Goal: Task Accomplishment & Management: Use online tool/utility

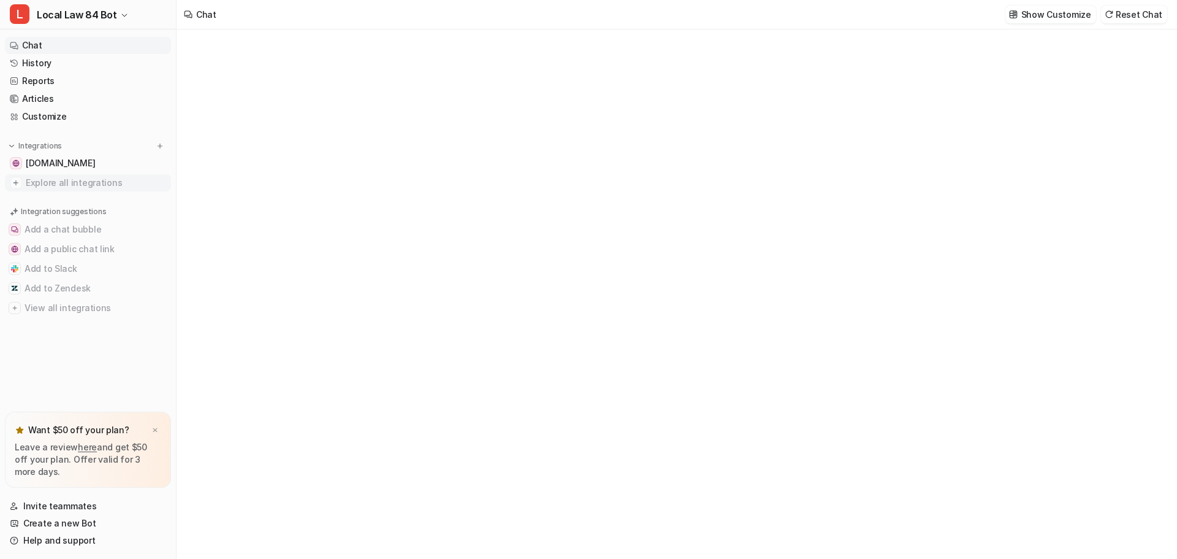
type textarea "**********"
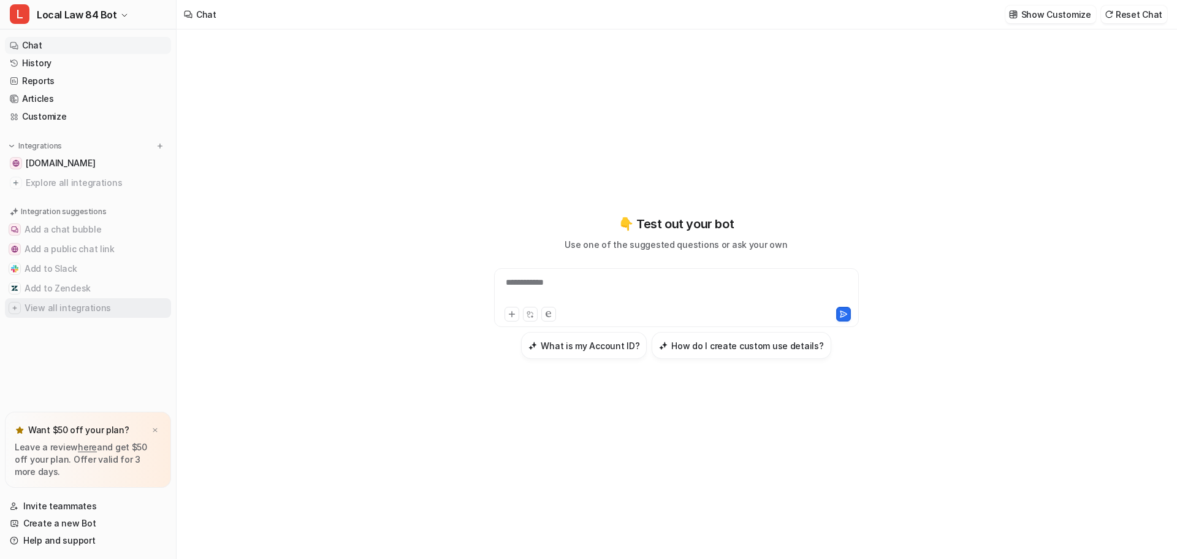
click at [49, 309] on button "View all integrations" at bounding box center [88, 308] width 166 height 20
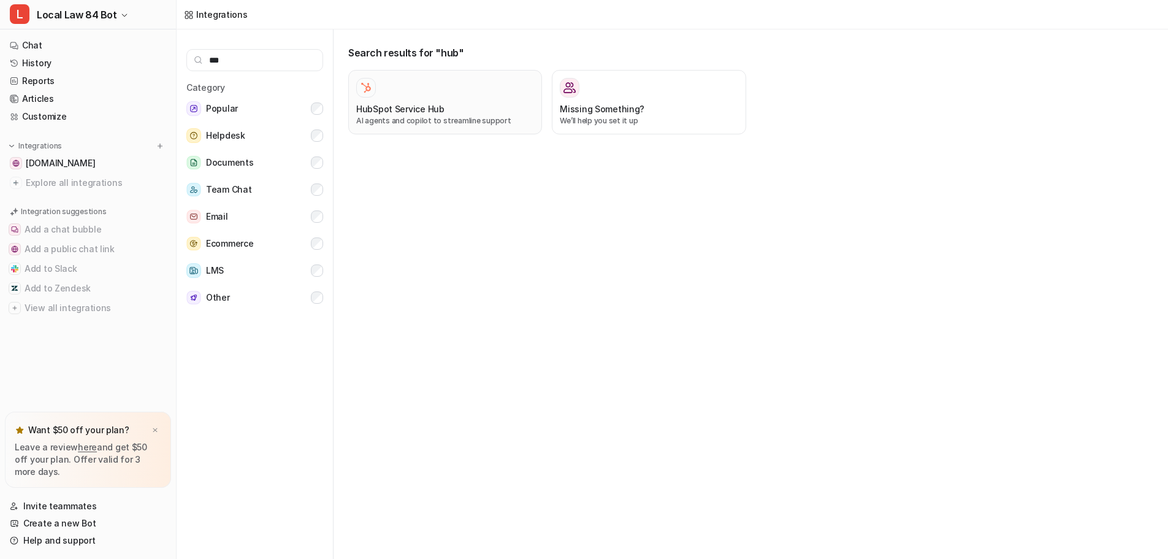
type input "***"
click at [421, 107] on h3 "HubSpot Service Hub" at bounding box center [400, 108] width 88 height 13
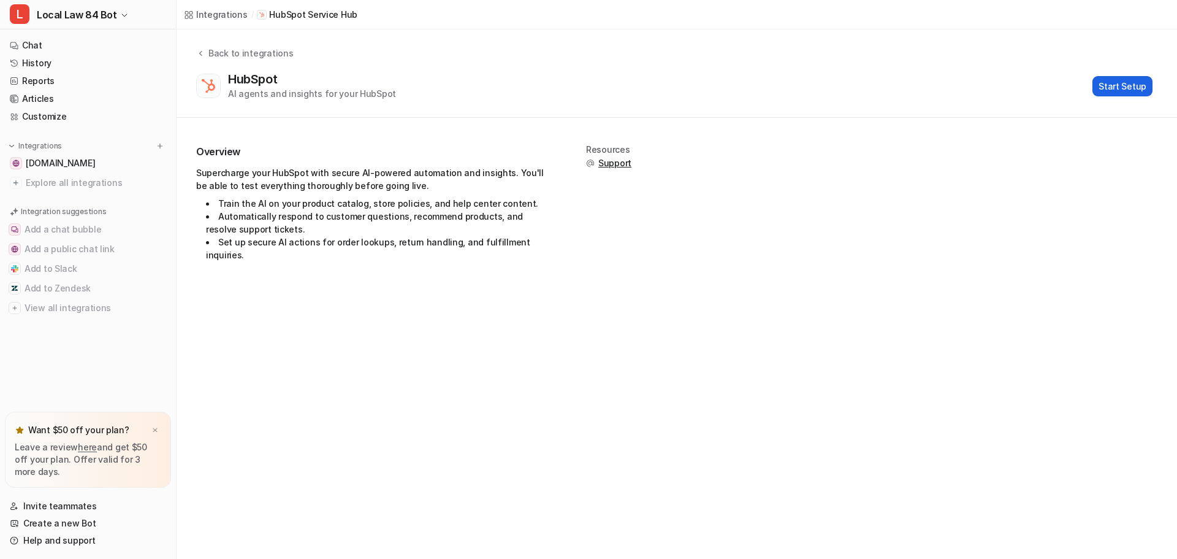
click at [1108, 90] on button "Start Setup" at bounding box center [1123, 86] width 60 height 20
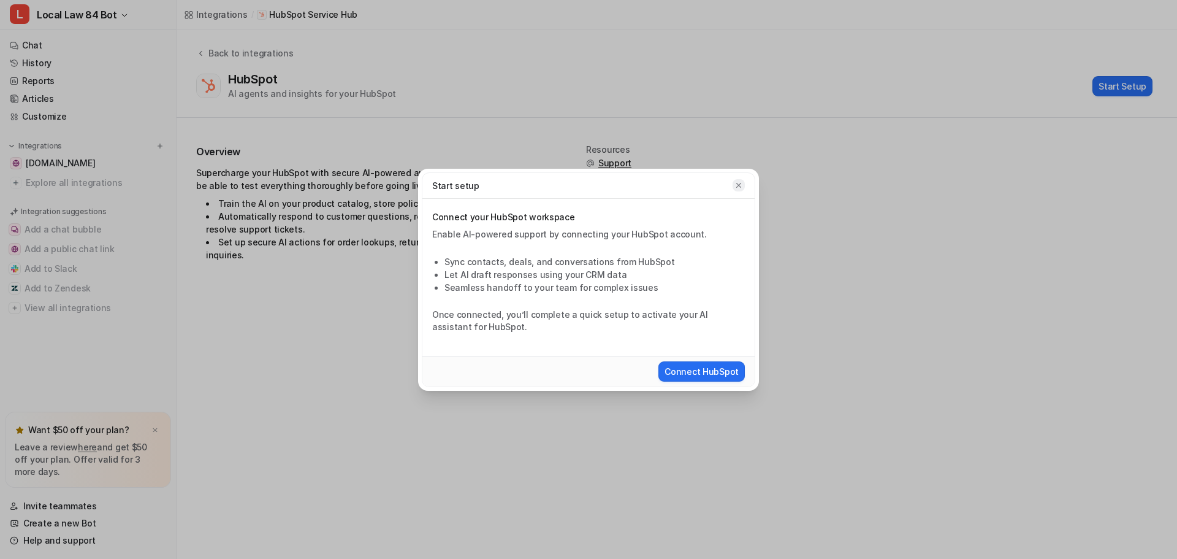
click at [742, 182] on icon "button" at bounding box center [738, 185] width 9 height 9
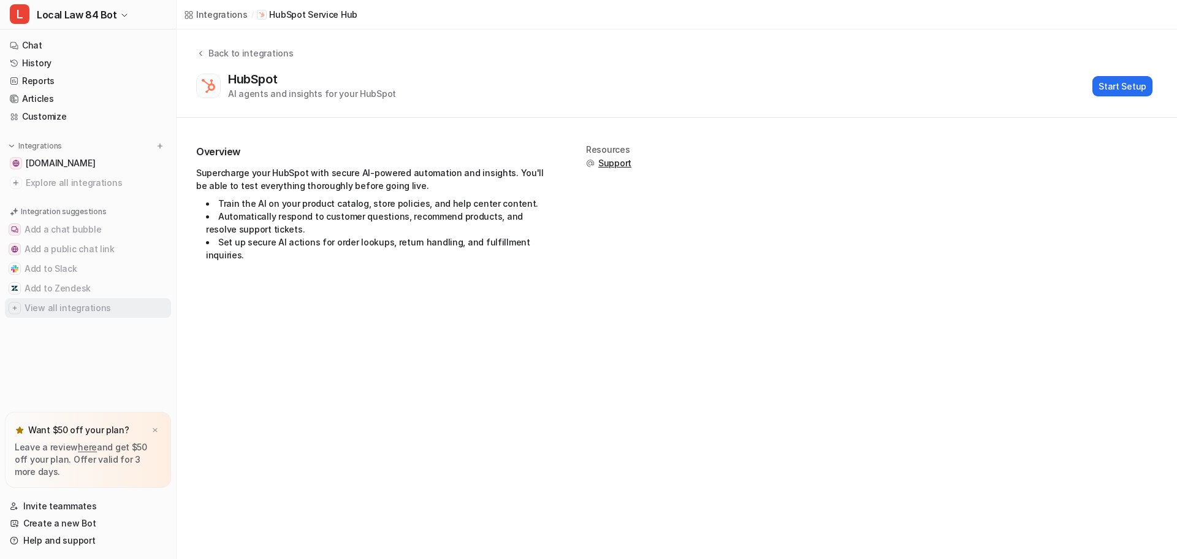
click at [67, 310] on button "View all integrations" at bounding box center [88, 308] width 166 height 20
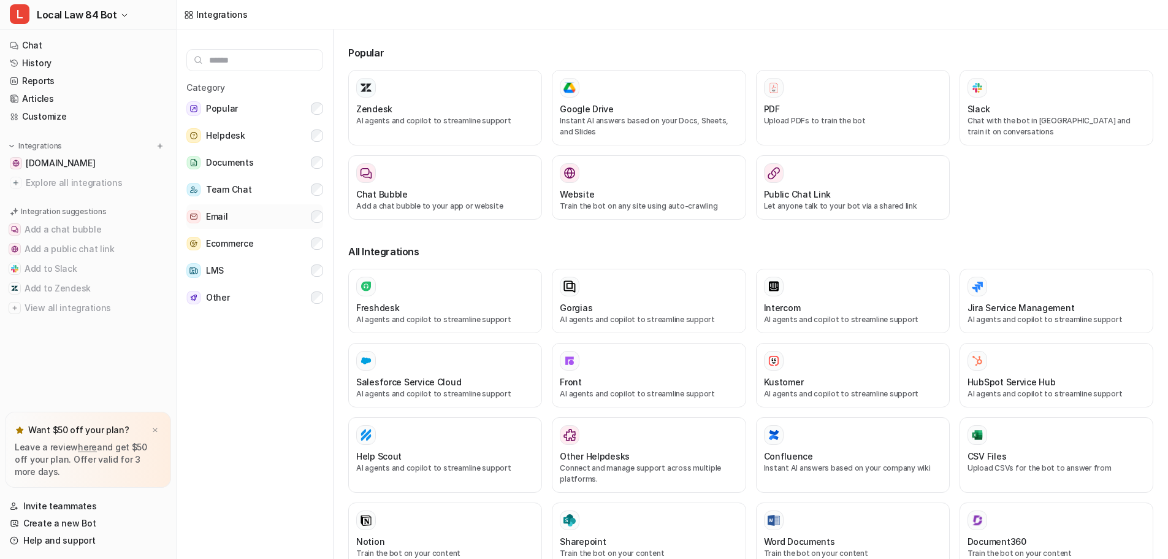
click at [218, 223] on span "Email" at bounding box center [217, 216] width 22 height 15
click at [324, 130] on div "Category Popular Helpdesk Documents Team Chat Email Ecommerce LMS Other" at bounding box center [255, 296] width 157 height 534
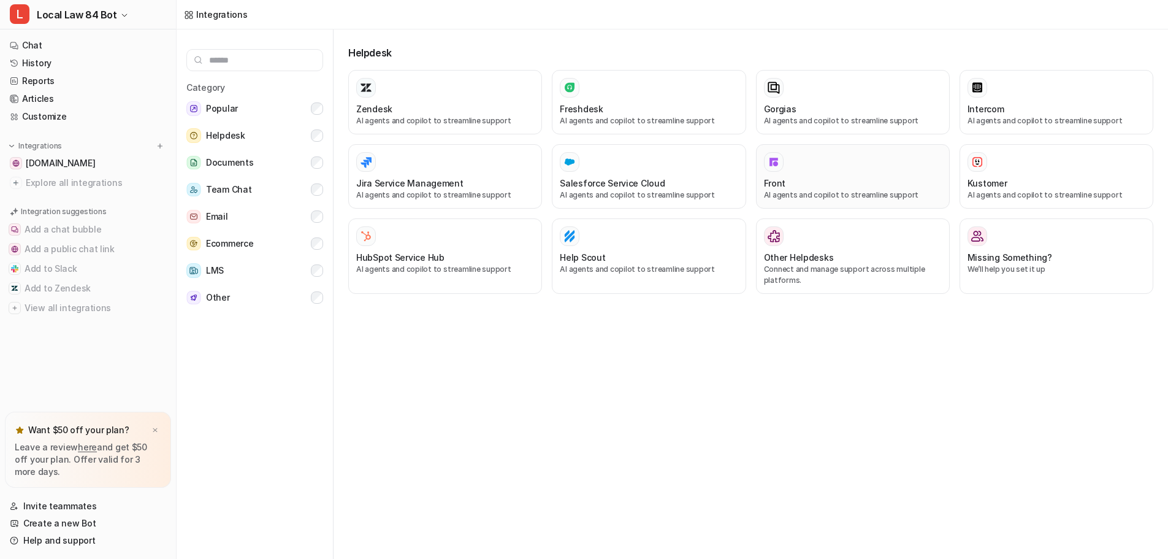
click at [849, 177] on div "Front" at bounding box center [853, 183] width 178 height 13
click at [432, 267] on p "AI agents and copilot to streamline support" at bounding box center [445, 269] width 178 height 11
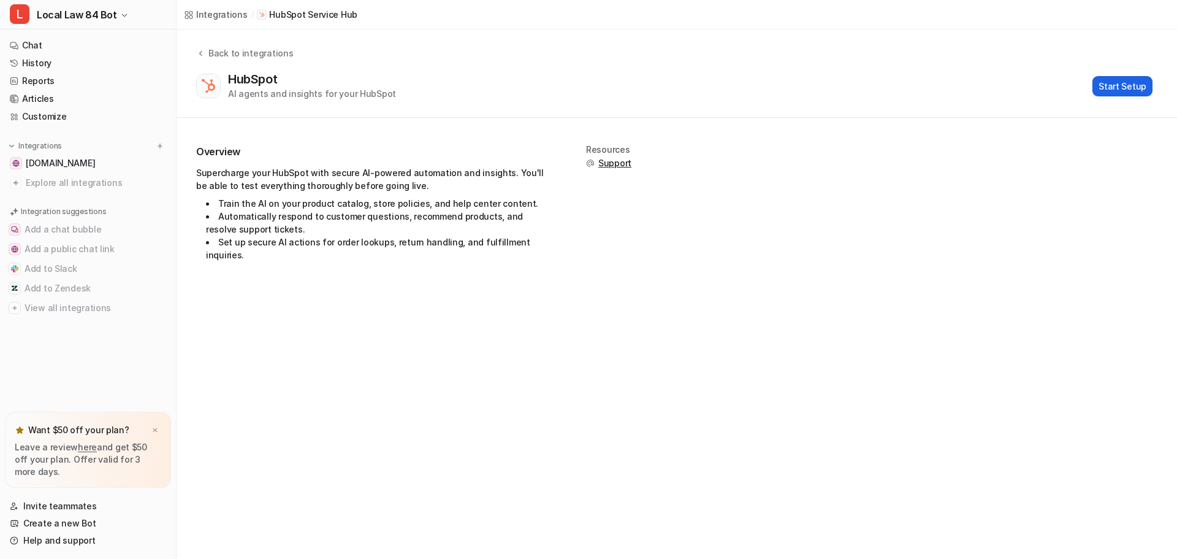
click at [1124, 90] on button "Start Setup" at bounding box center [1123, 86] width 60 height 20
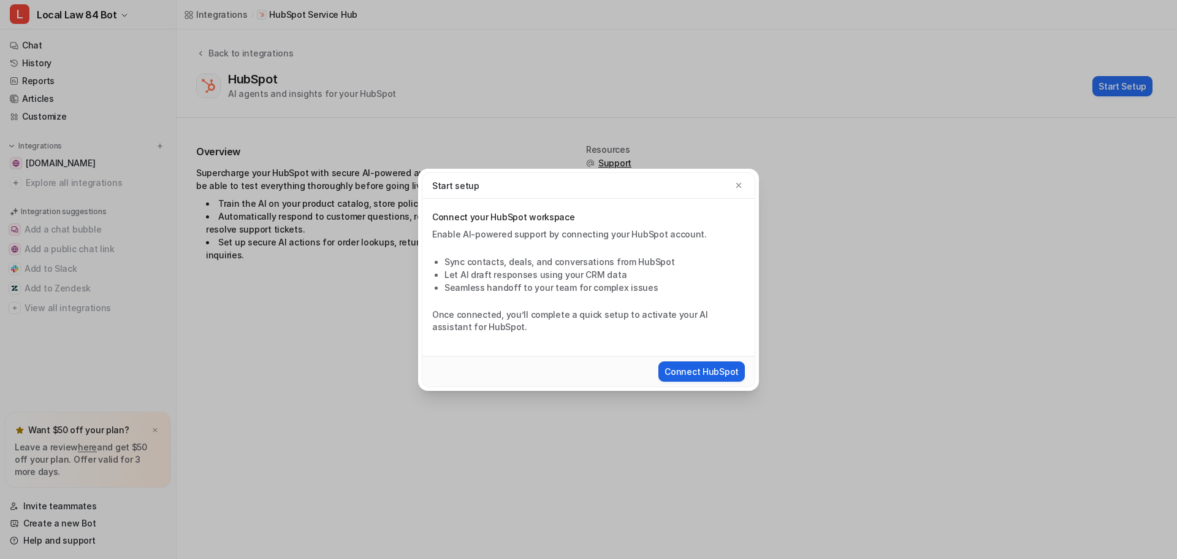
click at [730, 376] on button "Connect HubSpot" at bounding box center [701, 371] width 86 height 20
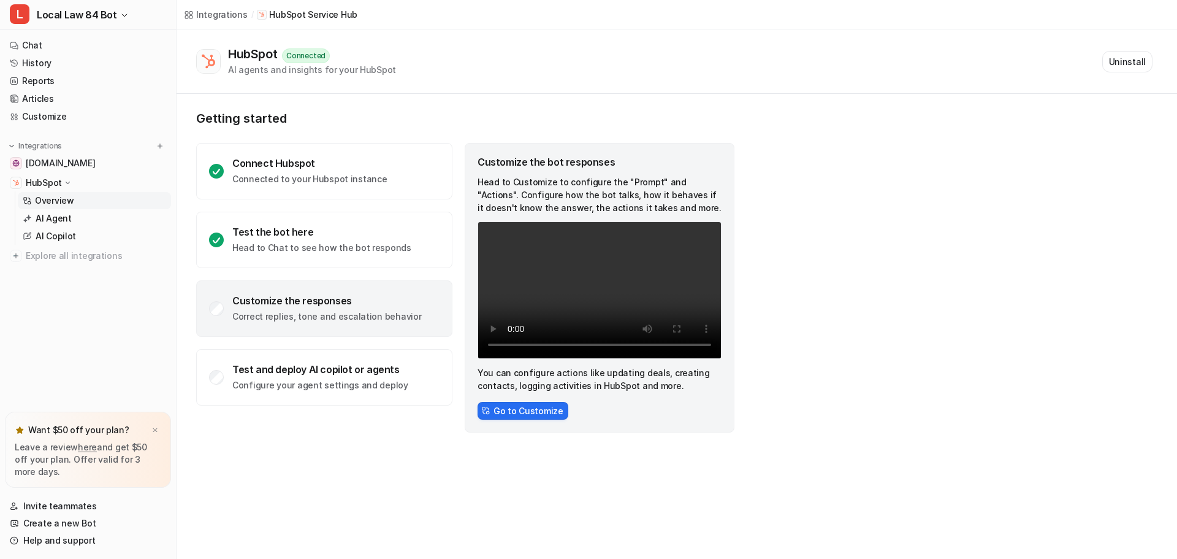
click at [317, 313] on p "Correct replies, tone and escalation behavior" at bounding box center [326, 316] width 189 height 12
click at [547, 408] on button "Go to Customize" at bounding box center [523, 411] width 91 height 18
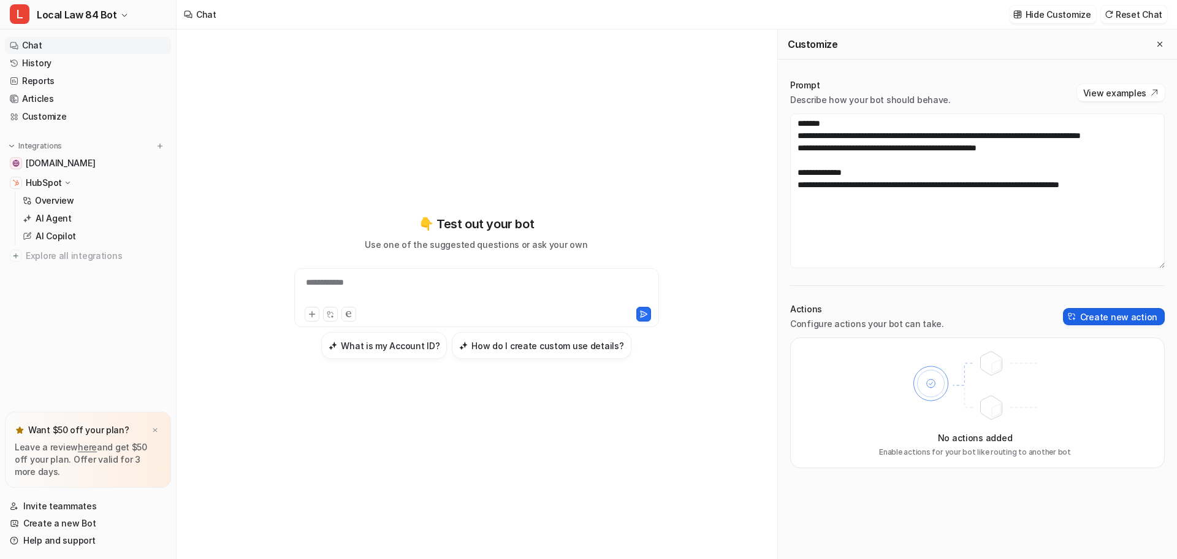
click at [1132, 315] on button "Create new action" at bounding box center [1114, 316] width 102 height 17
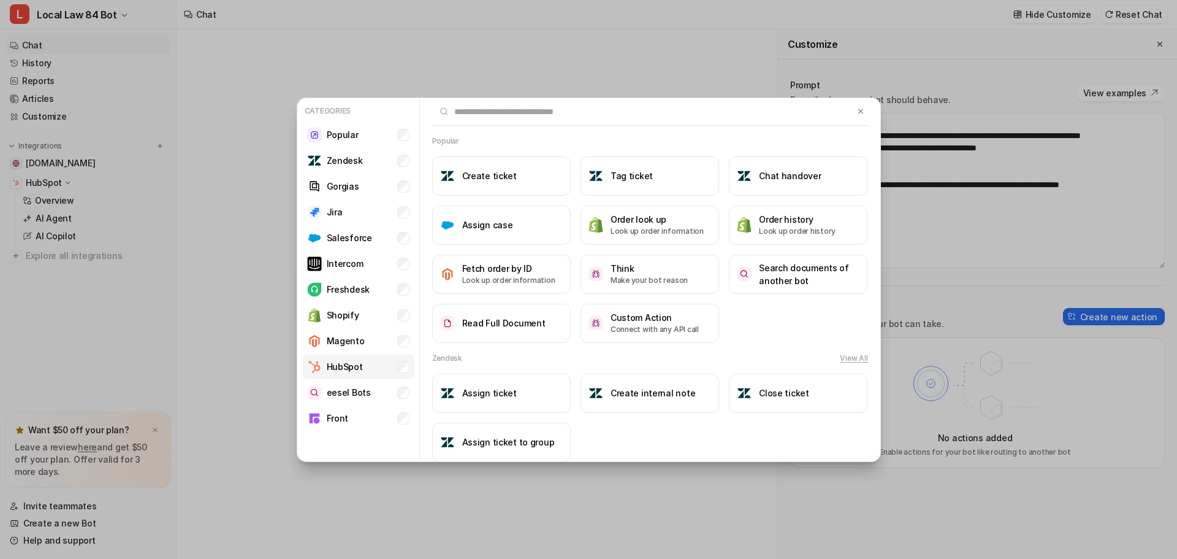
click at [395, 365] on li "HubSpot" at bounding box center [358, 366] width 112 height 25
click at [410, 188] on li "Gorgias" at bounding box center [358, 186] width 112 height 25
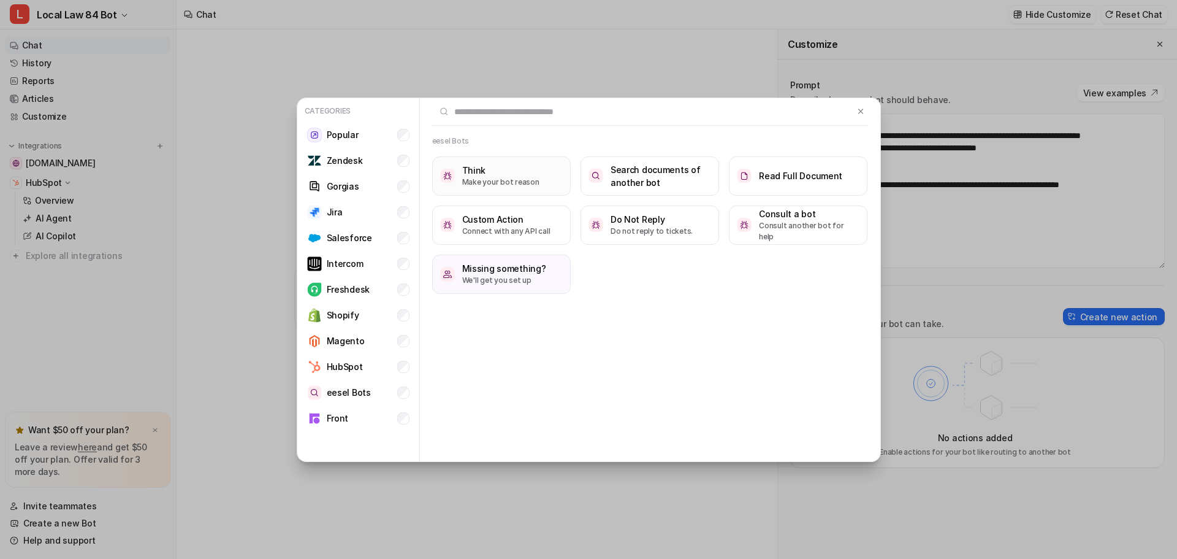
click at [546, 180] on button "Think Make your bot reason" at bounding box center [501, 175] width 139 height 39
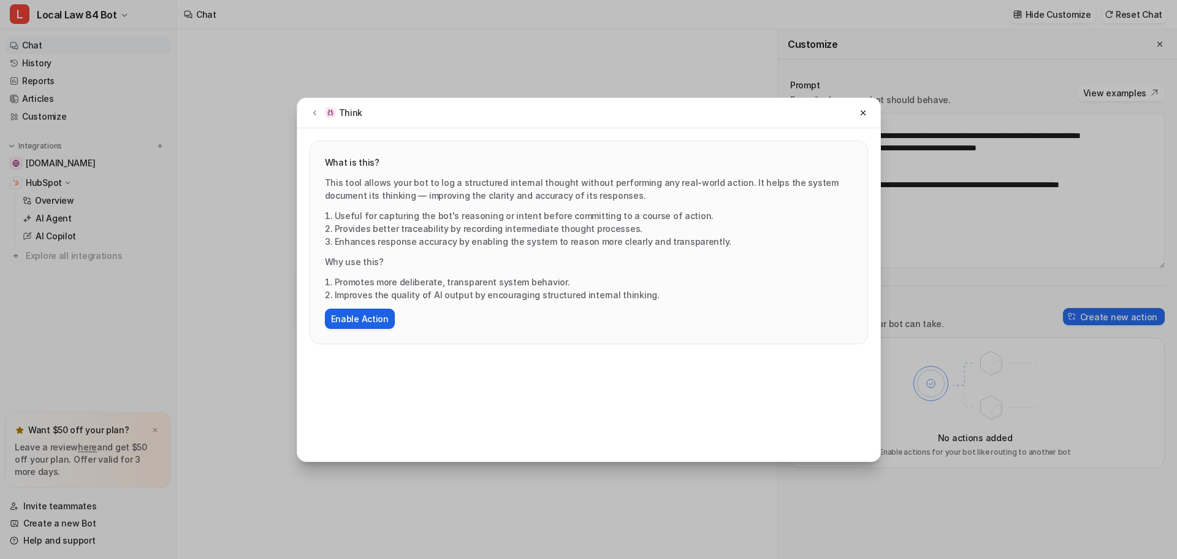
click at [379, 327] on button "Enable Action" at bounding box center [360, 318] width 70 height 20
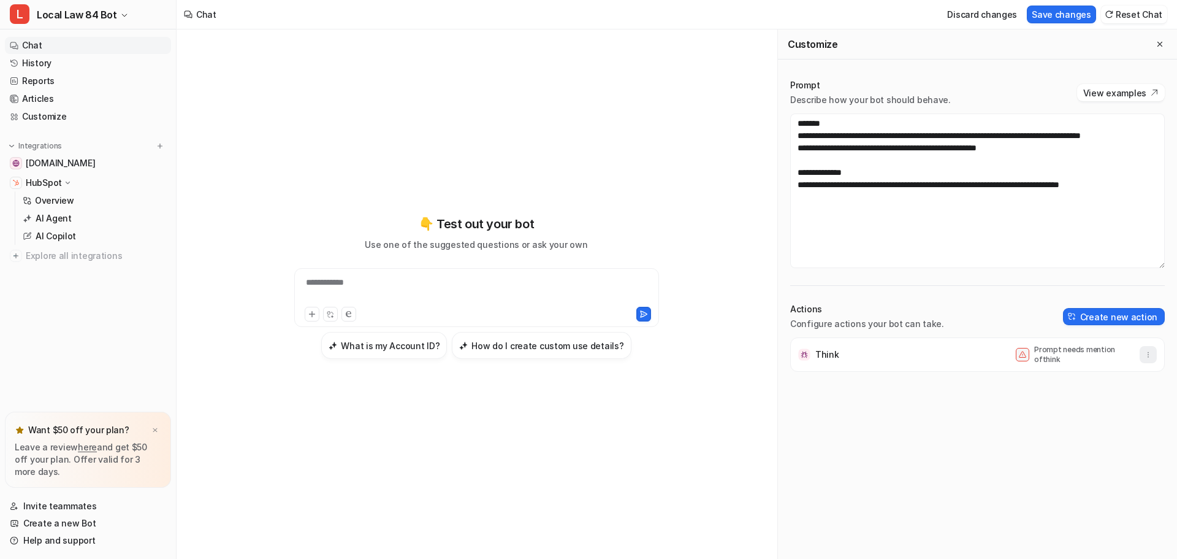
click at [1144, 353] on icon "button" at bounding box center [1148, 354] width 9 height 9
click at [522, 416] on div "**********" at bounding box center [476, 286] width 451 height 391
click at [575, 288] on div "**********" at bounding box center [476, 290] width 359 height 28
click at [1126, 319] on button "Create new action" at bounding box center [1114, 316] width 102 height 17
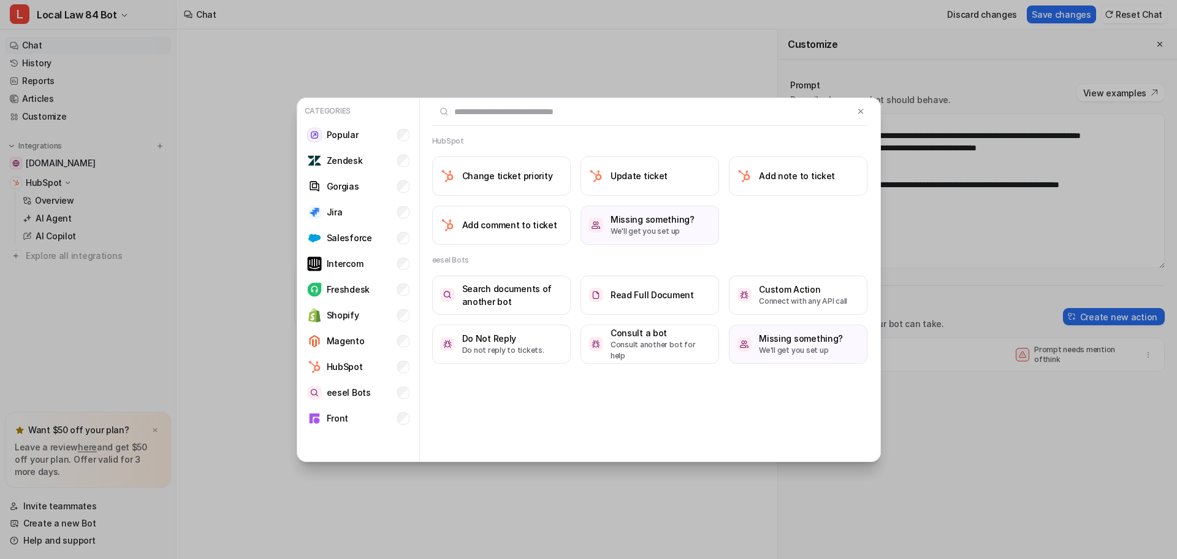
click at [952, 259] on div "Categories Popular Zendesk Gorgias Jira Salesforce Intercom Freshdesk Shopify M…" at bounding box center [588, 279] width 1177 height 559
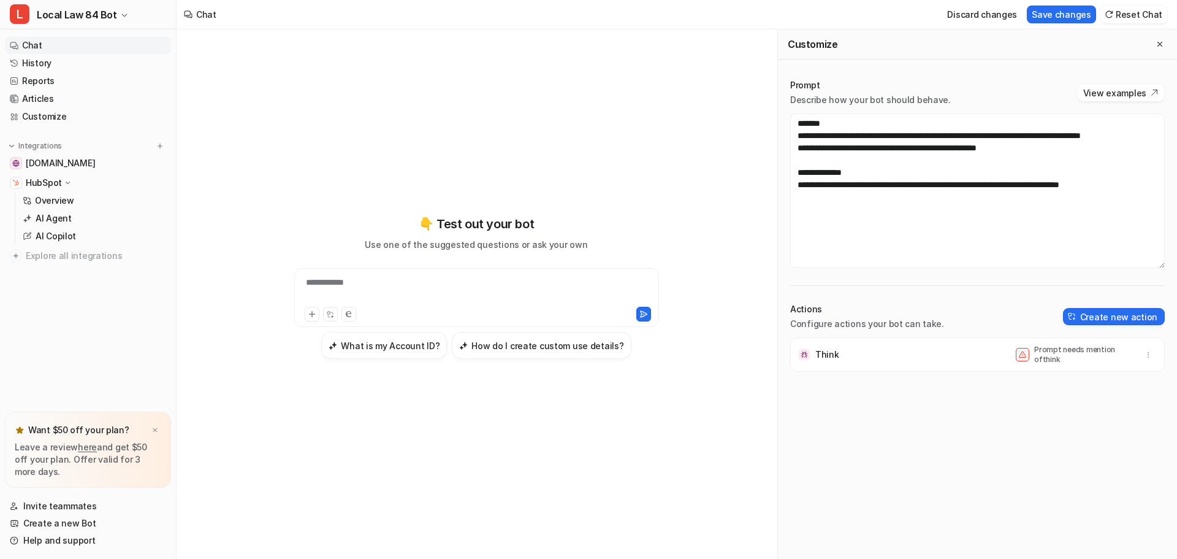
drag, startPoint x: 69, startPoint y: 218, endPoint x: 643, endPoint y: 44, distance: 599.9
click at [69, 218] on p "AI Agent" at bounding box center [54, 218] width 36 height 12
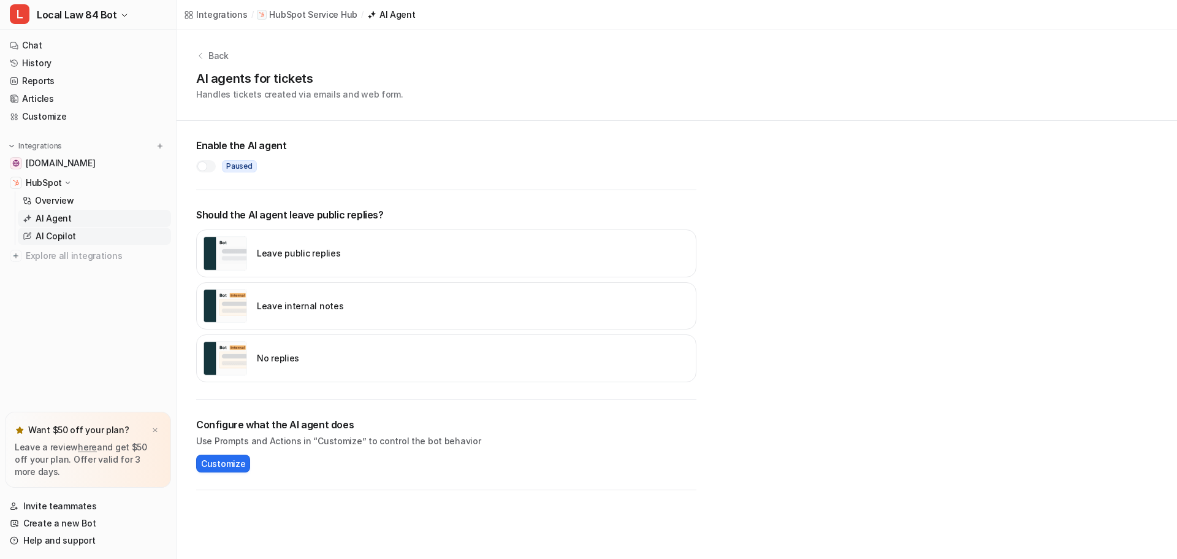
click at [63, 231] on p "AI Copilot" at bounding box center [56, 236] width 40 height 12
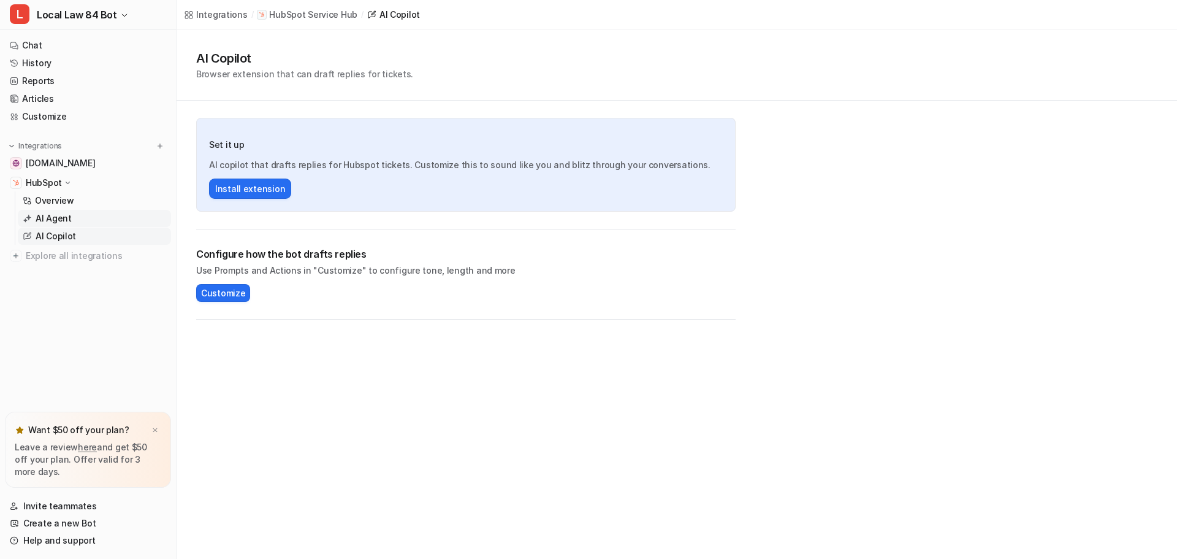
click at [77, 219] on link "AI Agent" at bounding box center [94, 218] width 153 height 17
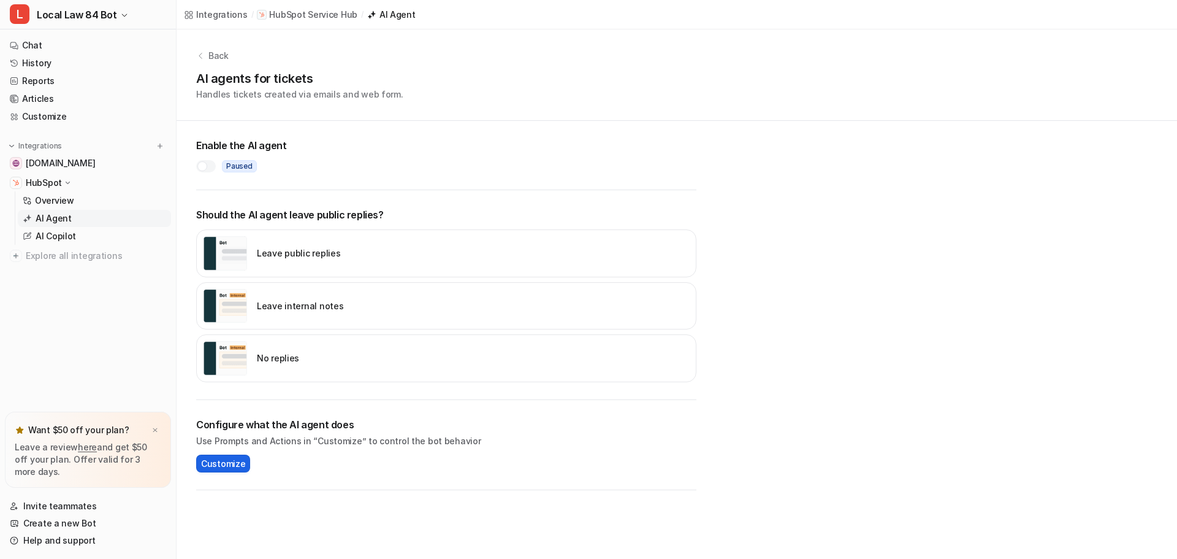
click at [231, 469] on span "Customize" at bounding box center [223, 463] width 44 height 13
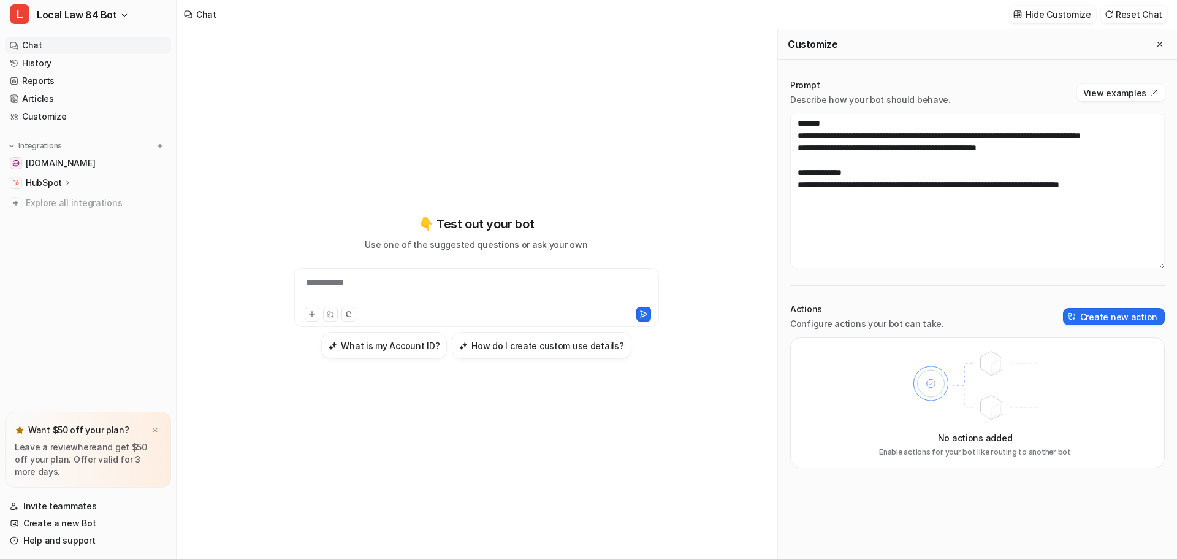
click at [58, 189] on div "HubSpot" at bounding box center [88, 182] width 166 height 17
click at [61, 222] on p "AI Agent" at bounding box center [54, 218] width 36 height 12
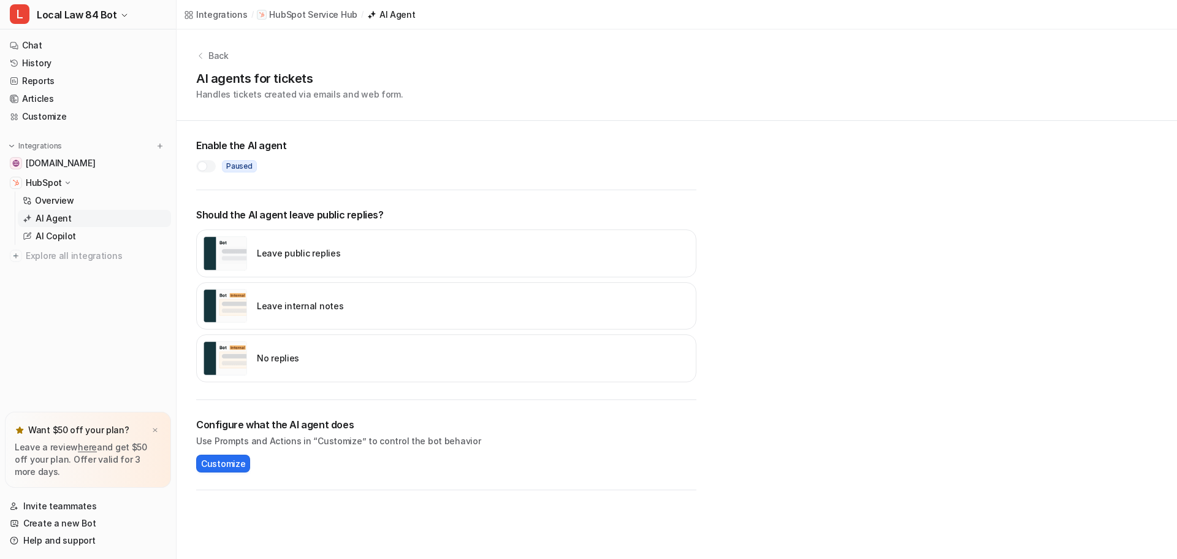
click at [211, 169] on div at bounding box center [206, 166] width 20 height 12
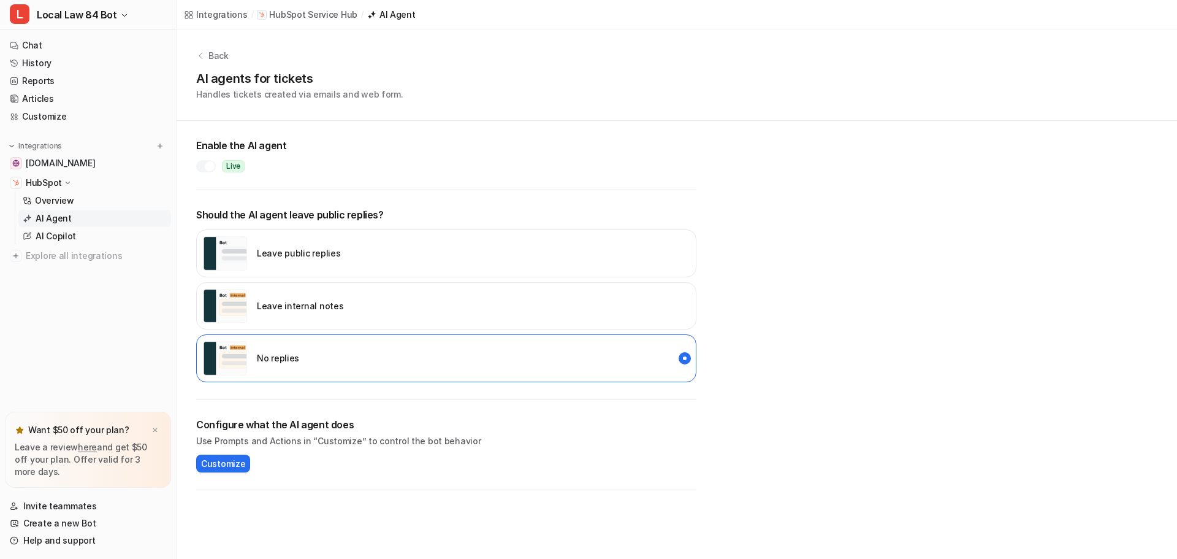
click at [205, 166] on div at bounding box center [210, 166] width 10 height 10
click at [220, 467] on span "Customize" at bounding box center [223, 463] width 44 height 13
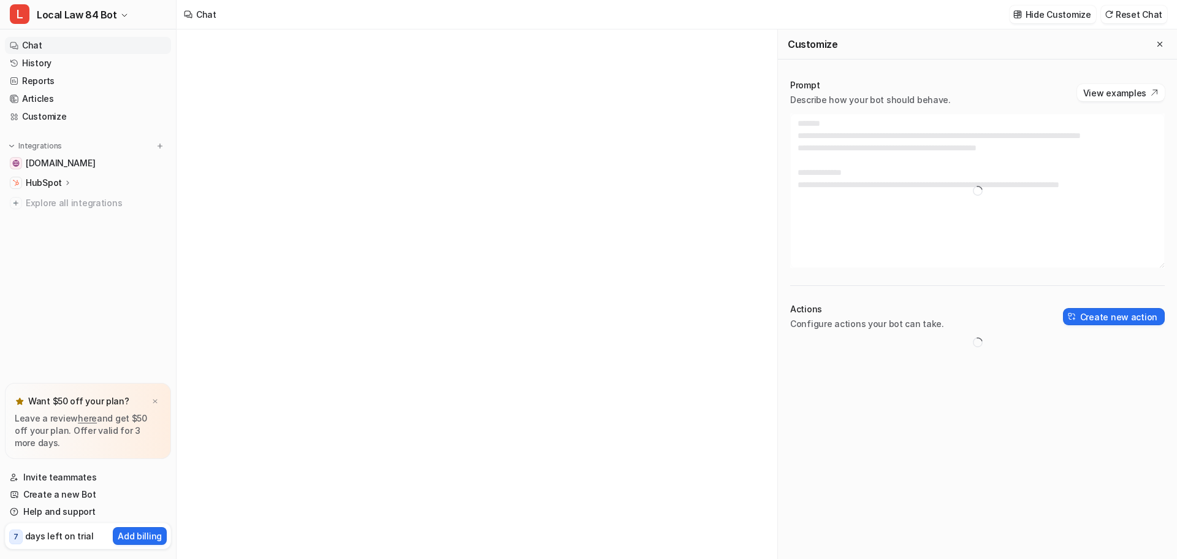
type textarea "**********"
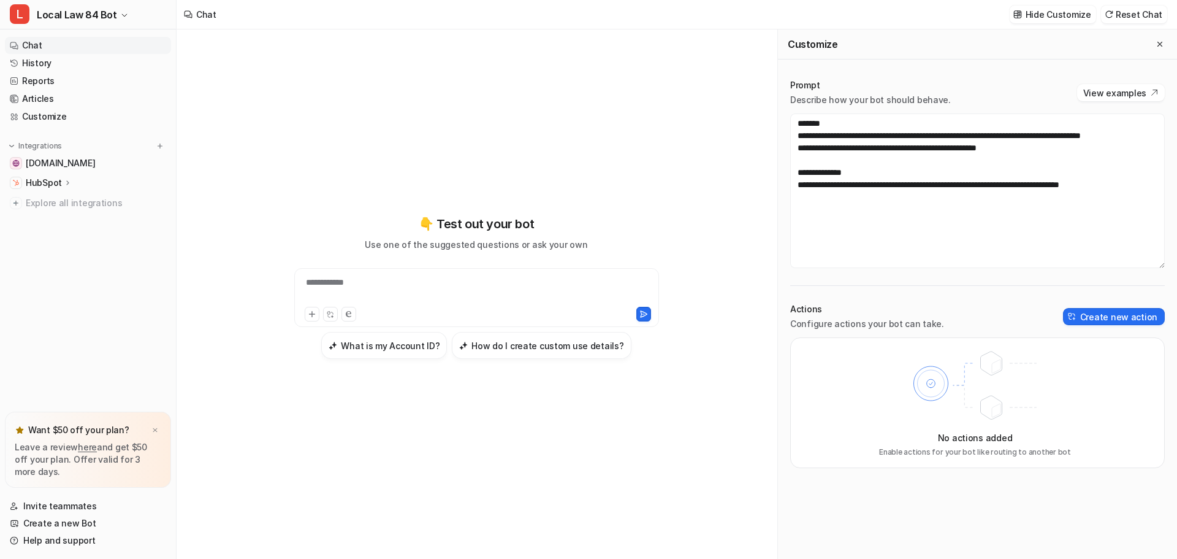
click at [434, 281] on div "**********" at bounding box center [476, 290] width 359 height 28
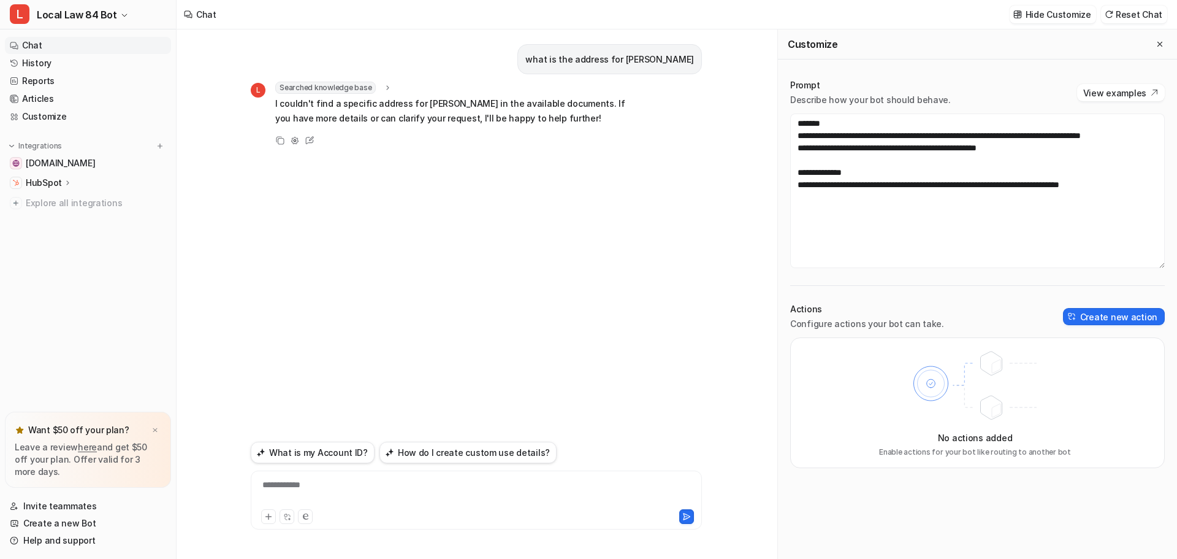
click at [51, 183] on p "HubSpot" at bounding box center [44, 183] width 36 height 12
click at [52, 202] on p "Overview" at bounding box center [54, 200] width 39 height 12
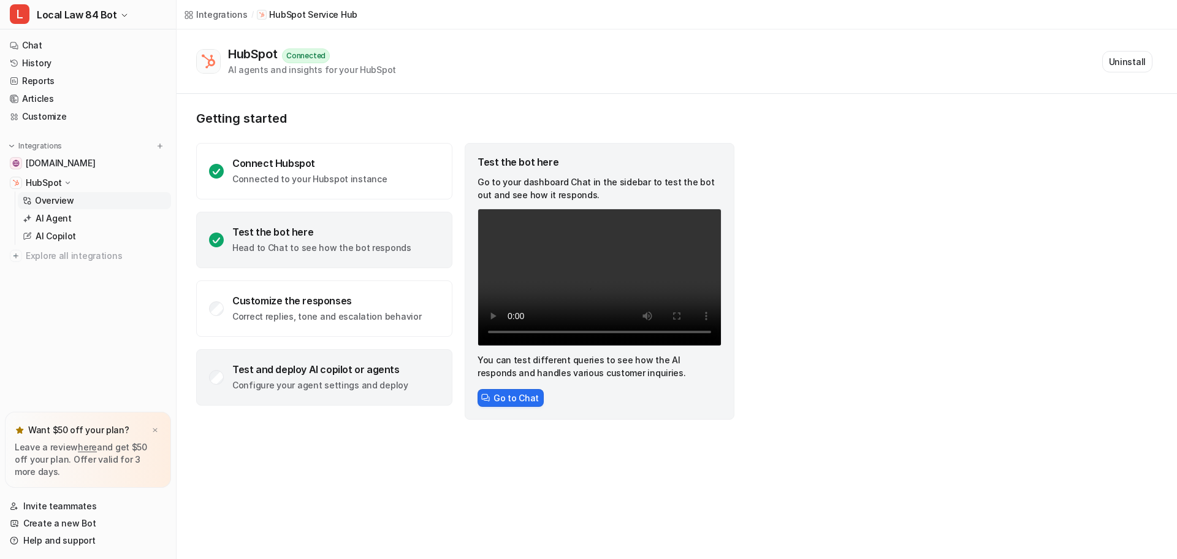
click at [280, 375] on div "Test and deploy AI copilot or agents Configure your agent settings and deploy" at bounding box center [320, 377] width 176 height 28
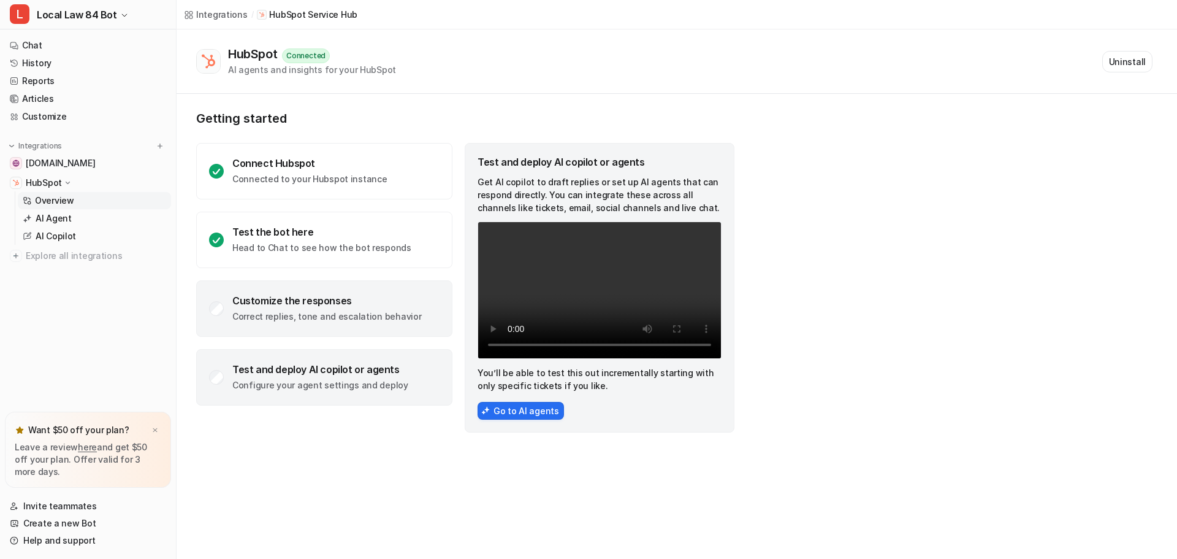
click at [270, 318] on p "Correct replies, tone and escalation behavior" at bounding box center [326, 316] width 189 height 12
click at [327, 372] on div "Test and deploy AI copilot or agents" at bounding box center [320, 369] width 176 height 12
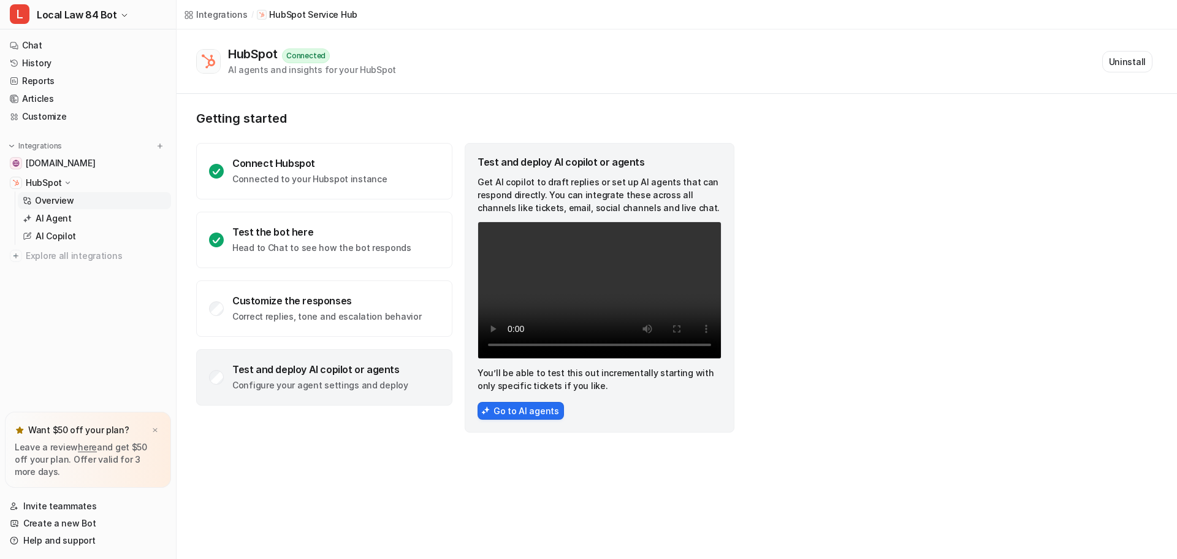
click at [50, 196] on p "Overview" at bounding box center [54, 200] width 39 height 12
click at [50, 219] on p "AI Agent" at bounding box center [54, 218] width 36 height 12
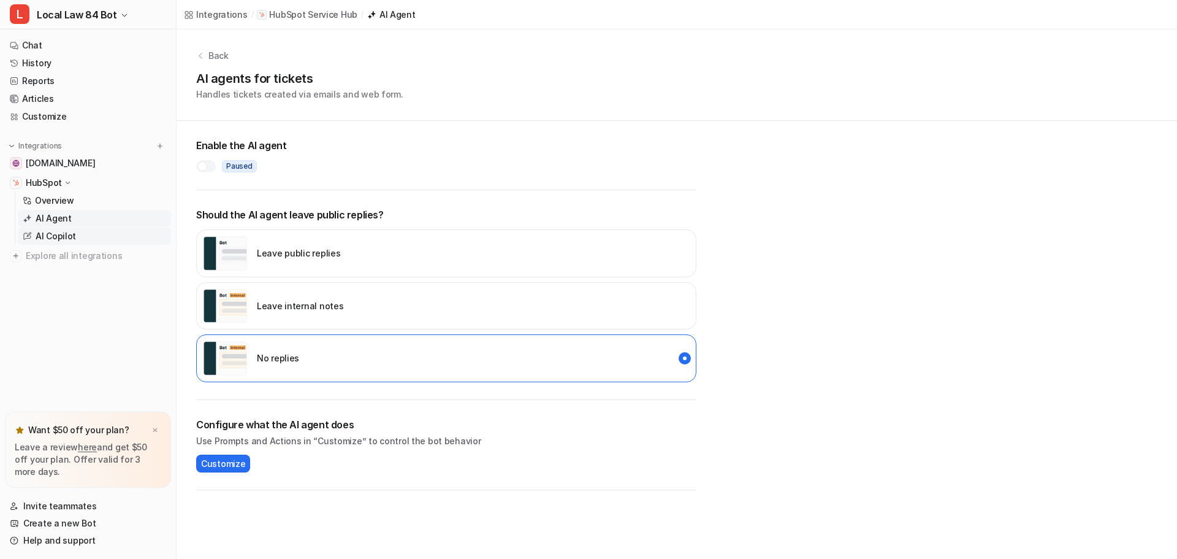
click at [54, 235] on p "AI Copilot" at bounding box center [56, 236] width 40 height 12
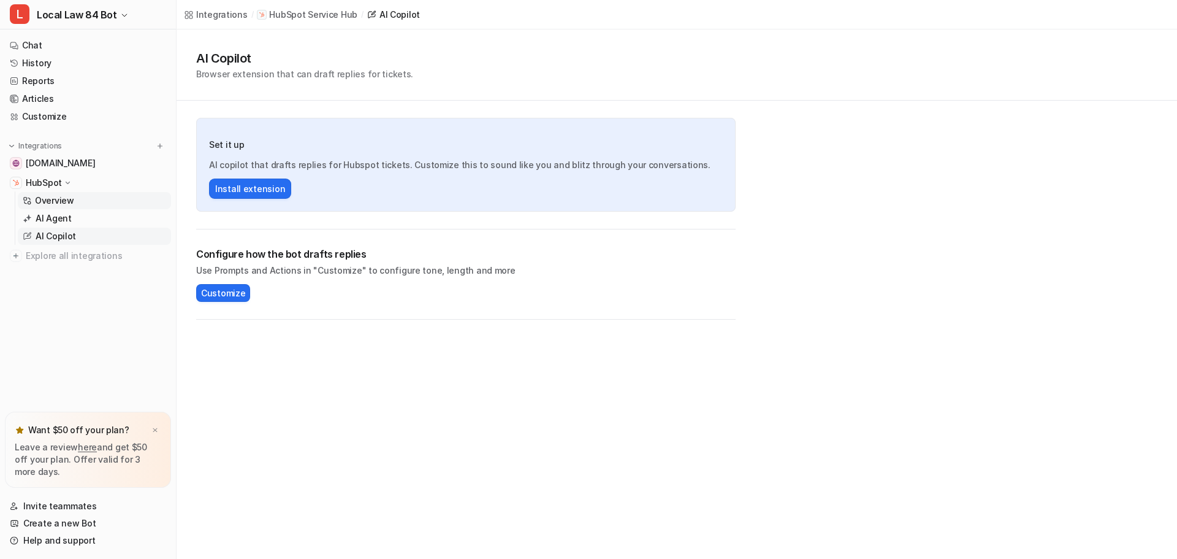
click at [54, 200] on p "Overview" at bounding box center [54, 200] width 39 height 12
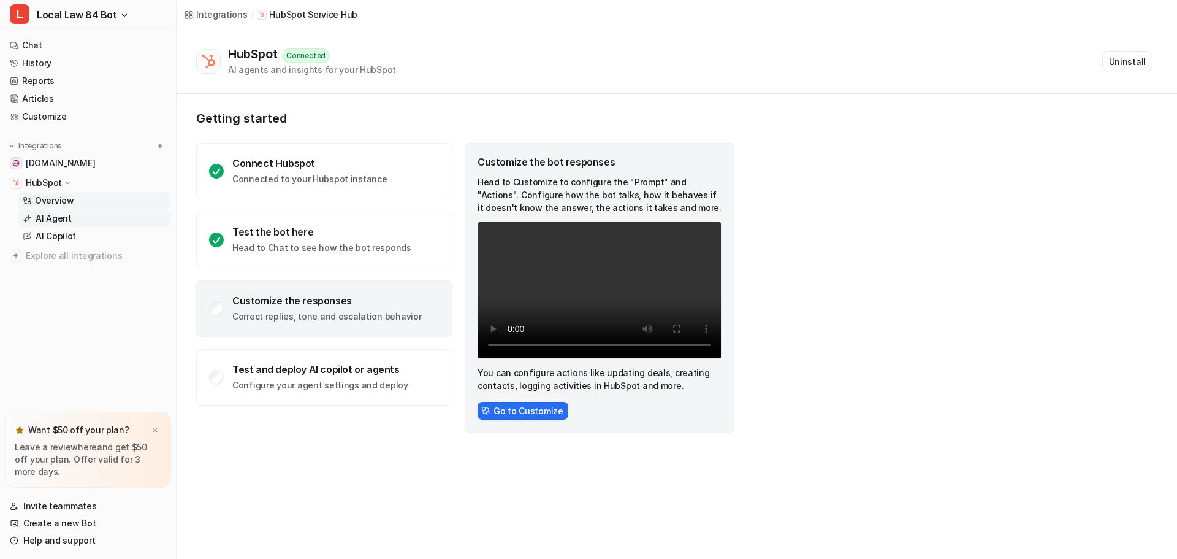
click at [50, 220] on p "AI Agent" at bounding box center [54, 218] width 36 height 12
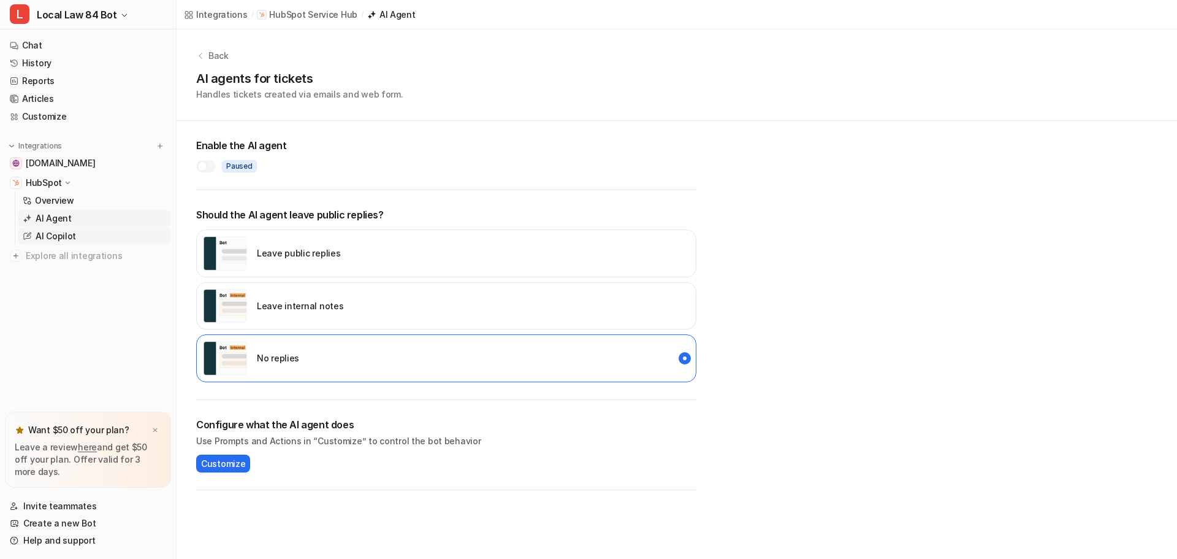
click at [66, 240] on p "AI Copilot" at bounding box center [56, 236] width 40 height 12
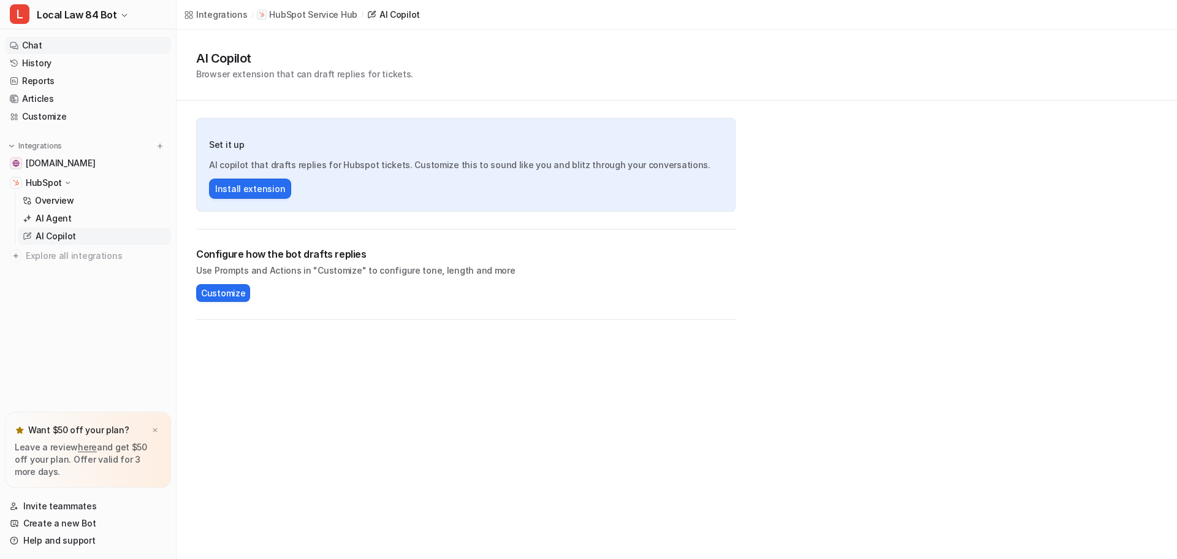
click at [31, 48] on link "Chat" at bounding box center [88, 45] width 166 height 17
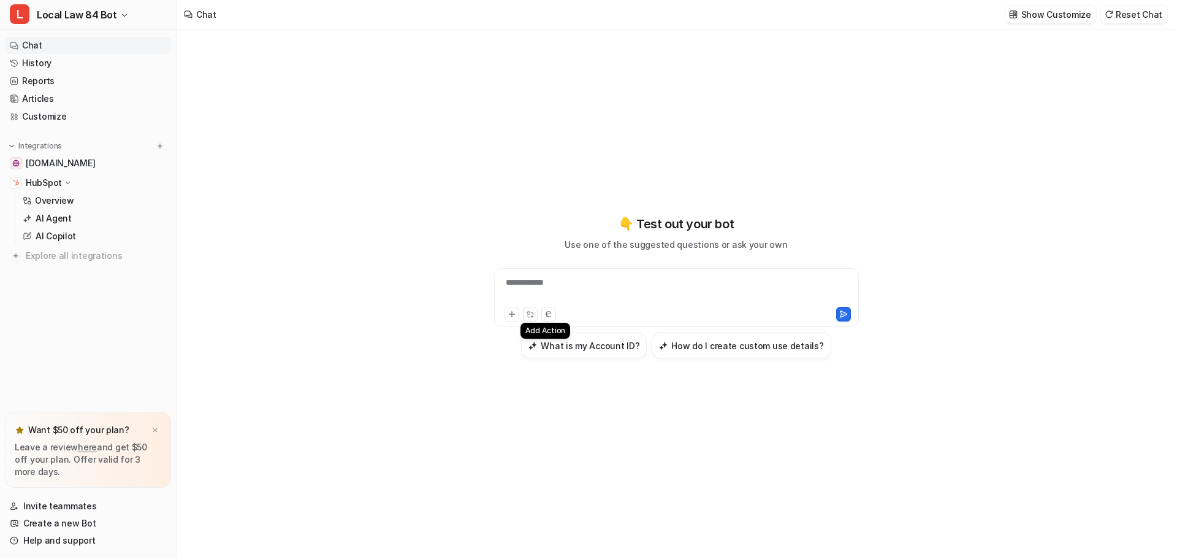
click at [533, 313] on icon at bounding box center [532, 312] width 2 height 2
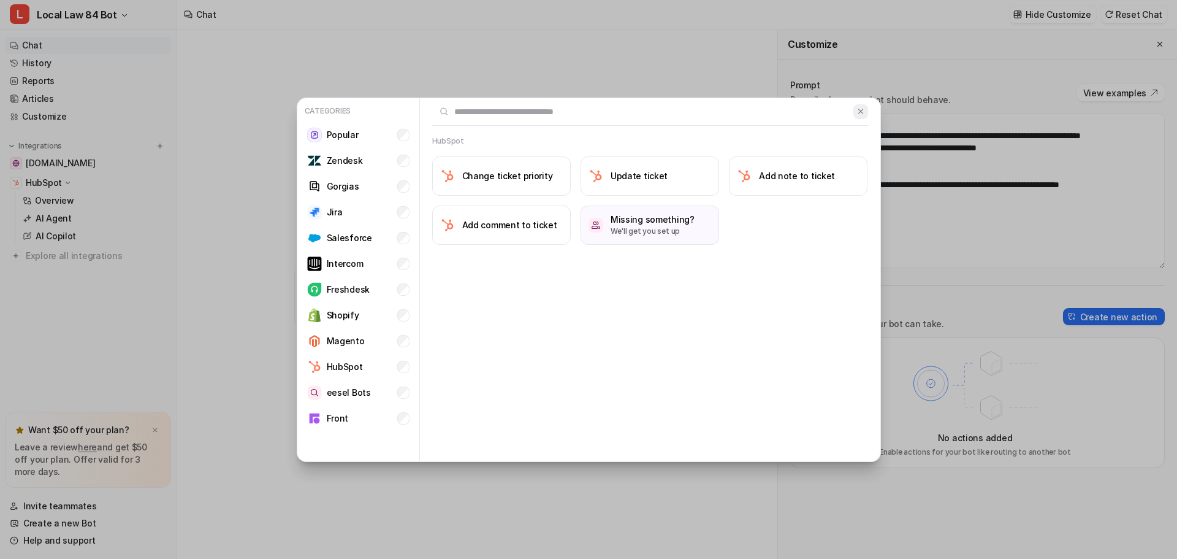
click at [865, 116] on button at bounding box center [860, 111] width 14 height 15
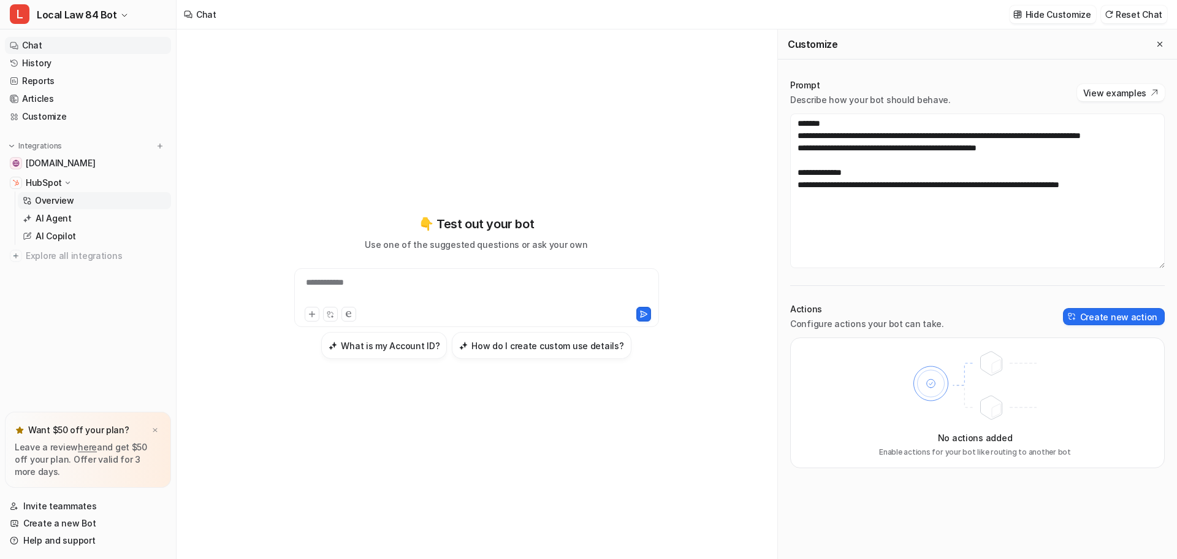
click at [55, 196] on p "Overview" at bounding box center [54, 200] width 39 height 12
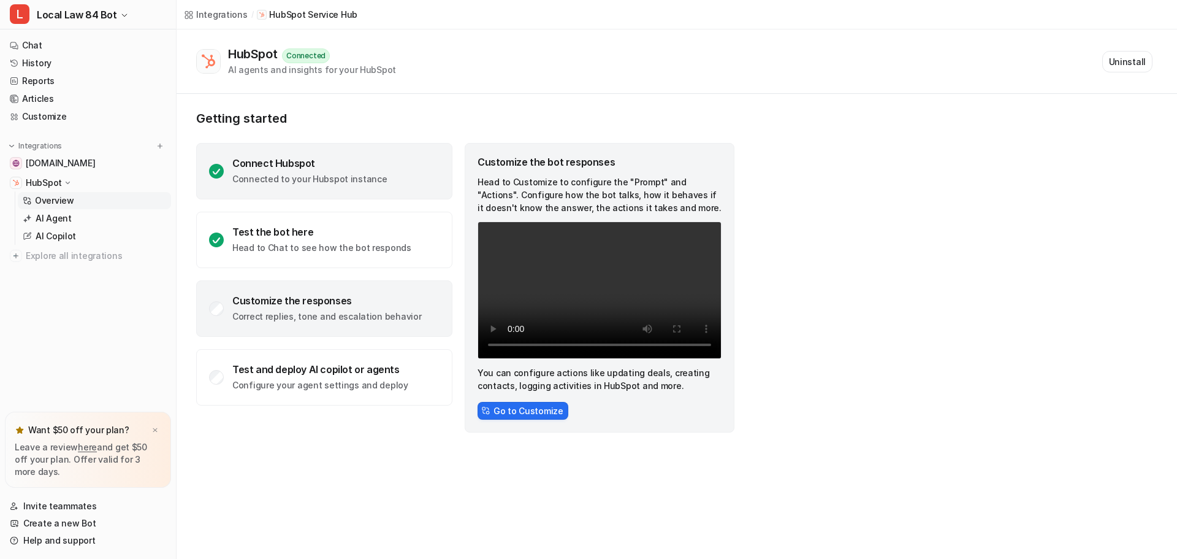
click at [309, 178] on p "Connected to your Hubspot instance" at bounding box center [309, 179] width 155 height 12
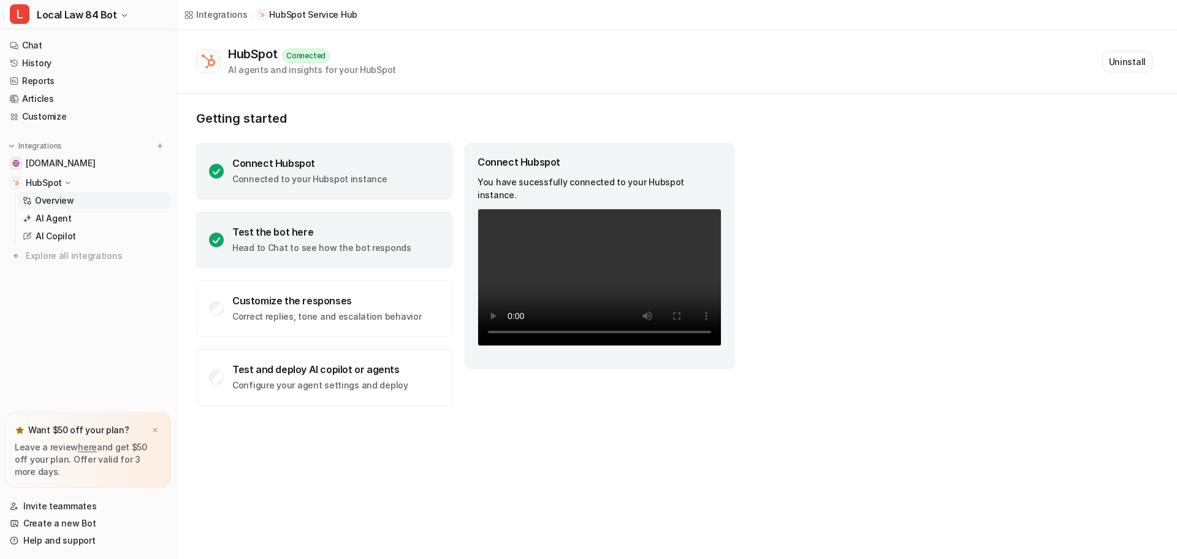
click at [384, 228] on div "Test the bot here" at bounding box center [321, 232] width 179 height 12
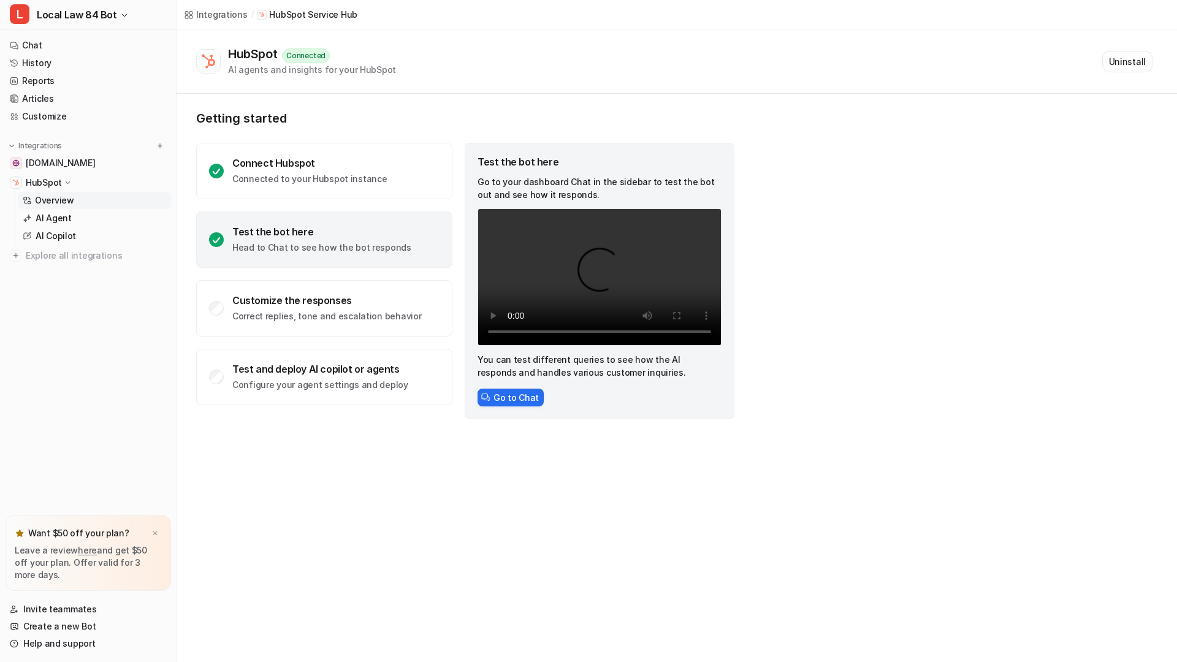
click at [722, 346] on video "Your browser does not support the video tag." at bounding box center [600, 276] width 244 height 137
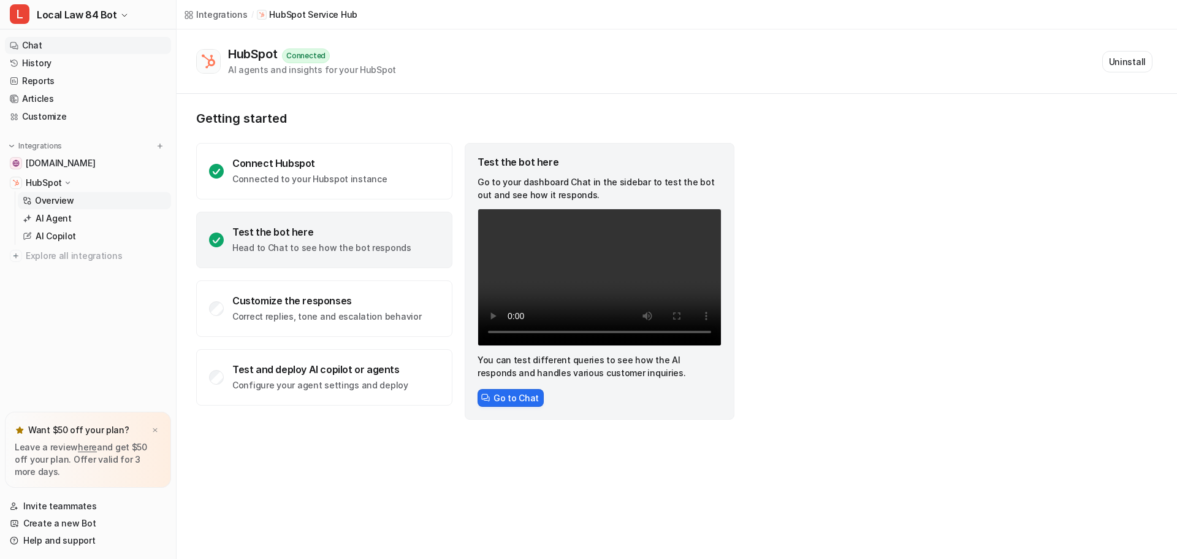
click at [59, 44] on link "Chat" at bounding box center [88, 45] width 166 height 17
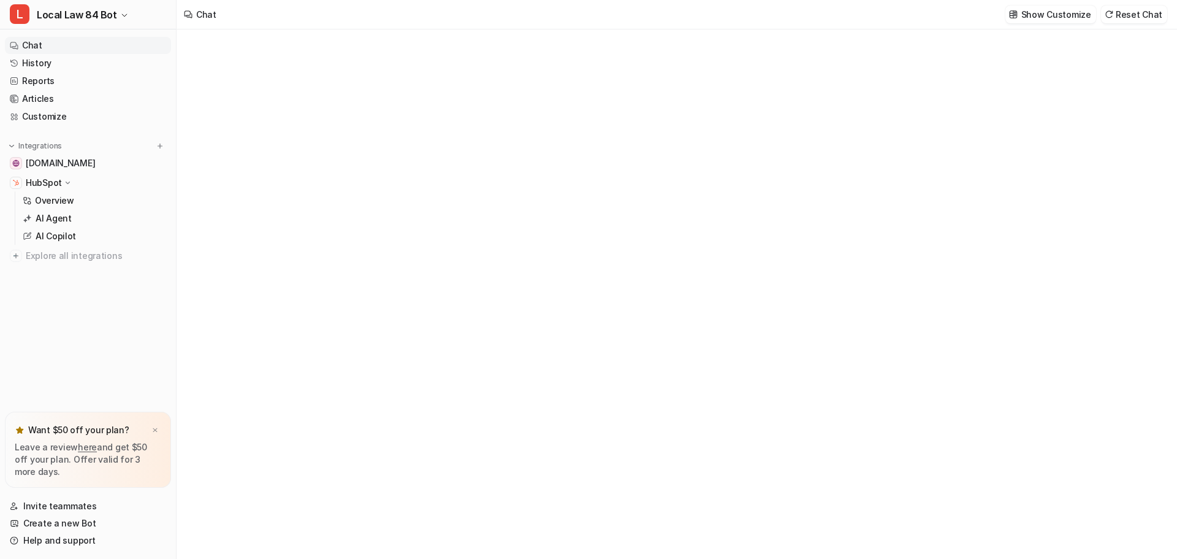
click at [42, 49] on link "Chat" at bounding box center [88, 45] width 166 height 17
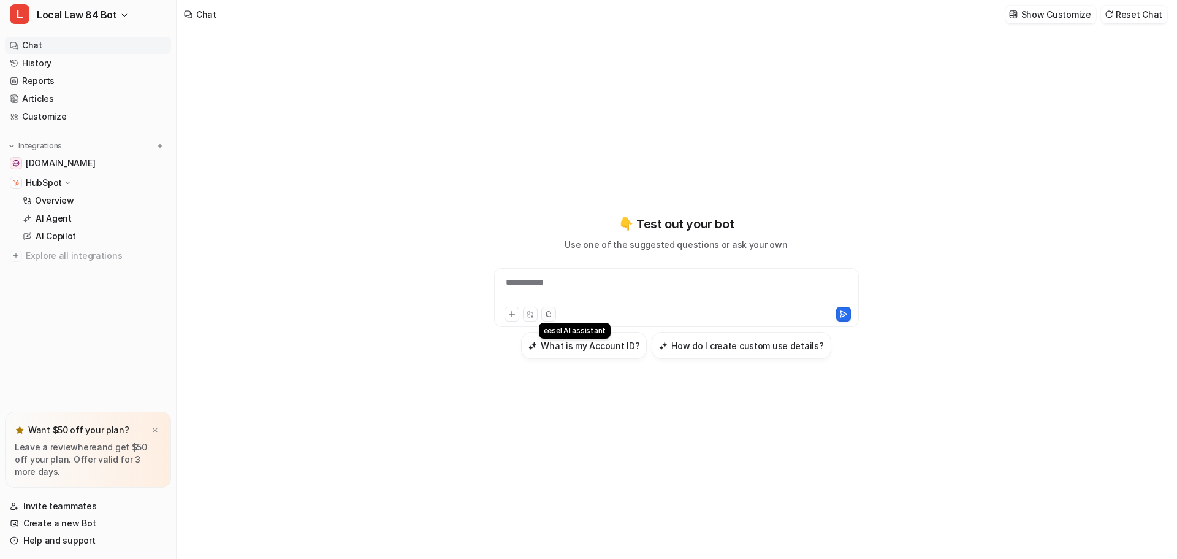
click at [550, 314] on icon at bounding box center [549, 314] width 6 height 6
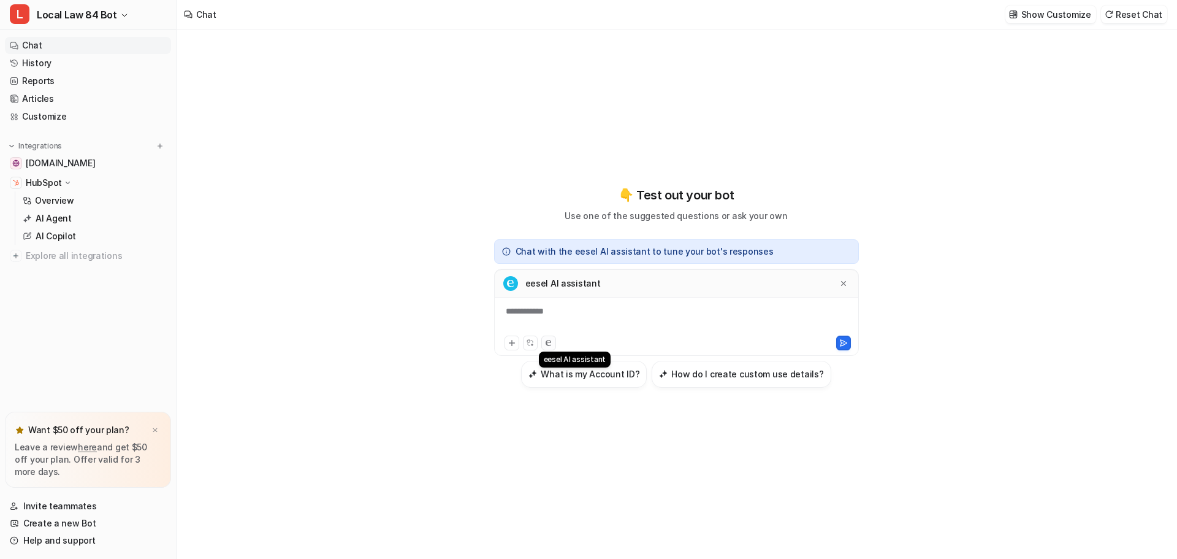
click at [549, 344] on icon at bounding box center [549, 343] width 6 height 6
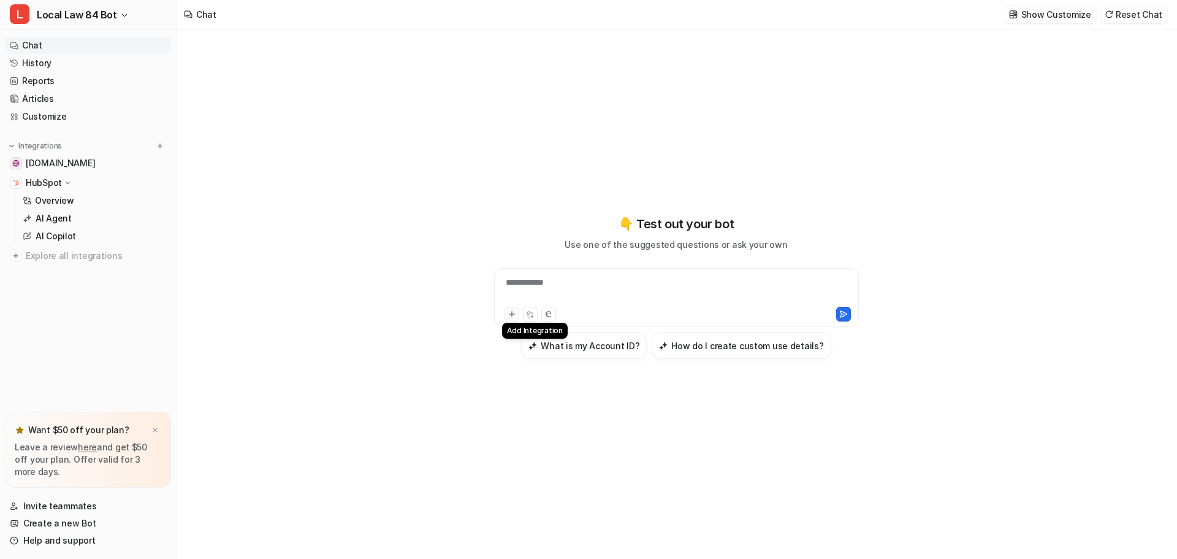
click at [509, 314] on icon at bounding box center [512, 314] width 6 height 6
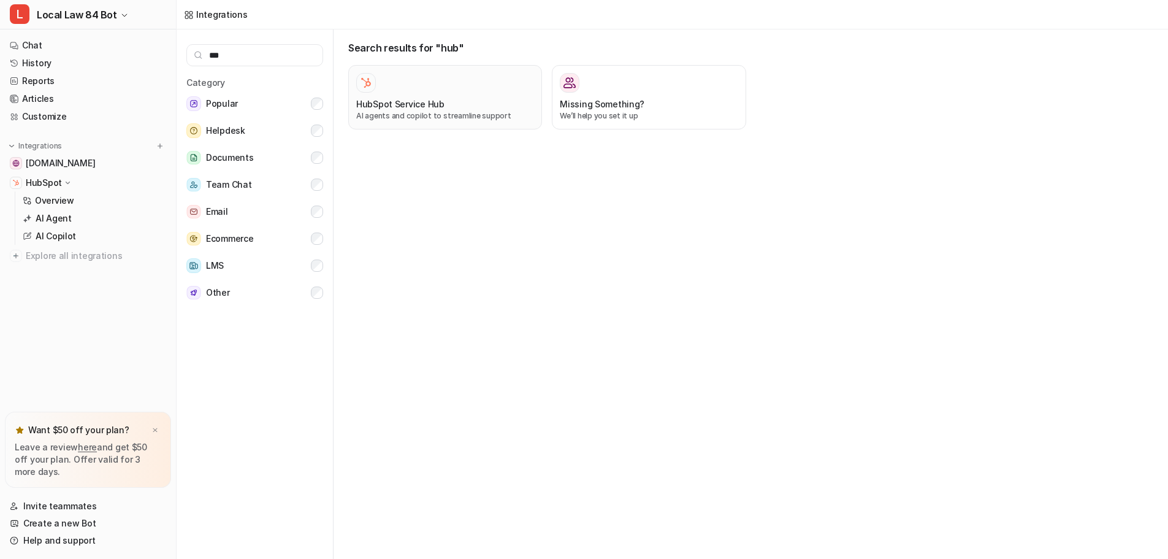
type input "***"
click at [437, 93] on div "HubSpot Service Hub AI agents and copilot to streamline support" at bounding box center [445, 97] width 178 height 48
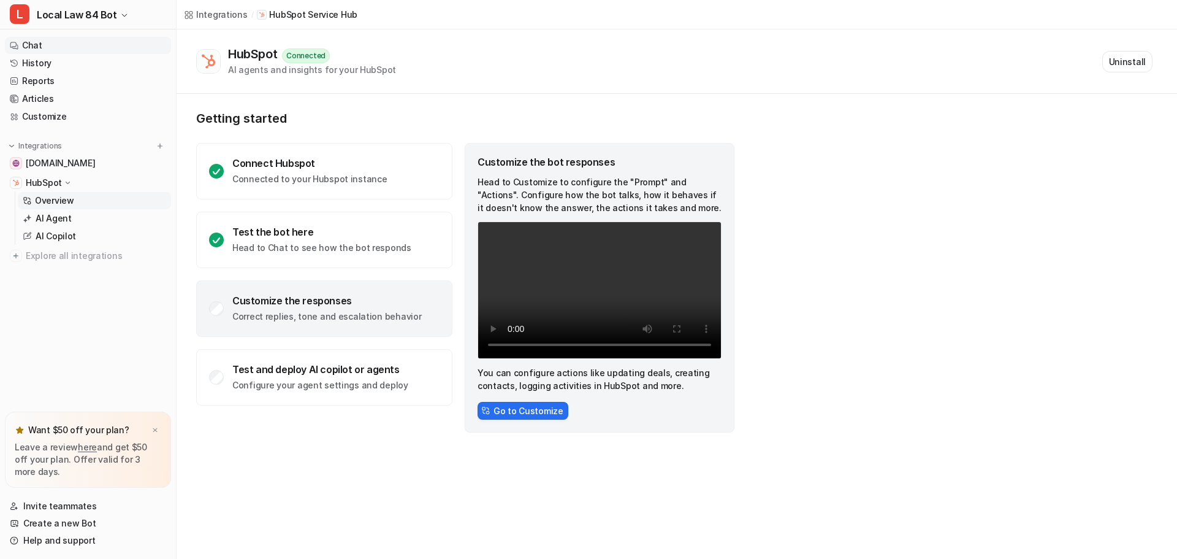
click at [35, 46] on link "Chat" at bounding box center [88, 45] width 166 height 17
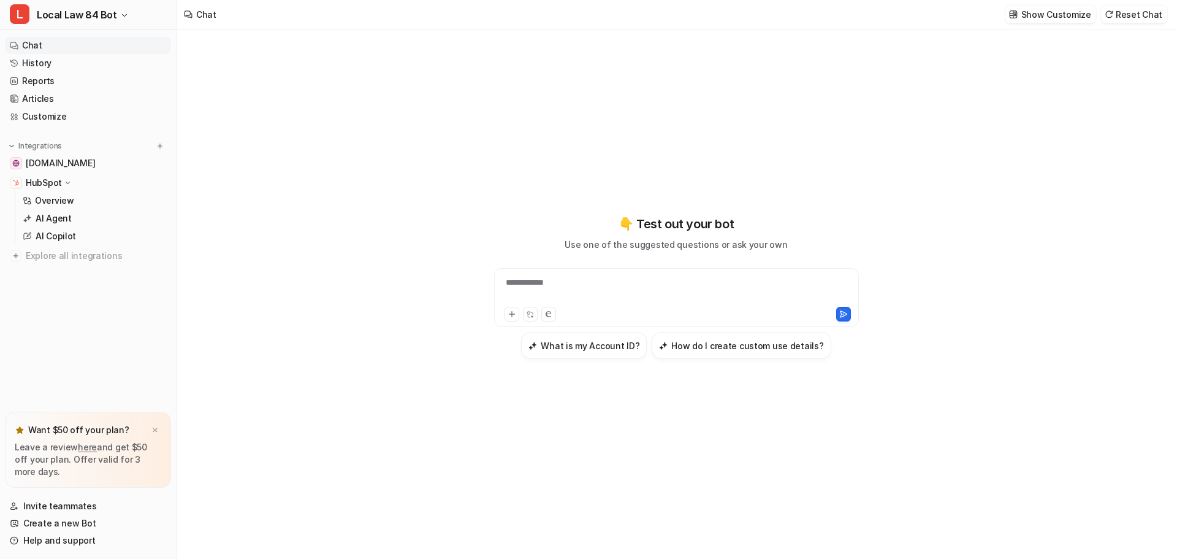
click at [624, 283] on div "**********" at bounding box center [676, 290] width 359 height 28
click at [29, 101] on link "Articles" at bounding box center [88, 98] width 166 height 17
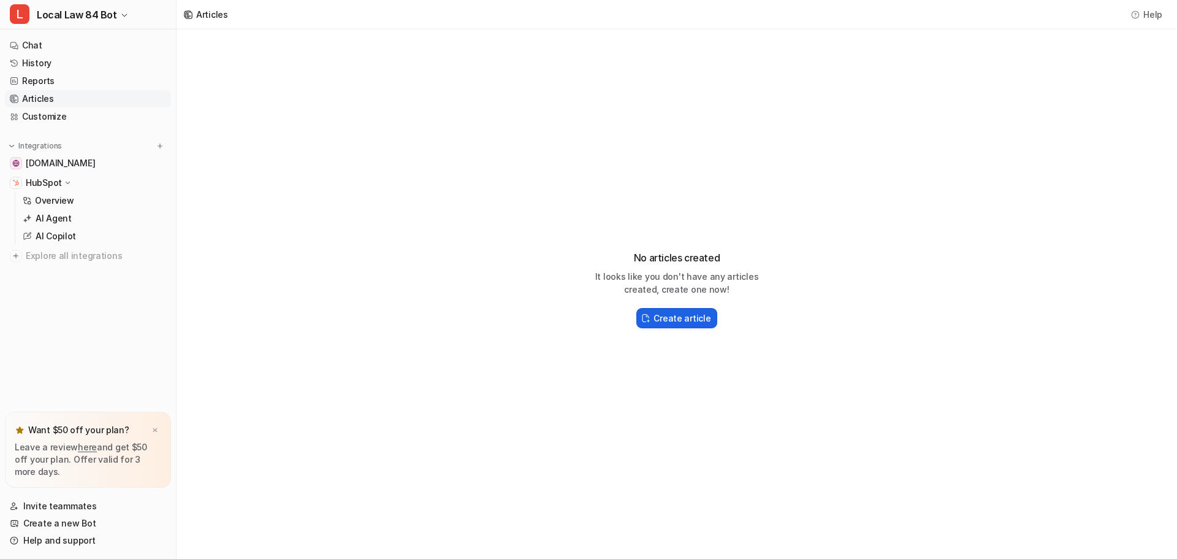
click at [654, 326] on button "Create article" at bounding box center [676, 318] width 80 height 20
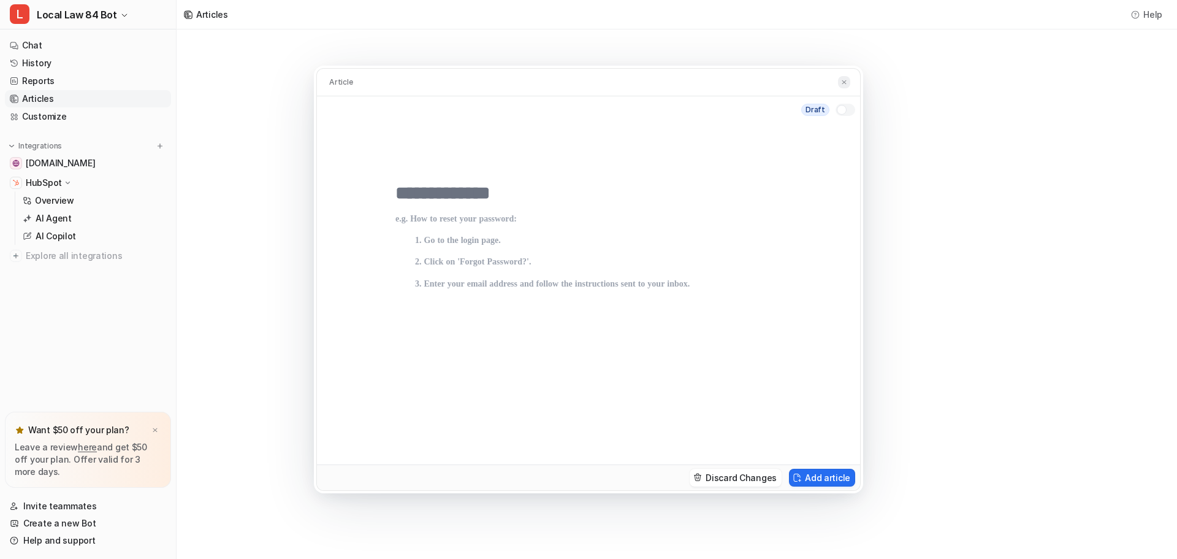
click at [841, 85] on img at bounding box center [844, 82] width 7 height 8
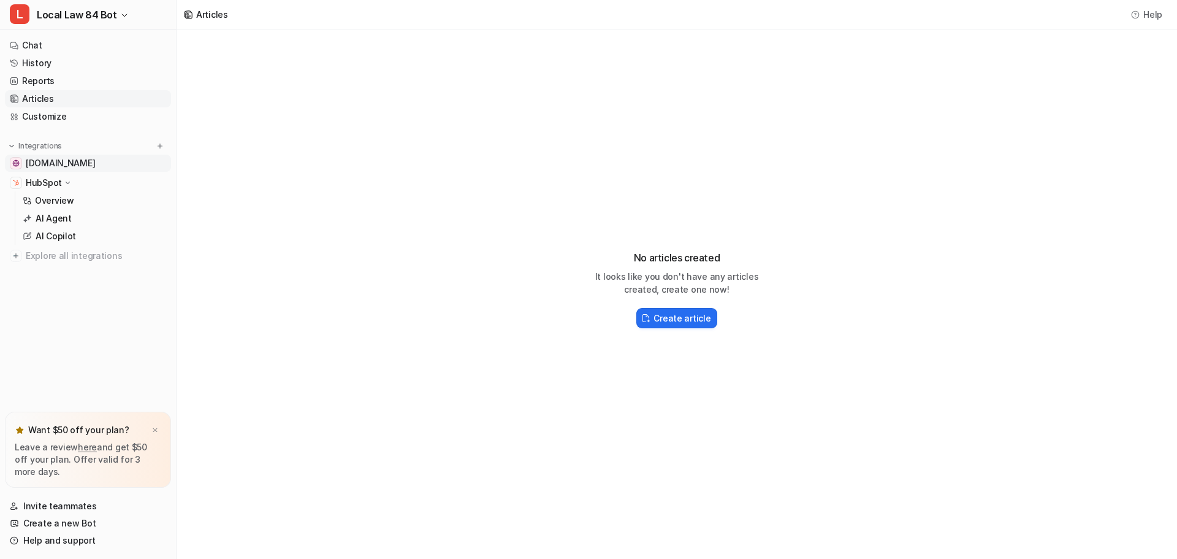
click at [51, 165] on span "[DOMAIN_NAME]" at bounding box center [60, 163] width 69 height 12
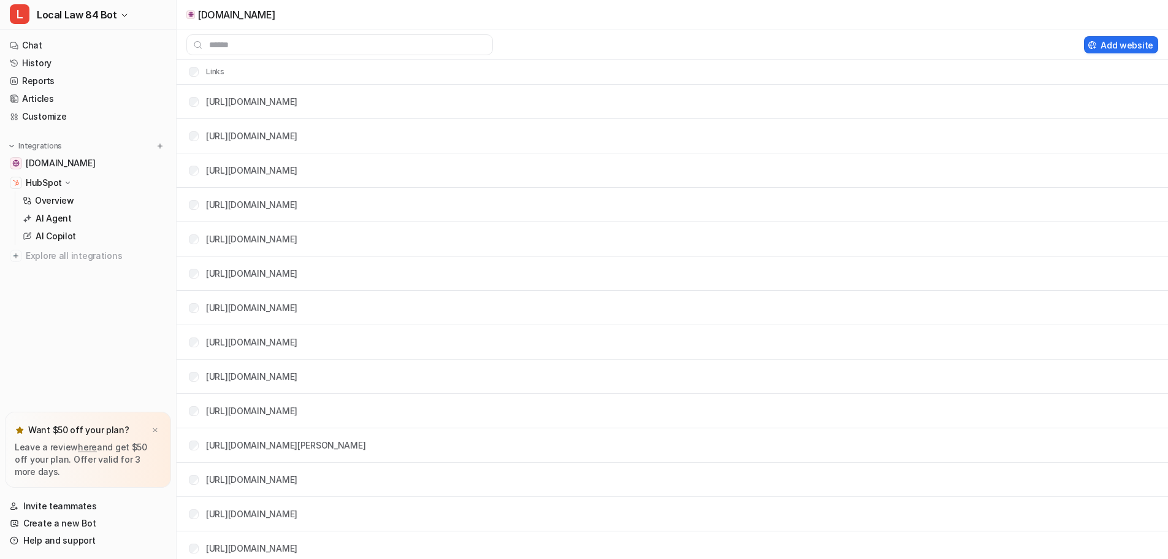
click at [43, 180] on p "HubSpot" at bounding box center [44, 183] width 36 height 12
click at [51, 21] on span "Local Law 84 Bot" at bounding box center [77, 14] width 80 height 17
click at [61, 97] on link "Settings" at bounding box center [97, 93] width 169 height 20
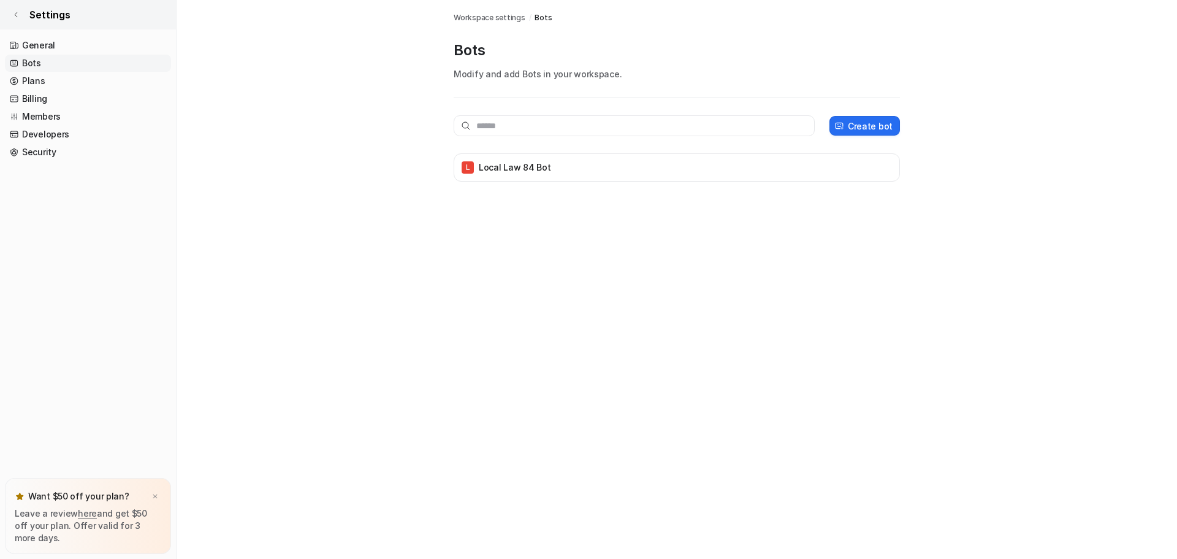
click at [16, 11] on icon at bounding box center [15, 14] width 7 height 7
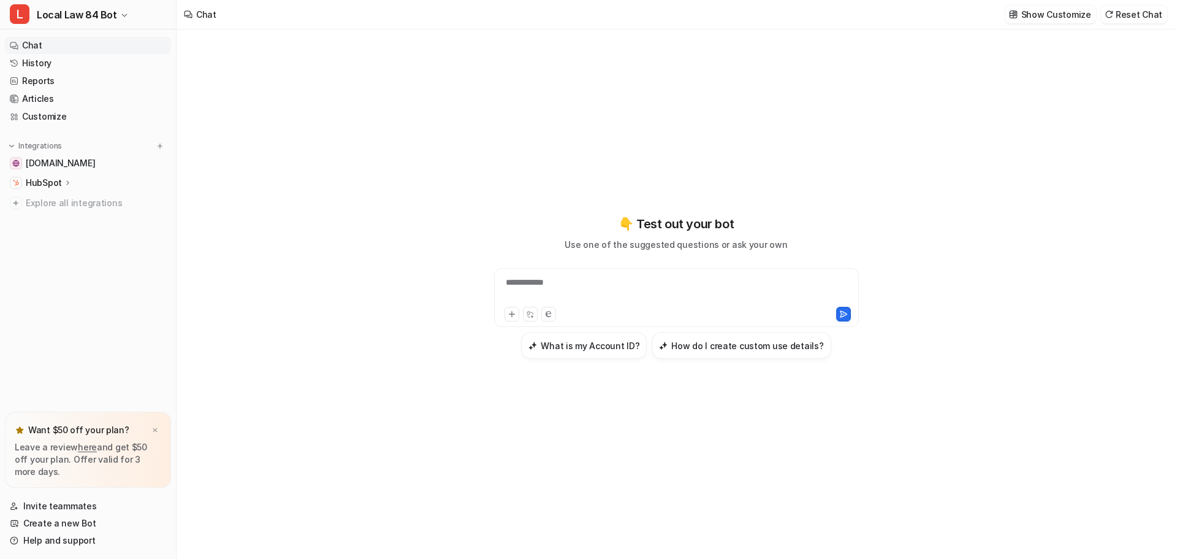
click at [544, 281] on div "**********" at bounding box center [676, 290] width 359 height 28
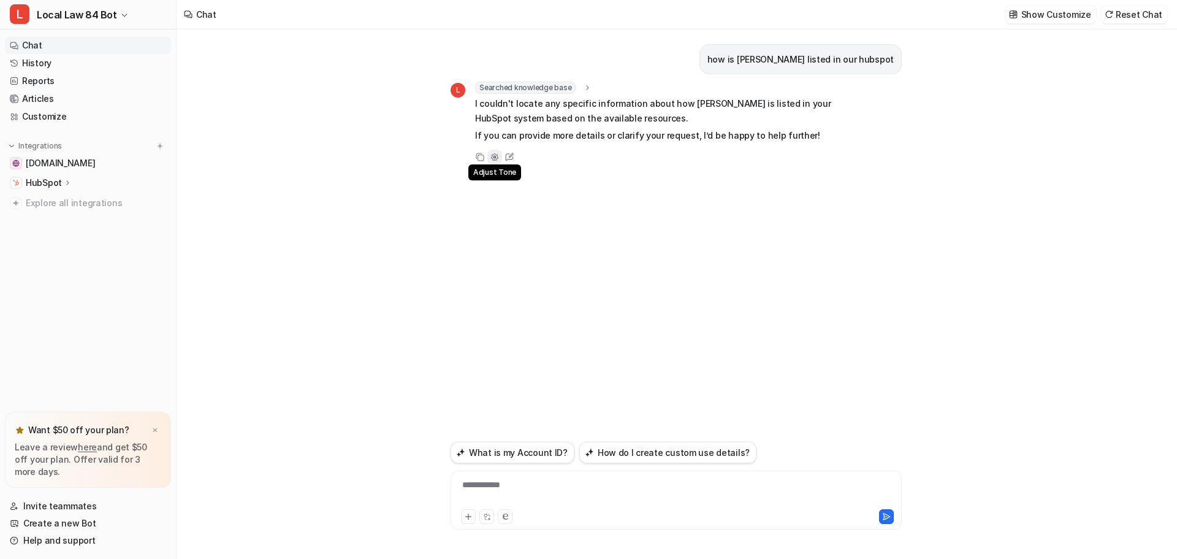
click at [497, 159] on icon at bounding box center [494, 156] width 7 height 7
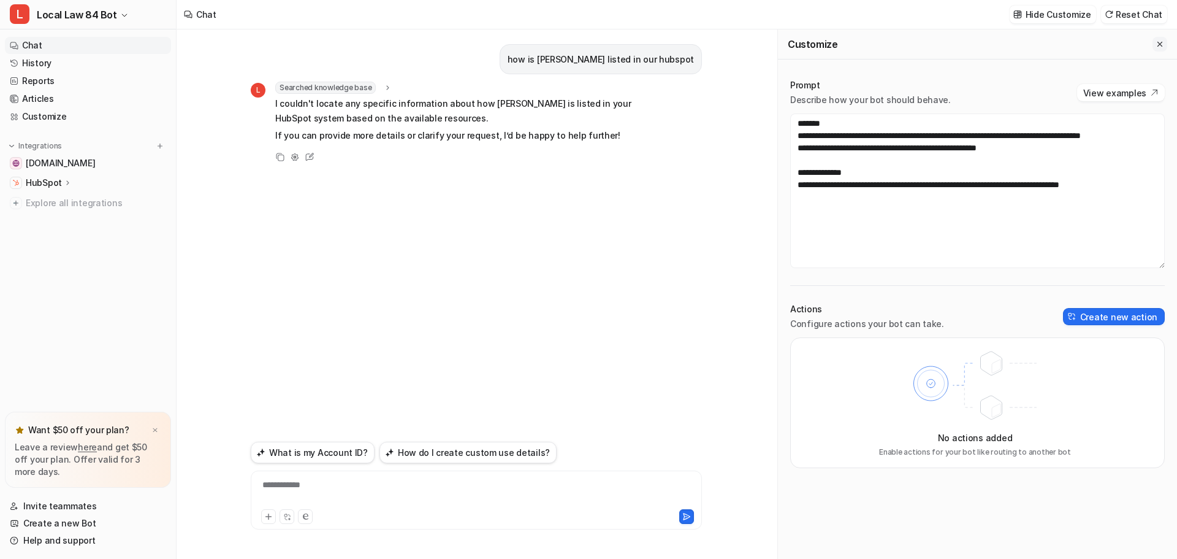
click at [1155, 47] on button "Close flyout" at bounding box center [1160, 44] width 15 height 15
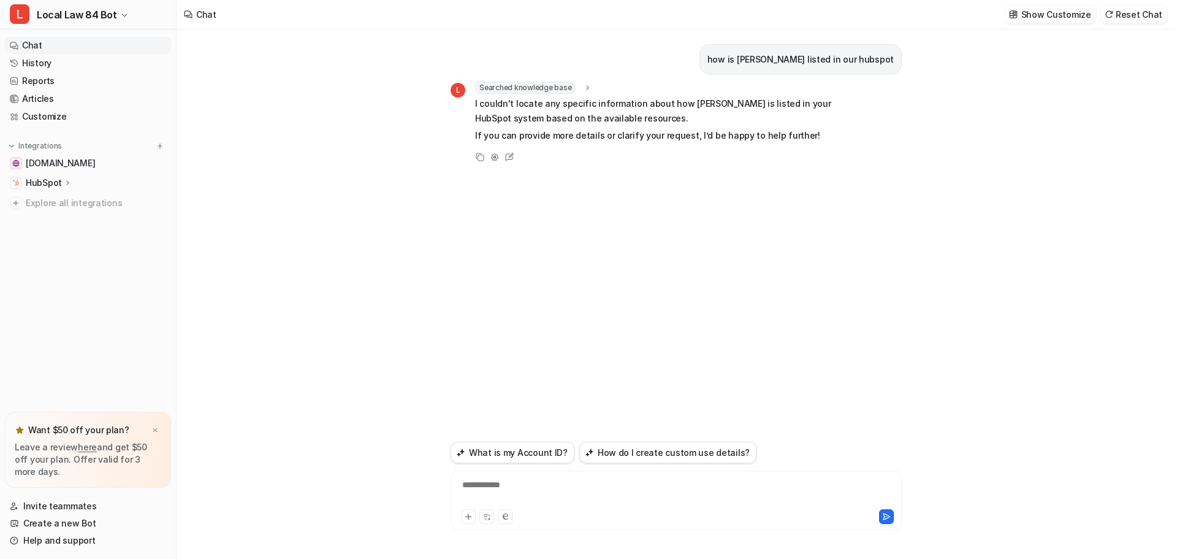
click at [60, 178] on p "HubSpot" at bounding box center [44, 183] width 36 height 12
click at [61, 223] on p "AI Agent" at bounding box center [54, 218] width 36 height 12
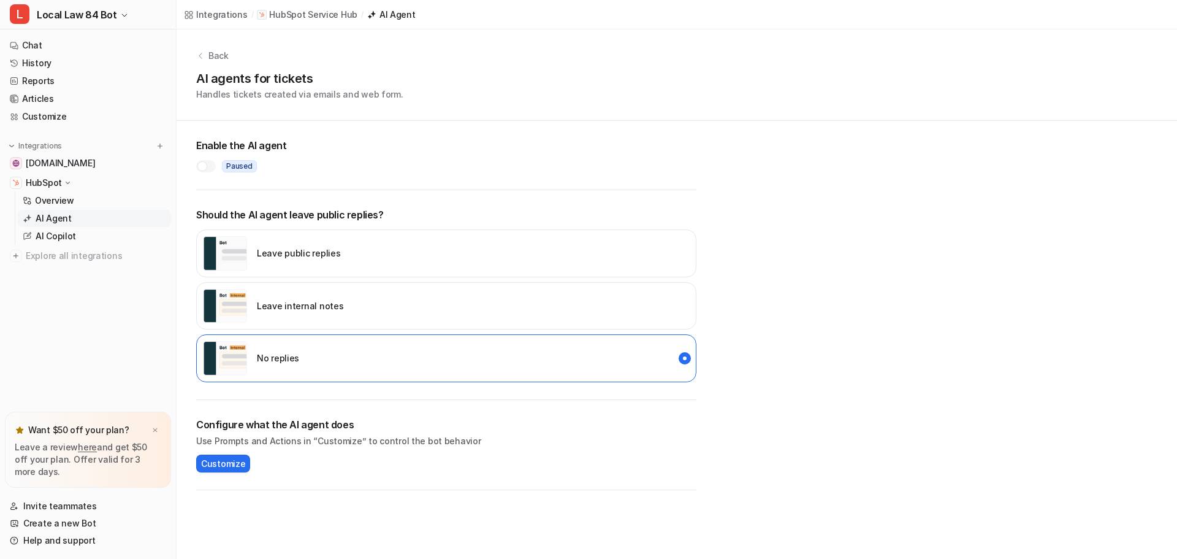
click at [208, 166] on div at bounding box center [206, 166] width 20 height 12
click at [229, 465] on span "Customize" at bounding box center [223, 463] width 44 height 13
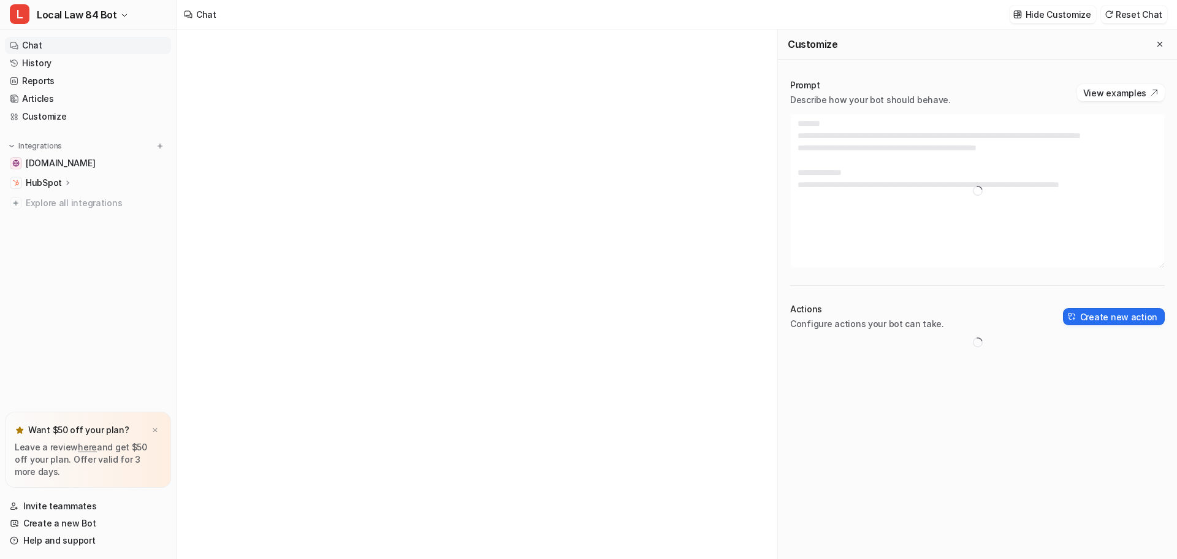
type textarea "**********"
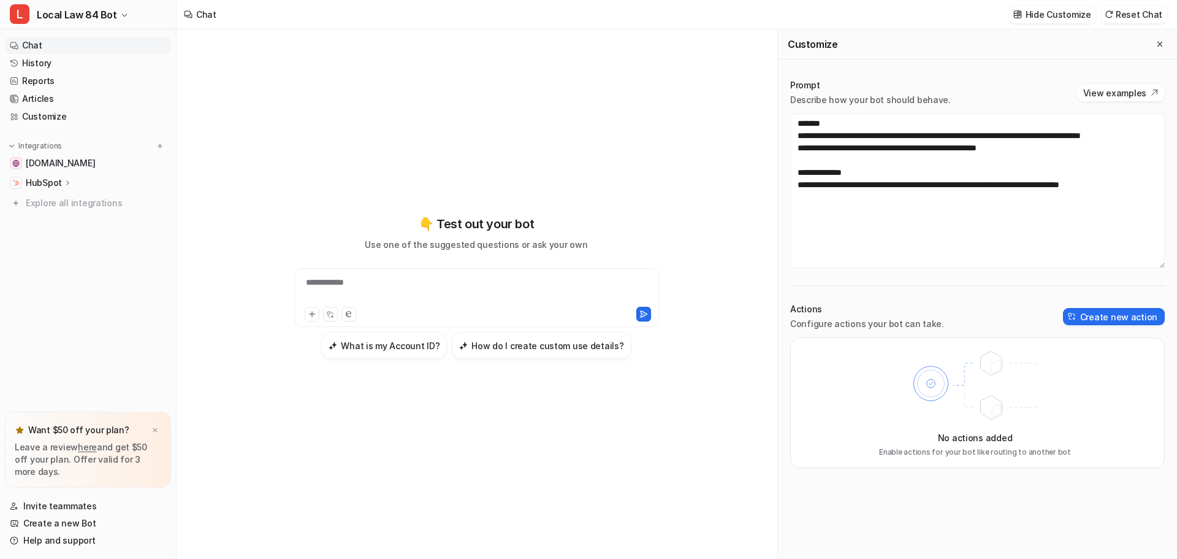
click at [470, 292] on div "**********" at bounding box center [476, 290] width 359 height 28
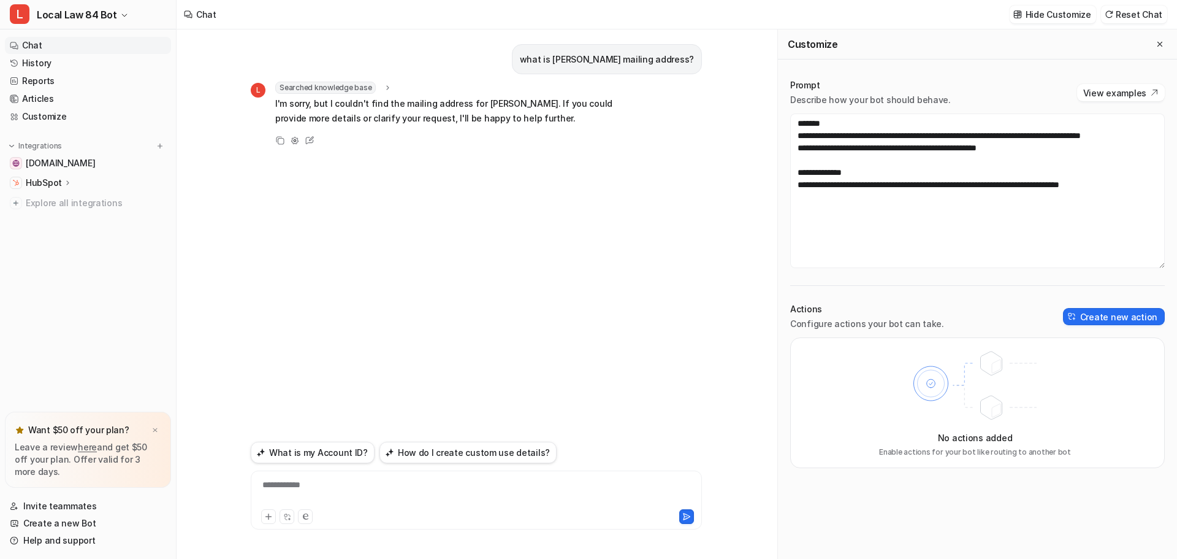
click at [482, 481] on div "**********" at bounding box center [476, 492] width 445 height 28
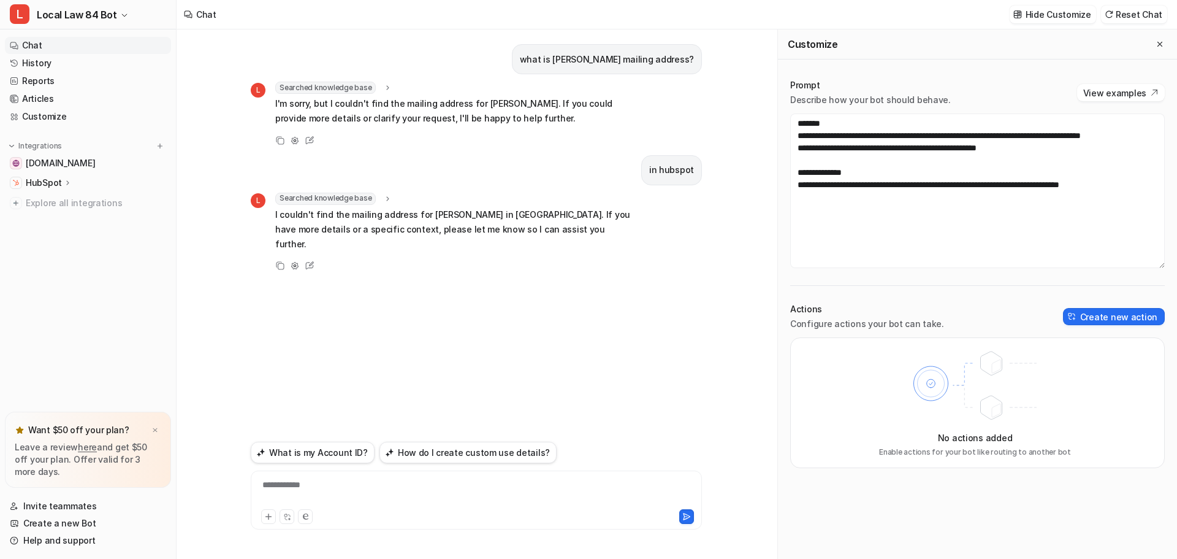
click at [403, 494] on div "**********" at bounding box center [476, 492] width 445 height 28
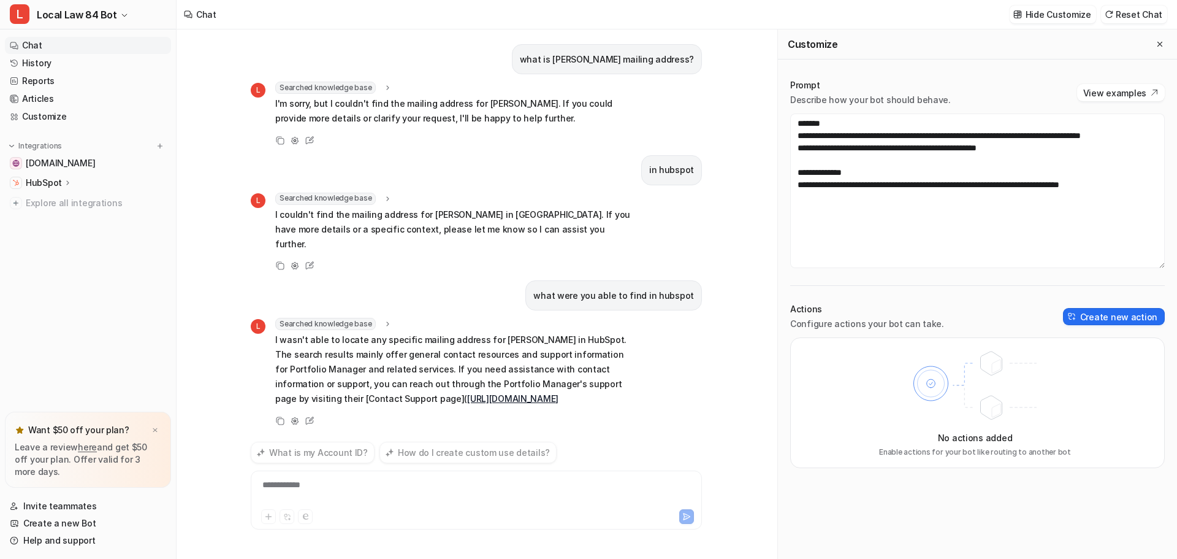
scroll to position [7, 0]
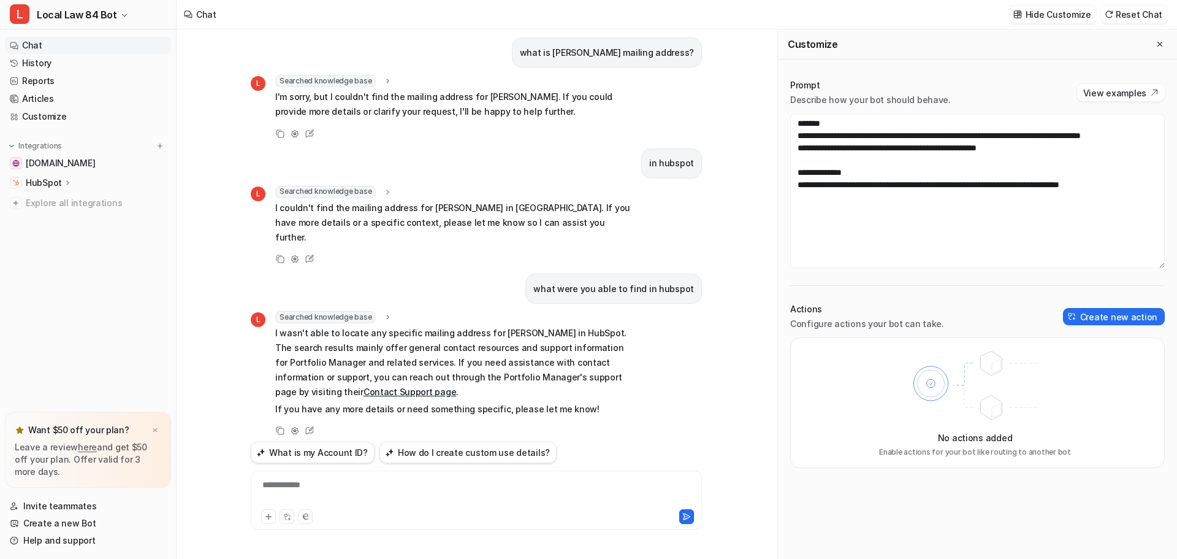
click at [66, 179] on icon at bounding box center [68, 182] width 9 height 9
click at [63, 204] on p "Overview" at bounding box center [54, 200] width 39 height 12
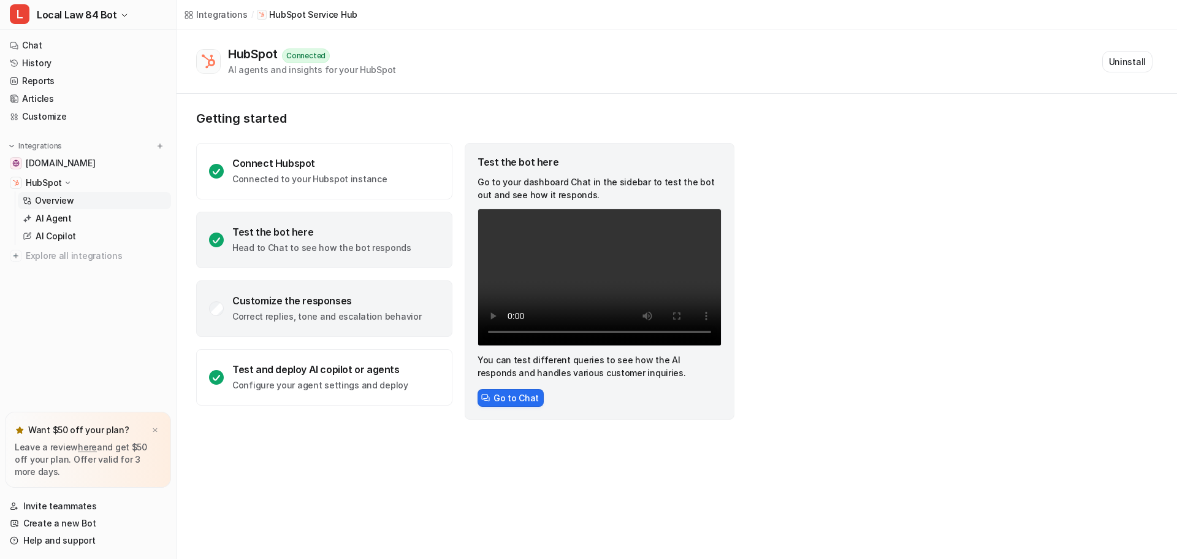
click at [363, 305] on div "Customize the responses" at bounding box center [326, 300] width 189 height 12
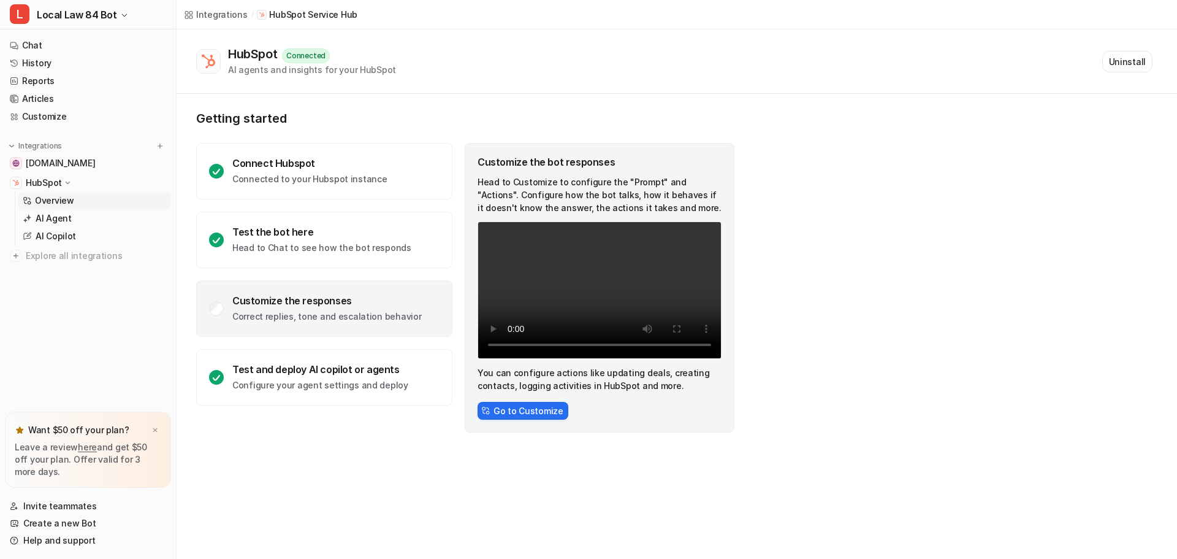
click at [363, 305] on div "Customize the responses" at bounding box center [326, 300] width 189 height 12
click at [529, 413] on button "Go to Customize" at bounding box center [523, 411] width 91 height 18
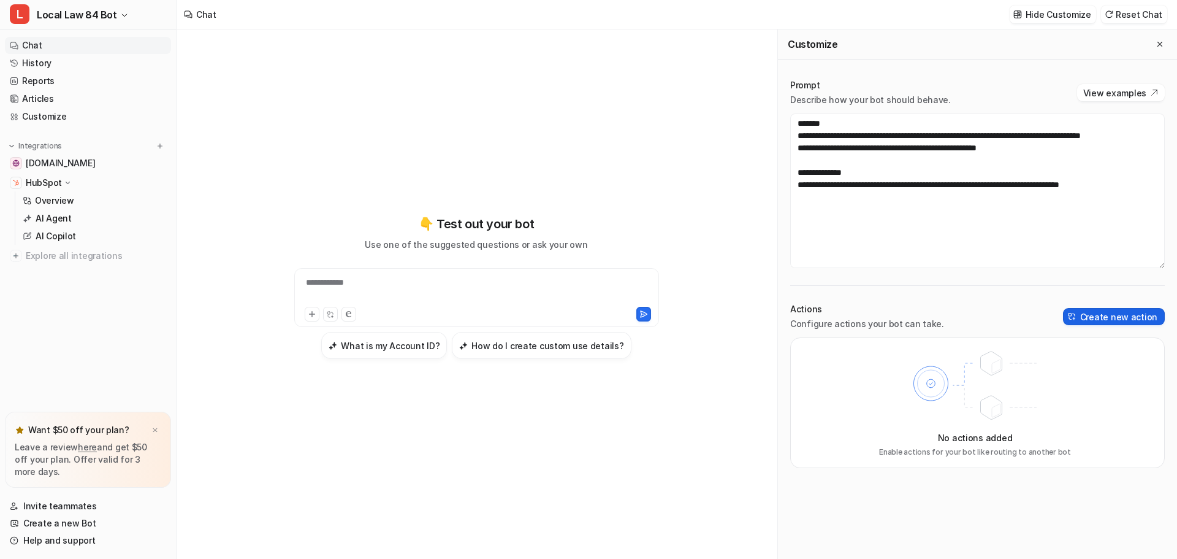
click at [1145, 316] on button "Create new action" at bounding box center [1114, 316] width 102 height 17
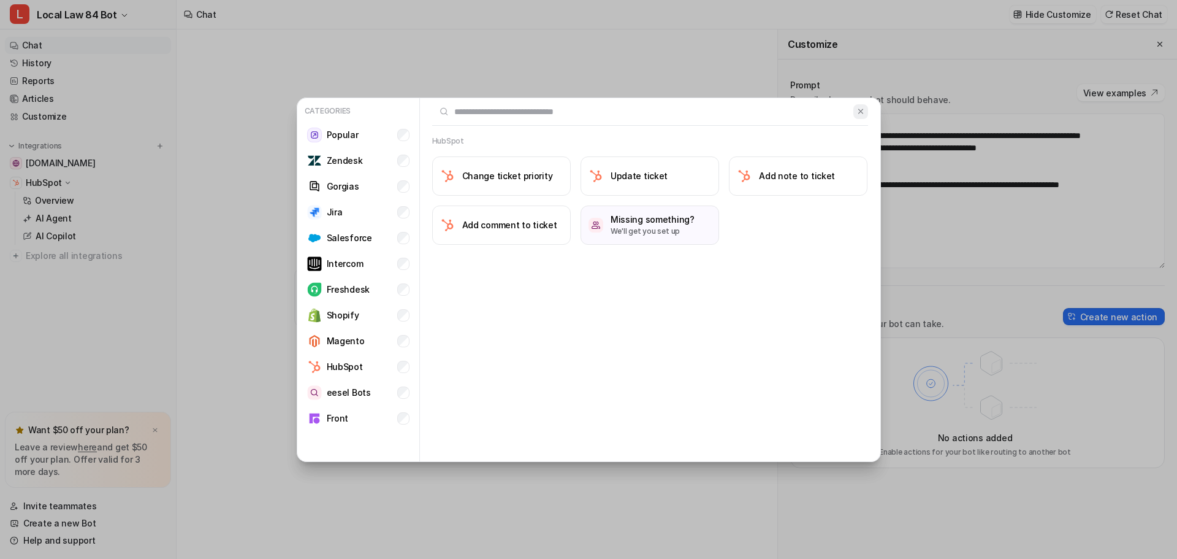
click at [863, 115] on img at bounding box center [861, 111] width 9 height 9
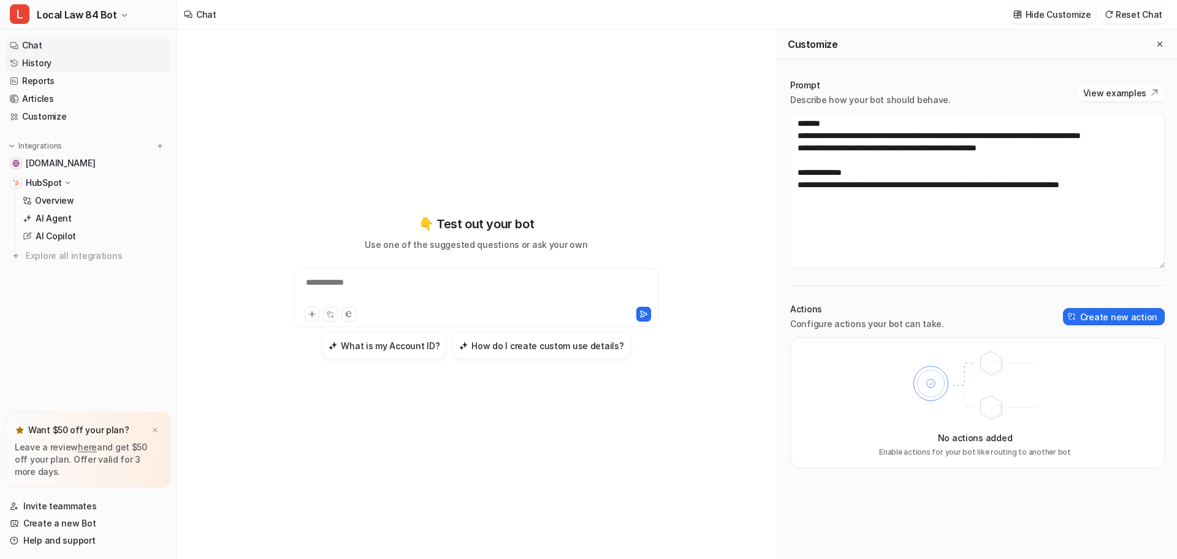
click at [53, 64] on link "History" at bounding box center [88, 63] width 166 height 17
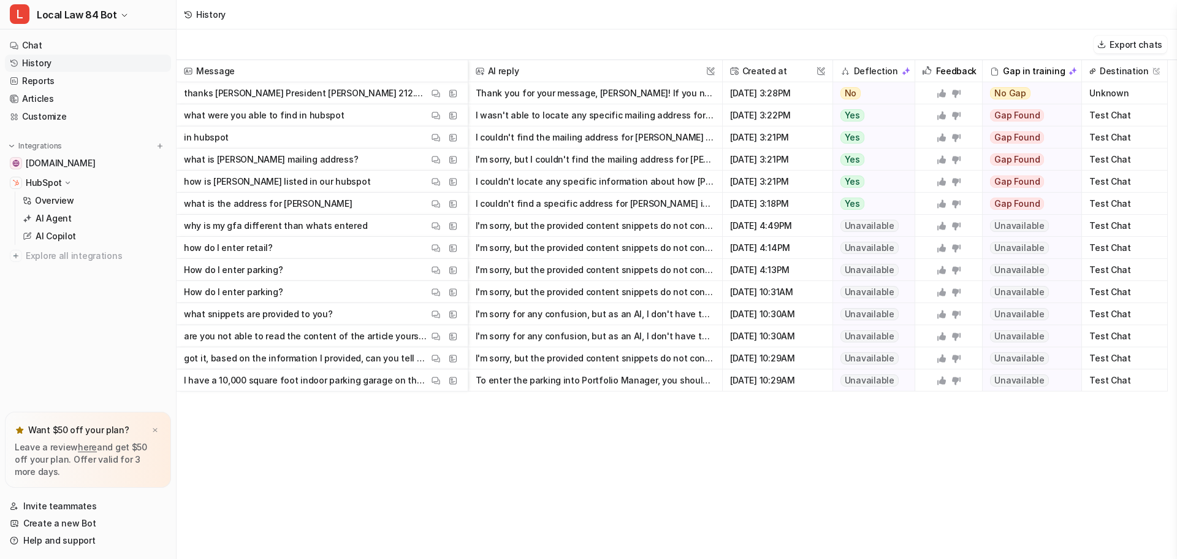
click at [297, 96] on p "thanks [PERSON_NAME] President [PERSON_NAME] 212.650.1591 [DOMAIN_NAME] A ReHub…" at bounding box center [306, 93] width 245 height 22
click at [321, 93] on p "thanks [PERSON_NAME] President [PERSON_NAME] 212.650.1591 [DOMAIN_NAME] A ReHub…" at bounding box center [306, 93] width 245 height 22
click at [606, 93] on button "Thank you for your message, [PERSON_NAME]! If you need any assistance or have q…" at bounding box center [595, 93] width 239 height 22
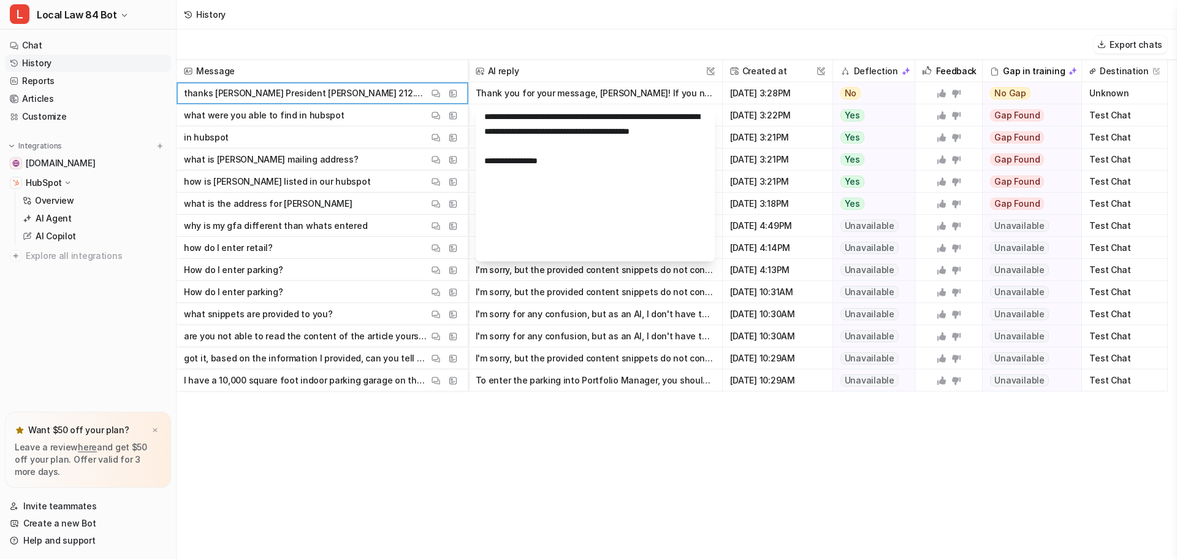
click at [618, 46] on div "Export chats" at bounding box center [677, 44] width 1001 height 31
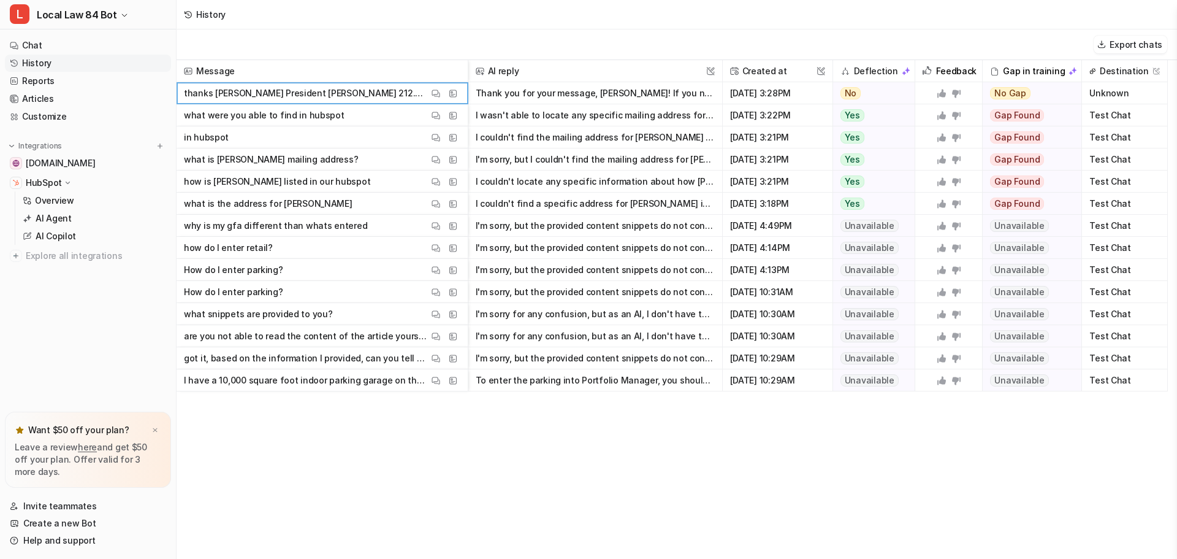
click at [536, 96] on button "Thank you for your message, [PERSON_NAME]! If you need any assistance or have q…" at bounding box center [595, 93] width 239 height 22
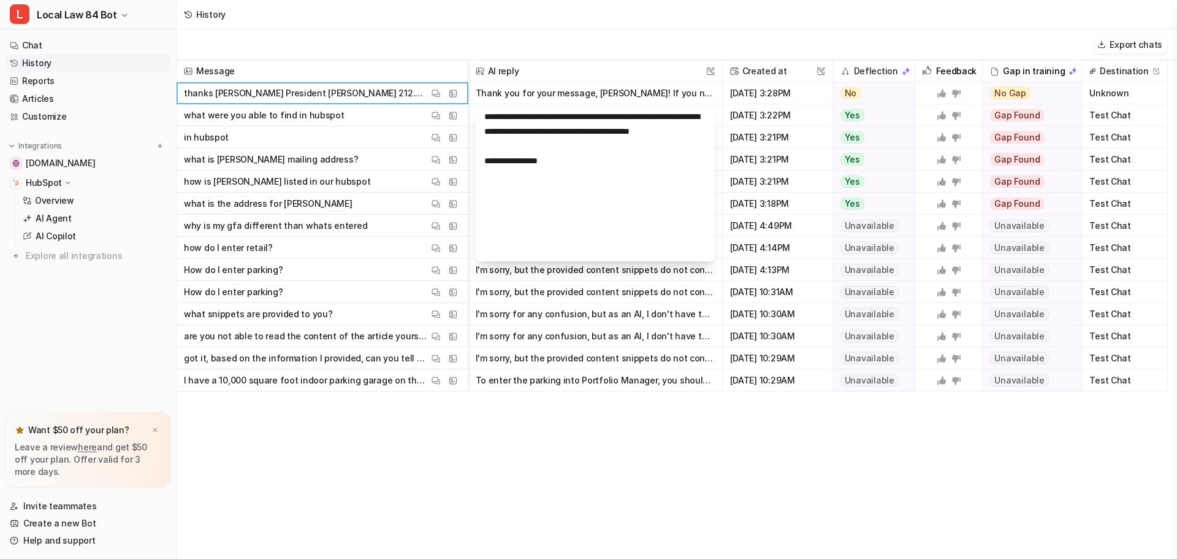
click at [551, 22] on div "History" at bounding box center [677, 14] width 1001 height 29
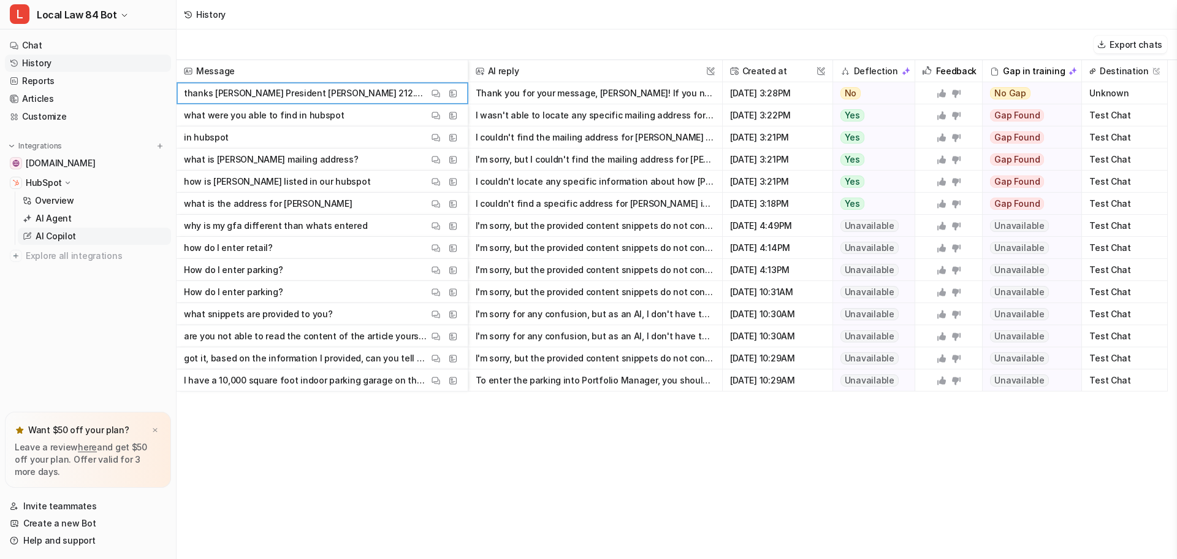
click at [66, 242] on link "AI Copilot" at bounding box center [94, 235] width 153 height 17
click at [53, 240] on p "AI Copilot" at bounding box center [56, 236] width 40 height 12
click at [55, 217] on p "AI Agent" at bounding box center [54, 218] width 36 height 12
click at [31, 86] on link "Reports" at bounding box center [88, 80] width 166 height 17
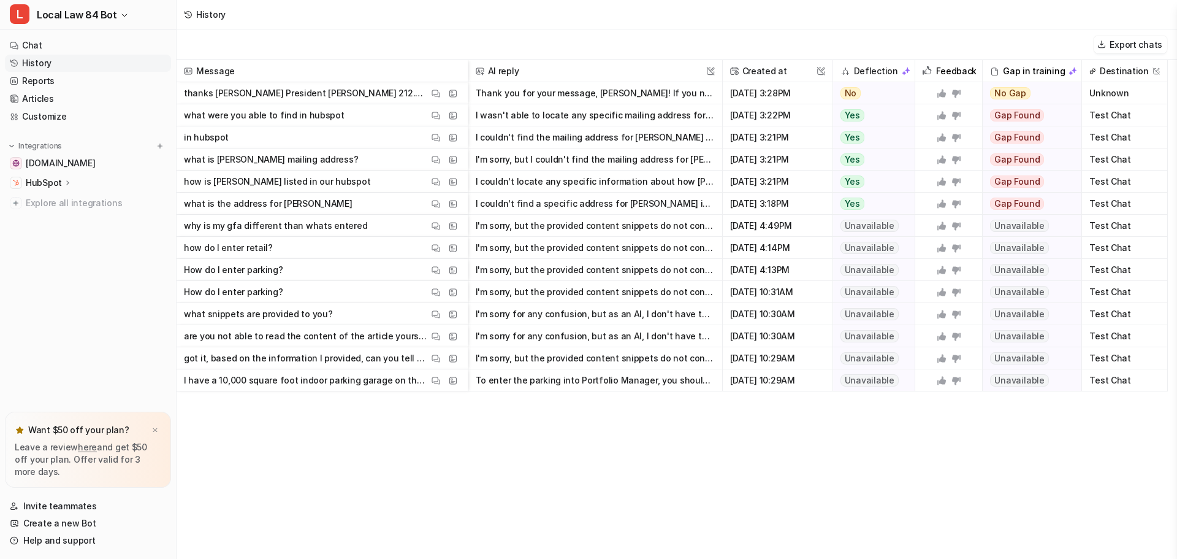
click at [44, 180] on p "HubSpot" at bounding box center [44, 183] width 36 height 12
click at [56, 202] on p "Overview" at bounding box center [54, 200] width 39 height 12
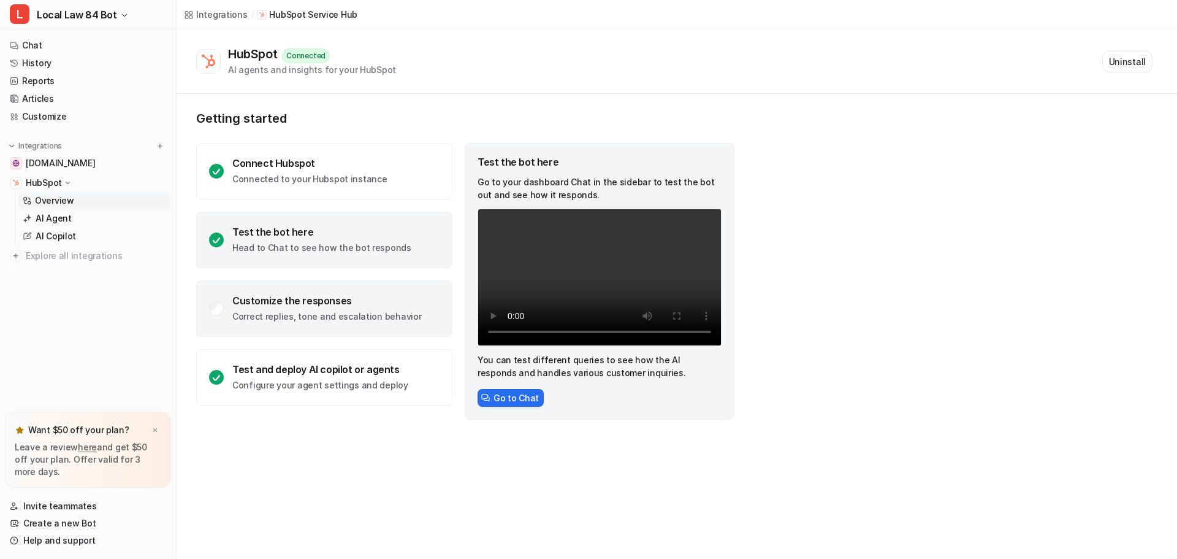
click at [280, 305] on div "Customize the responses" at bounding box center [326, 300] width 189 height 12
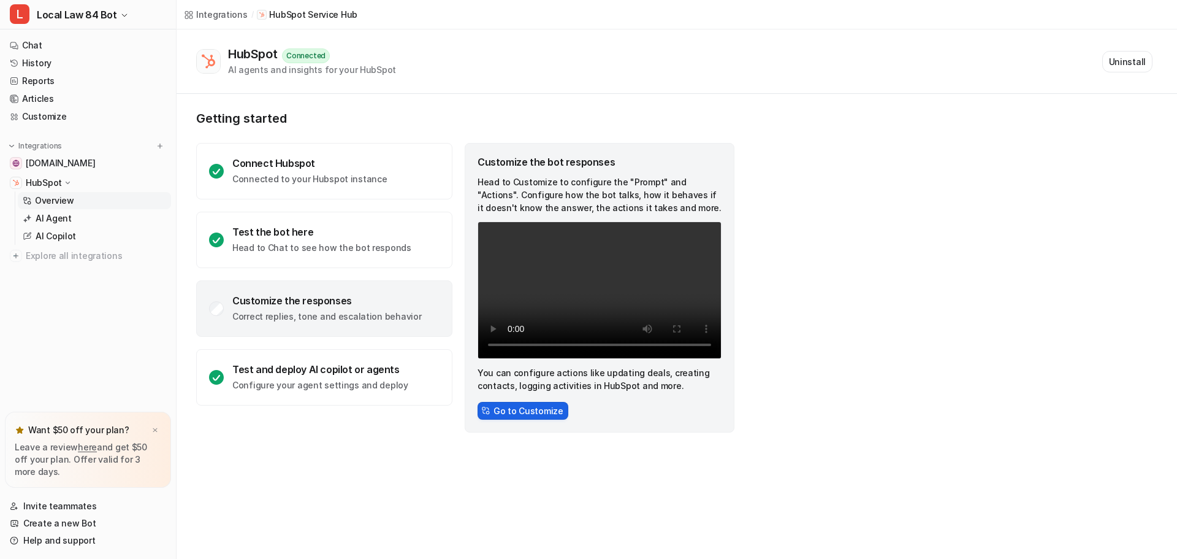
click at [536, 409] on button "Go to Customize" at bounding box center [523, 411] width 91 height 18
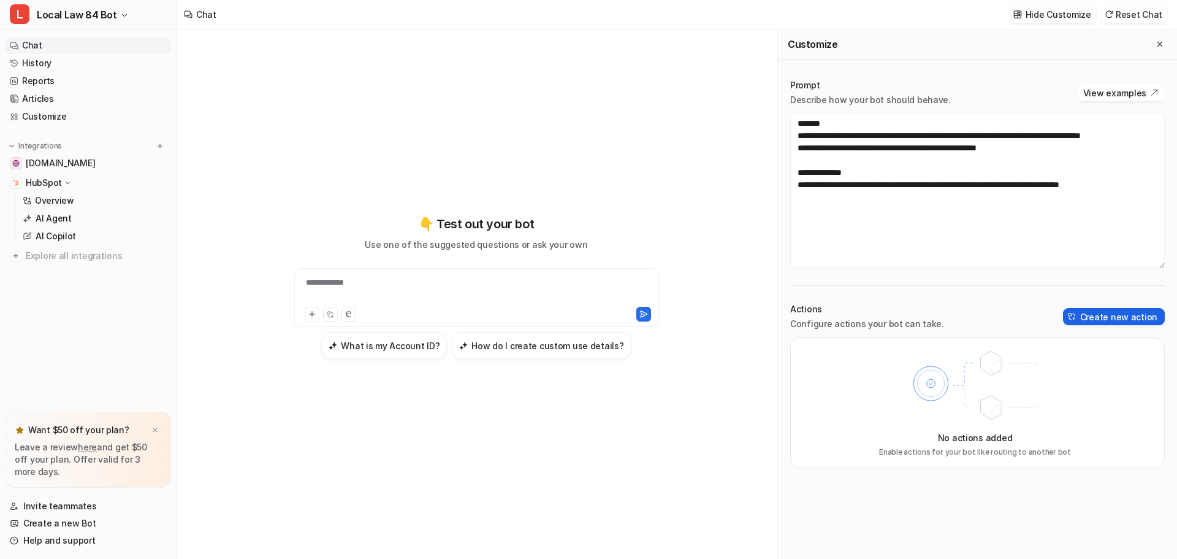
click at [1114, 315] on button "Create new action" at bounding box center [1114, 316] width 102 height 17
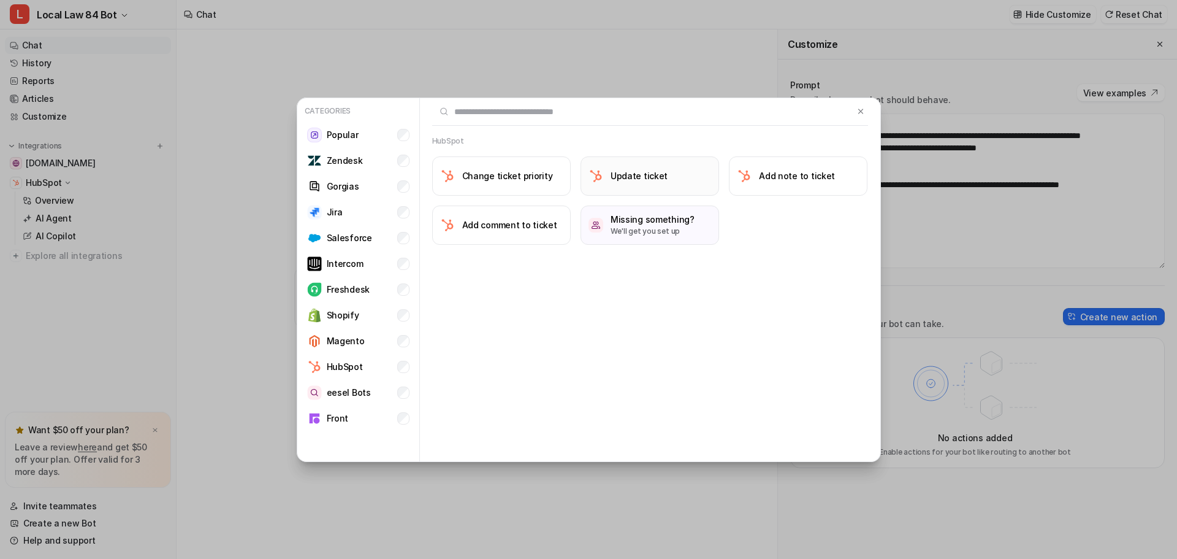
click at [628, 180] on h3 "Update ticket" at bounding box center [639, 175] width 57 height 13
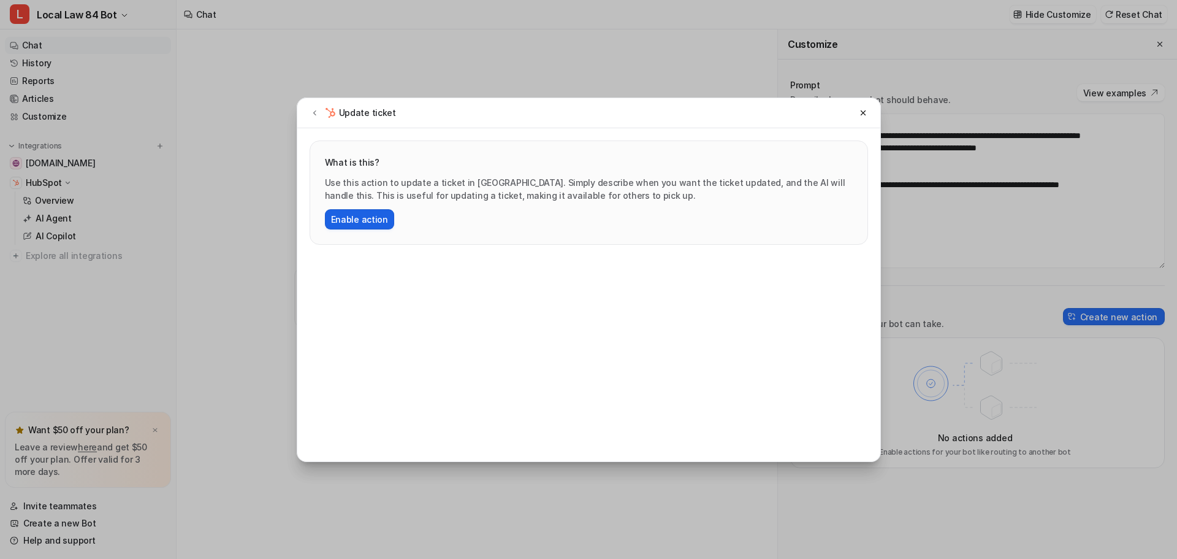
click at [368, 210] on button "Enable action" at bounding box center [359, 219] width 69 height 20
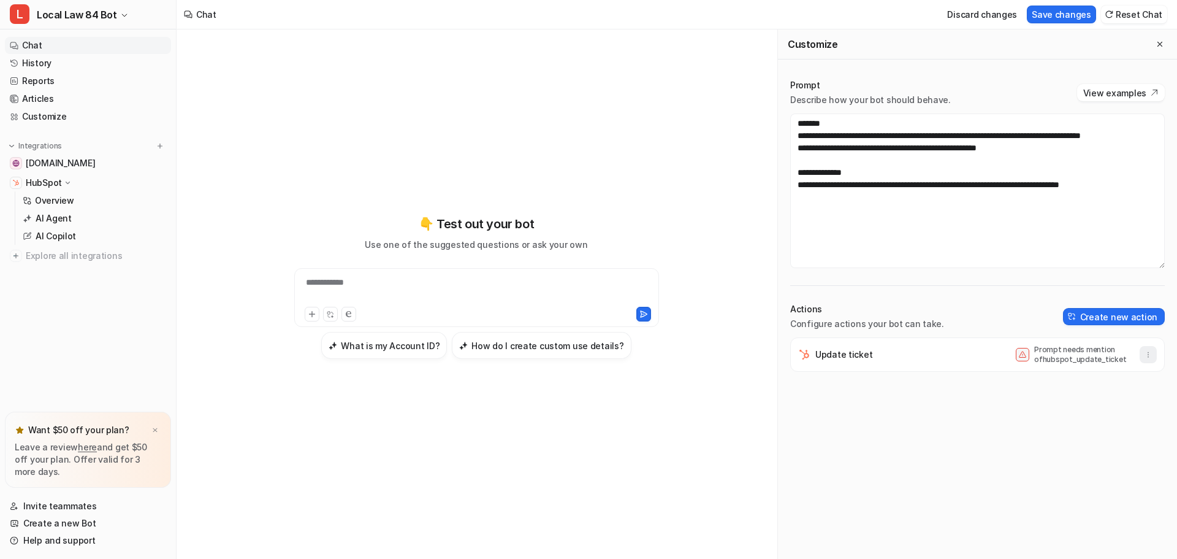
click at [1145, 351] on button "button" at bounding box center [1148, 354] width 17 height 17
click at [1118, 311] on button "Create new action" at bounding box center [1114, 316] width 102 height 17
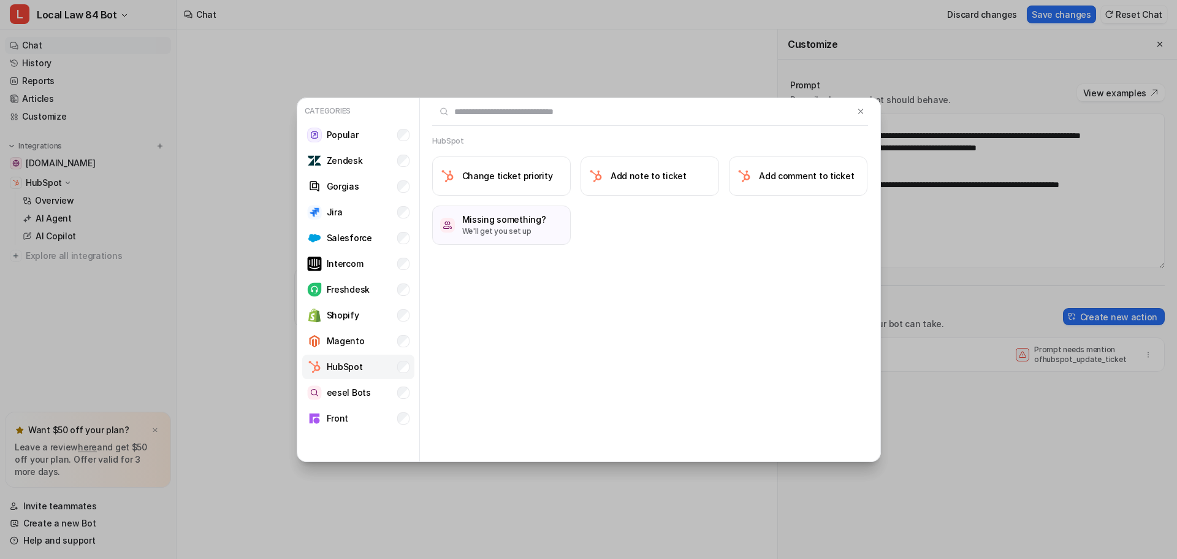
click at [353, 368] on p "HubSpot" at bounding box center [345, 366] width 36 height 13
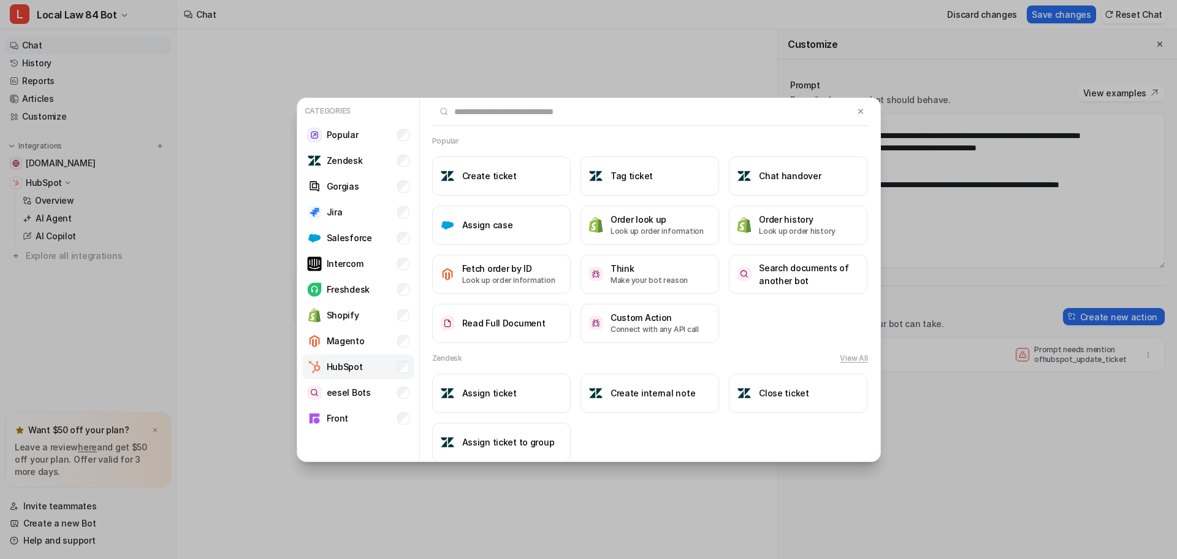
click at [395, 363] on li "HubSpot" at bounding box center [358, 366] width 112 height 25
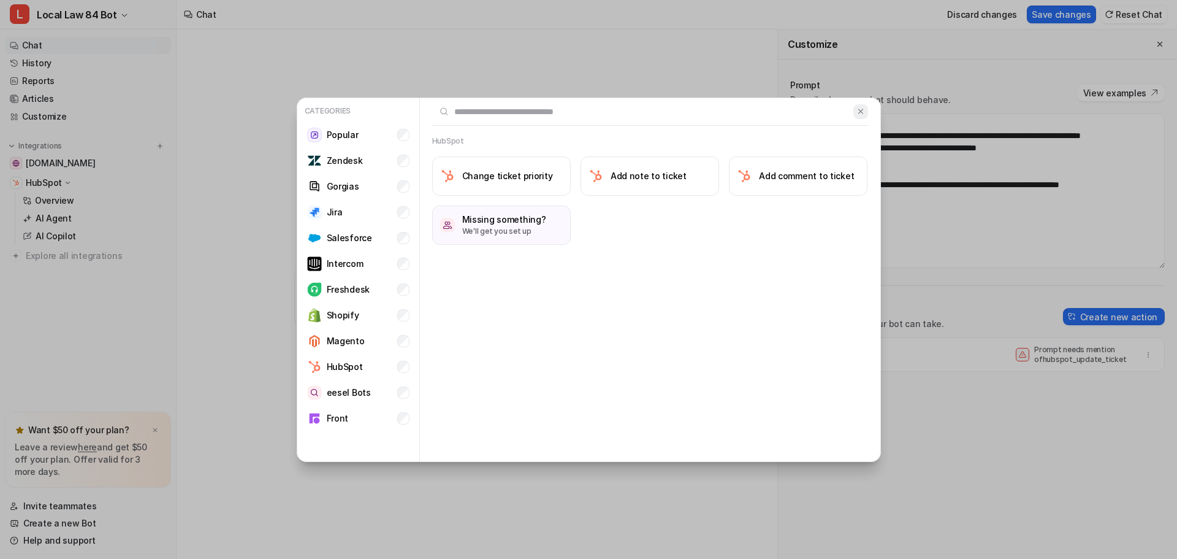
click at [859, 115] on img at bounding box center [861, 111] width 9 height 9
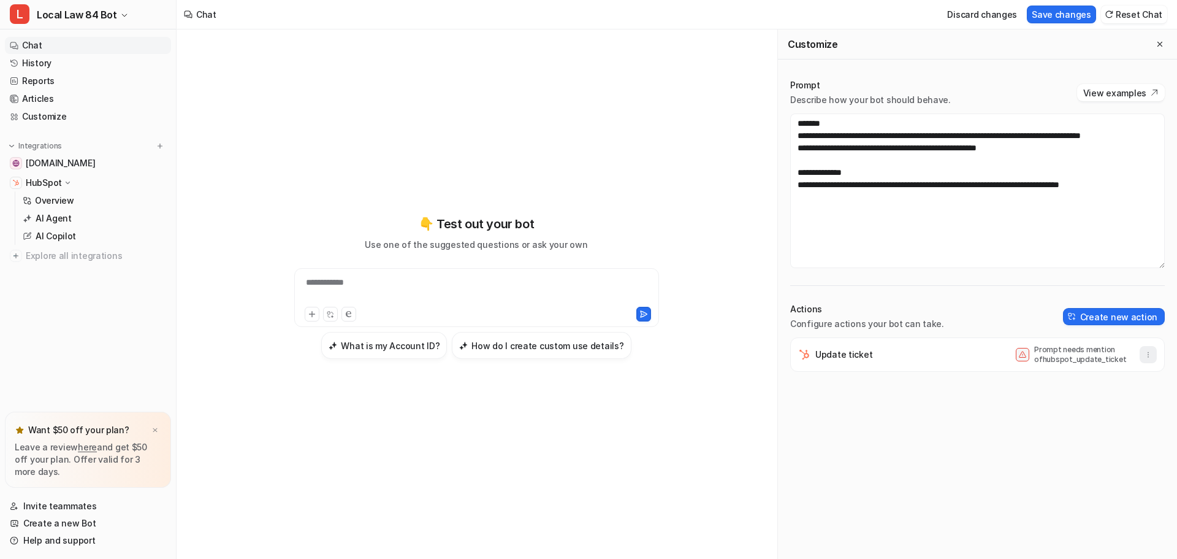
click at [1143, 357] on button "button" at bounding box center [1148, 354] width 17 height 17
click at [1097, 386] on button "Delete" at bounding box center [1088, 381] width 132 height 23
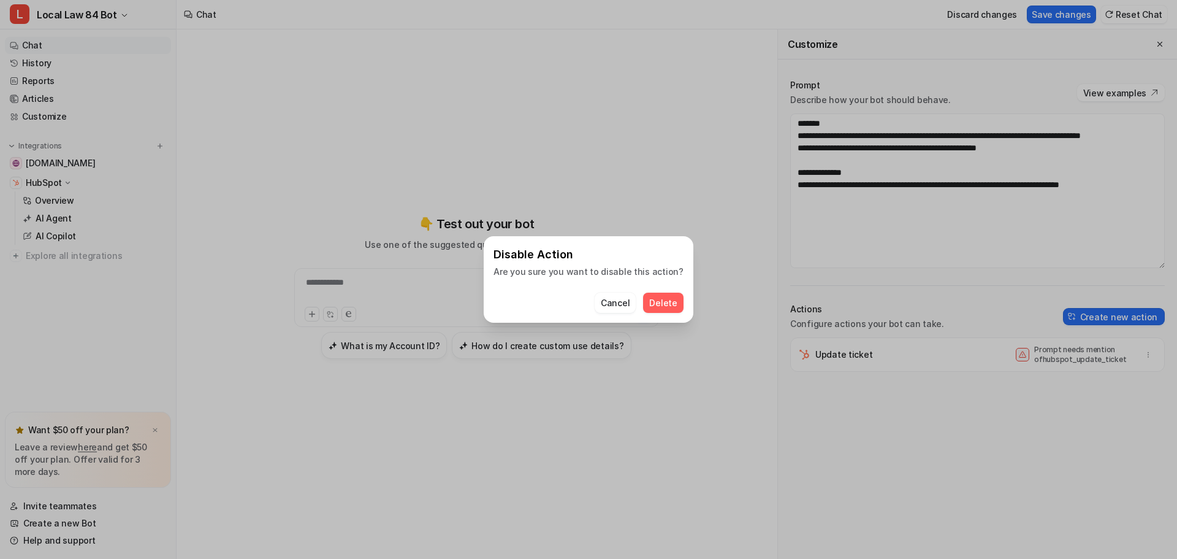
click at [660, 300] on span "Delete" at bounding box center [663, 302] width 28 height 13
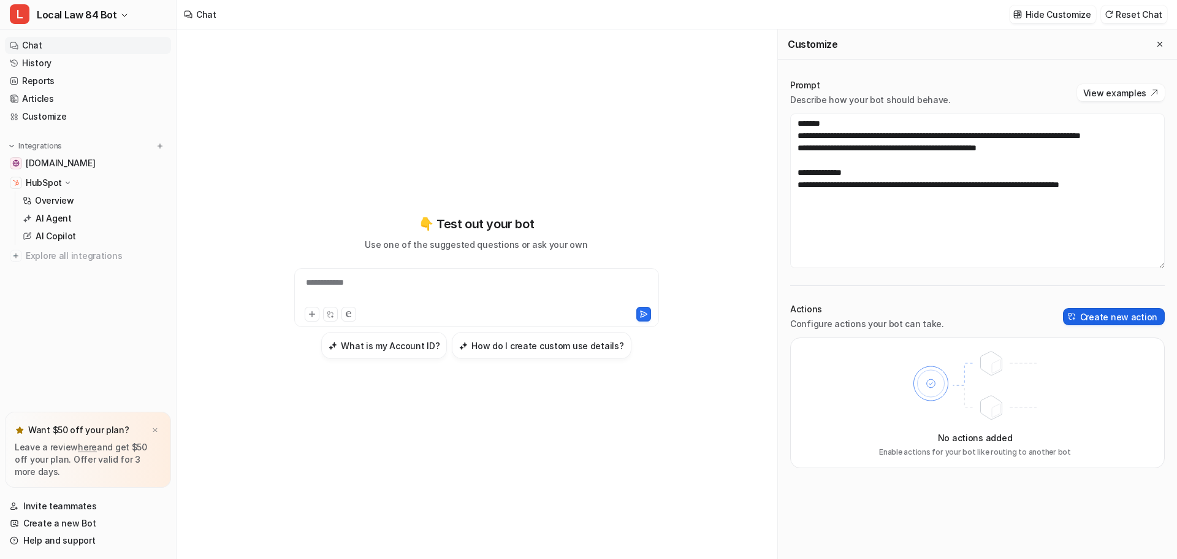
click at [1102, 310] on button "Create new action" at bounding box center [1114, 316] width 102 height 17
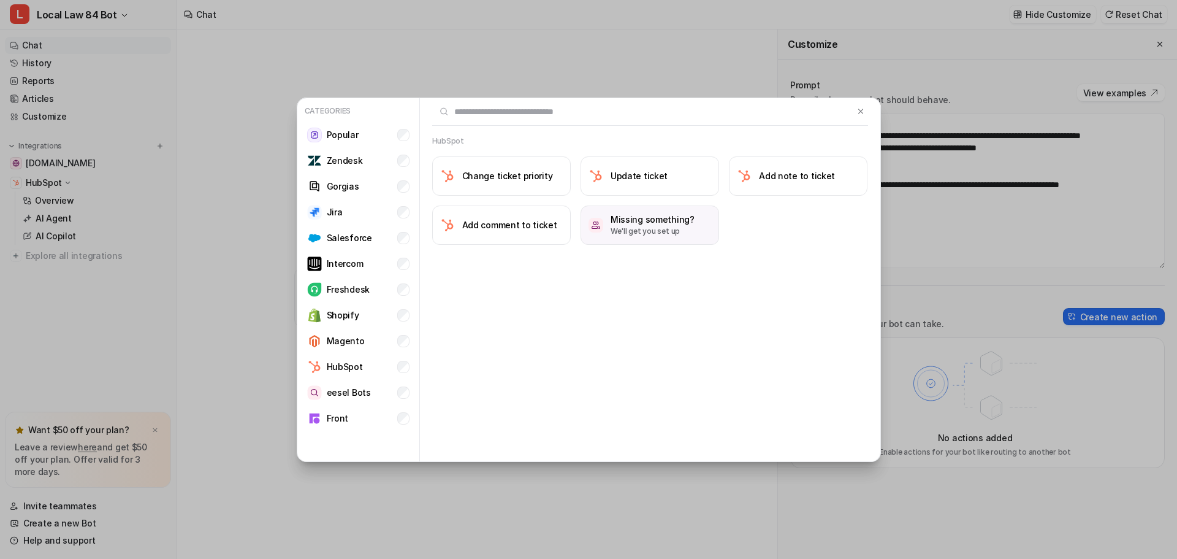
click at [656, 231] on p "We'll get you set up" at bounding box center [653, 231] width 84 height 11
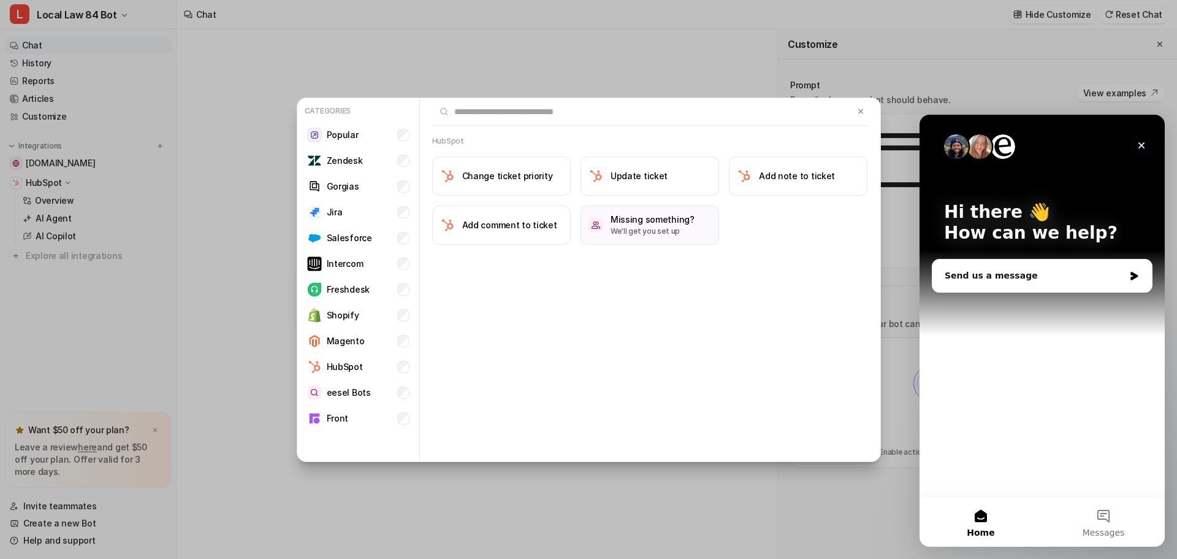
click at [1140, 147] on icon "Close" at bounding box center [1142, 145] width 7 height 7
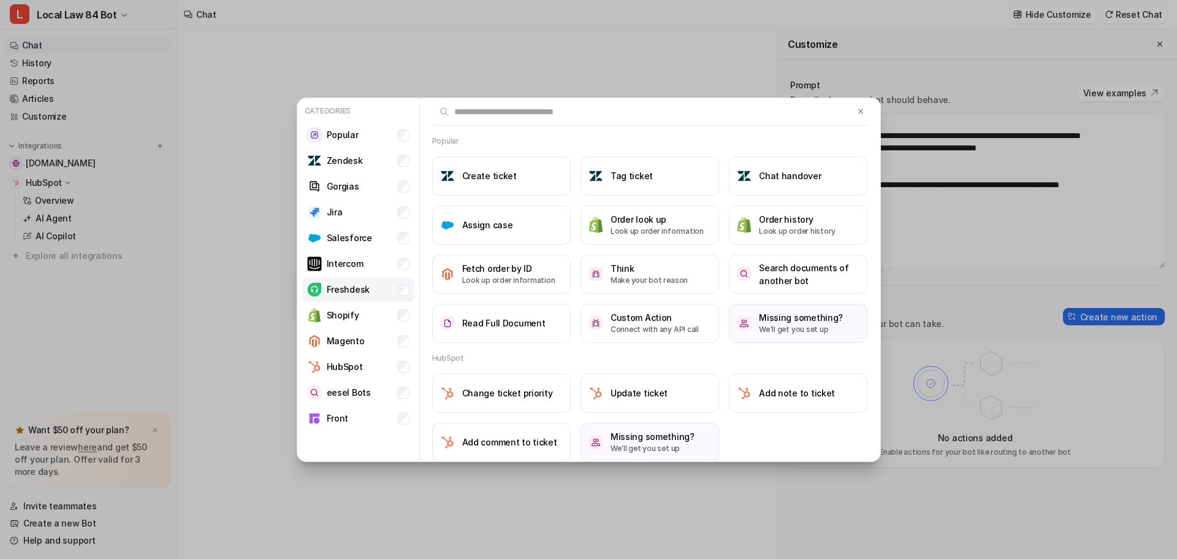
click at [376, 286] on li "Freshdesk" at bounding box center [358, 289] width 112 height 25
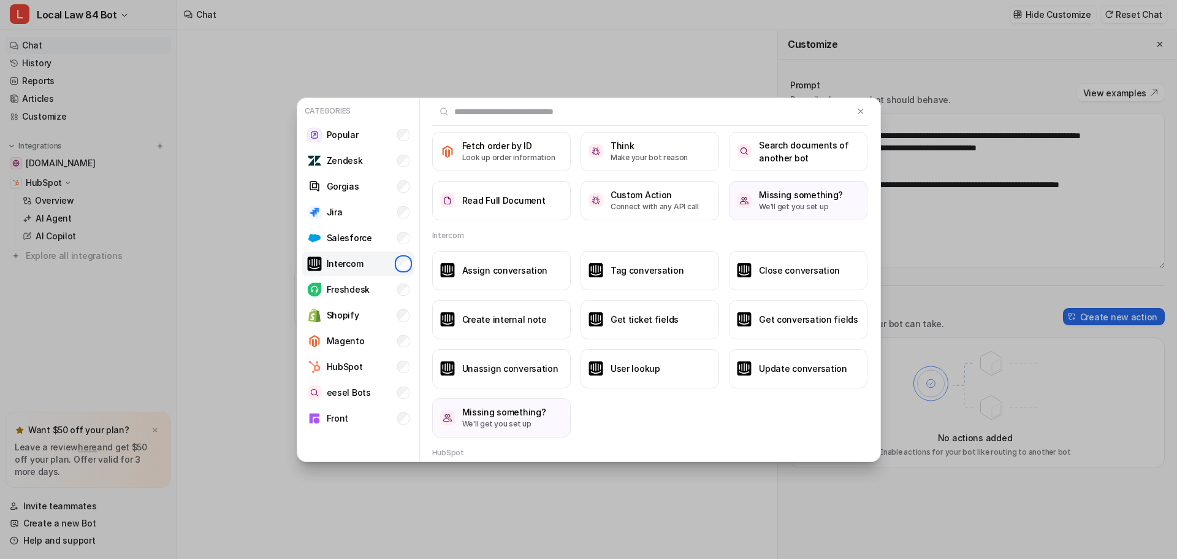
scroll to position [12, 0]
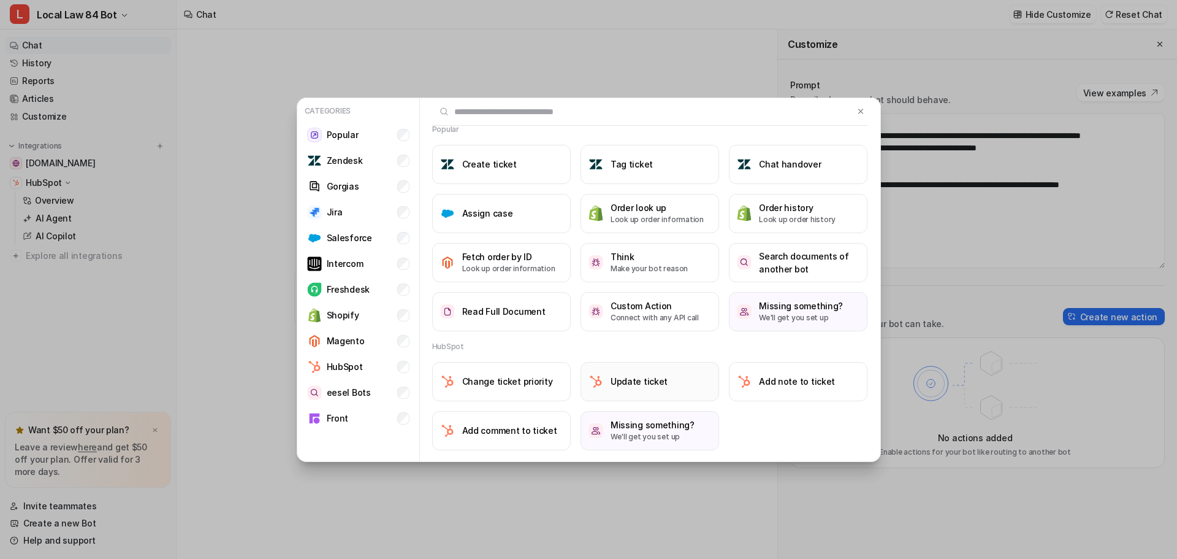
click at [631, 382] on h3 "Update ticket" at bounding box center [639, 381] width 57 height 13
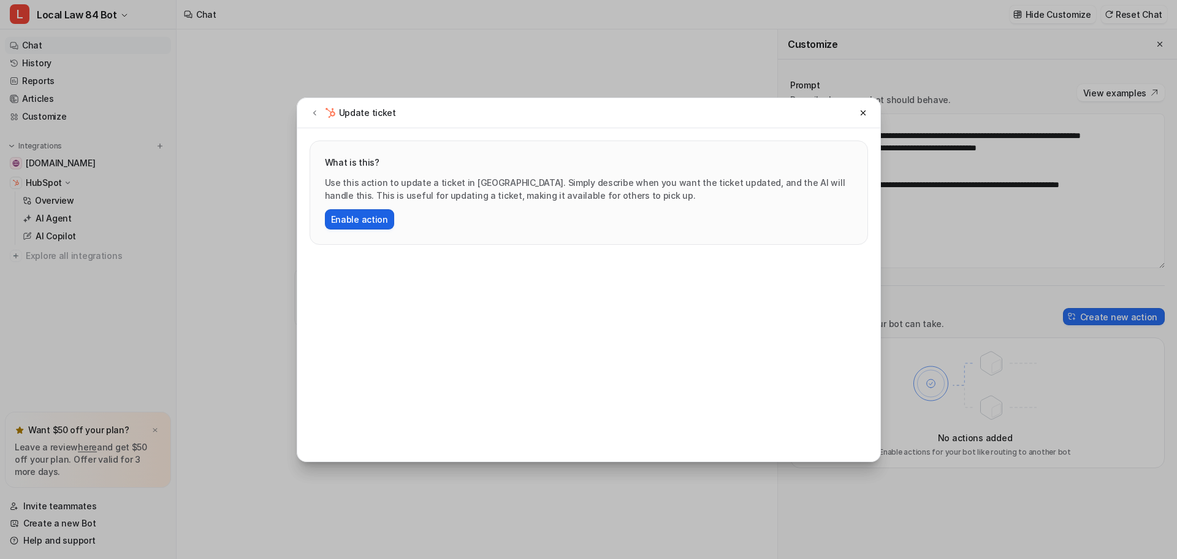
click at [370, 215] on button "Enable action" at bounding box center [359, 219] width 69 height 20
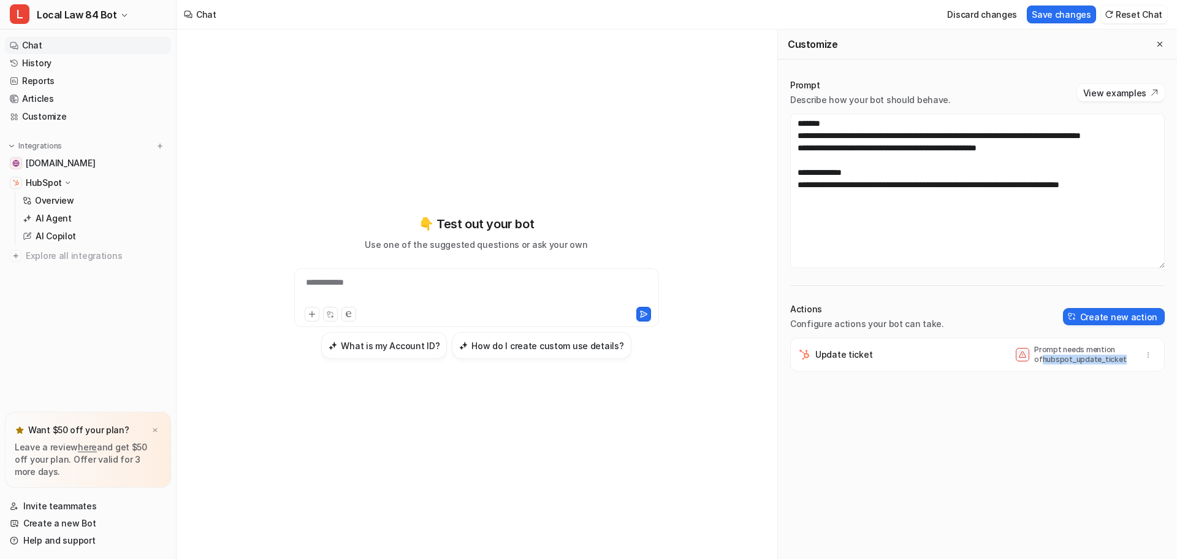
drag, startPoint x: 1109, startPoint y: 361, endPoint x: 1058, endPoint y: 358, distance: 51.0
click at [1034, 359] on p "Prompt needs mention of hubspot_update_ticket" at bounding box center [1083, 355] width 98 height 20
copy p "hubspot_update_ticket"
click at [1141, 196] on textarea "**********" at bounding box center [977, 190] width 375 height 155
paste textarea "**********"
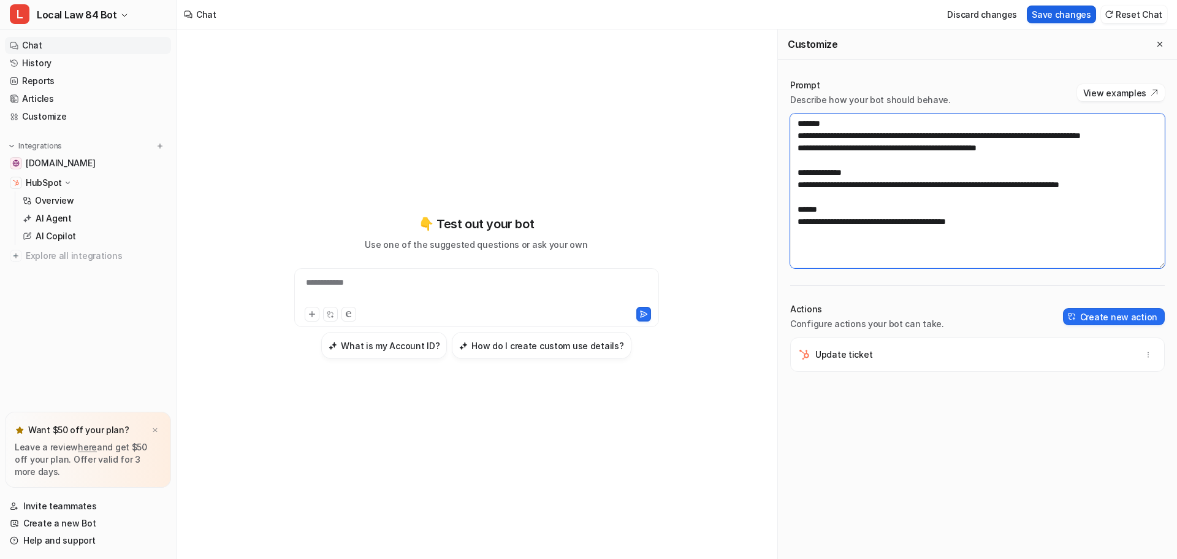
type textarea "**********"
click at [1075, 14] on button "Save changes" at bounding box center [1061, 15] width 69 height 18
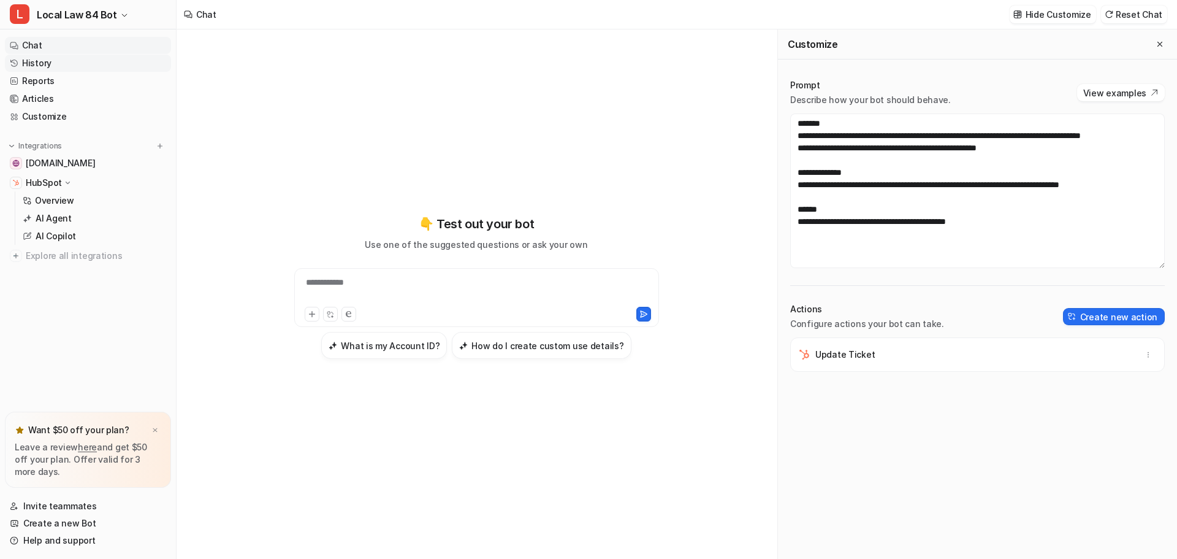
click at [42, 59] on link "History" at bounding box center [88, 63] width 166 height 17
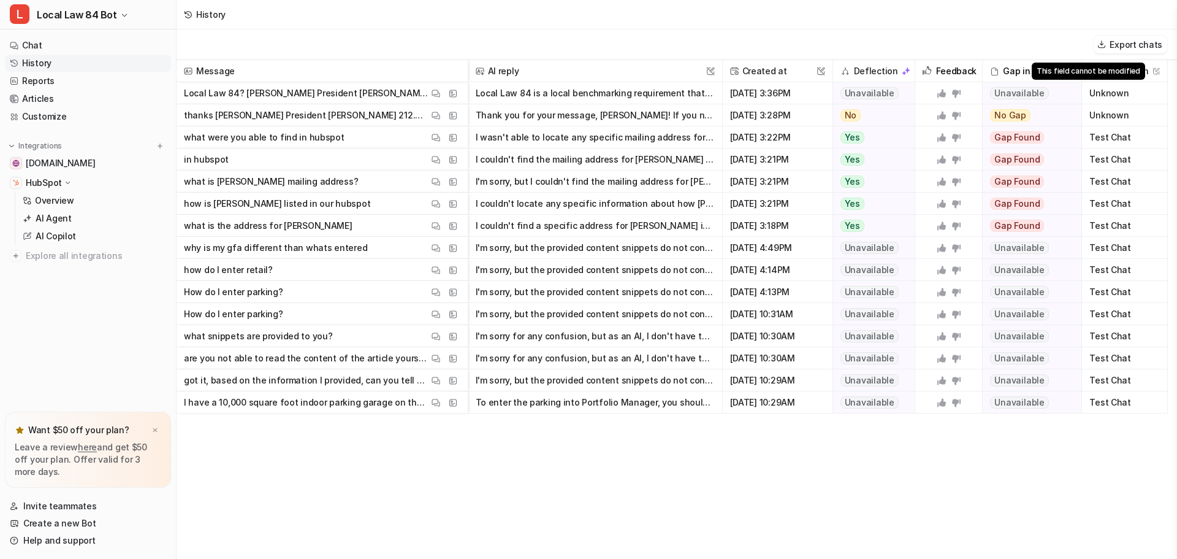
click at [1155, 69] on img at bounding box center [1156, 70] width 7 height 7
click at [1096, 70] on icon at bounding box center [1092, 71] width 7 height 9
click at [1109, 94] on span "Unknown" at bounding box center [1124, 93] width 75 height 22
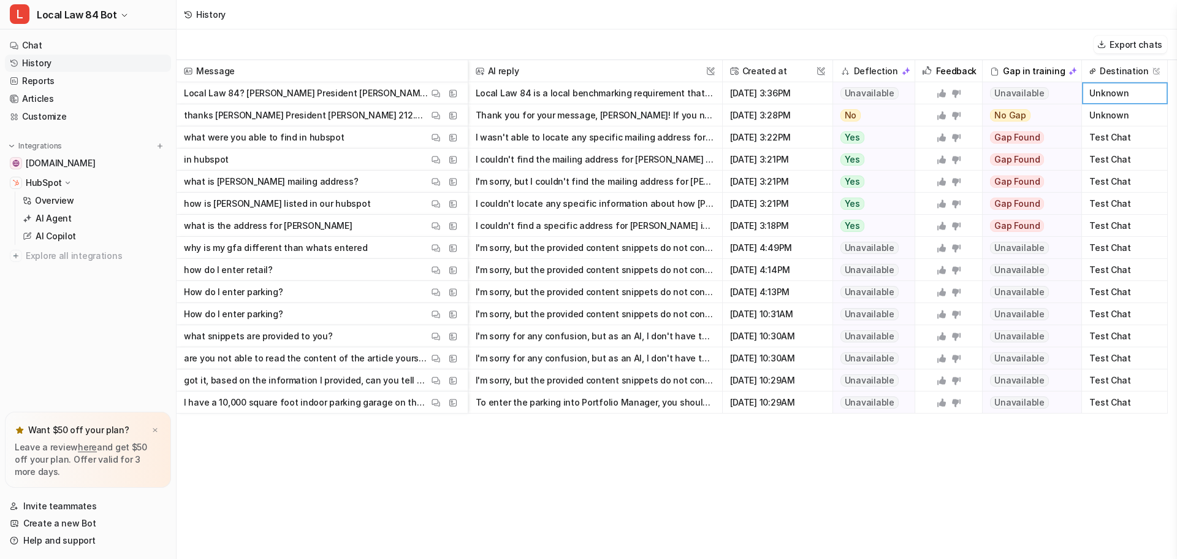
click at [373, 95] on p "Local Law 84? Mark Balsam President Redocs 212.650.1591 www.Redocs.com A ReHub …" at bounding box center [306, 93] width 245 height 22
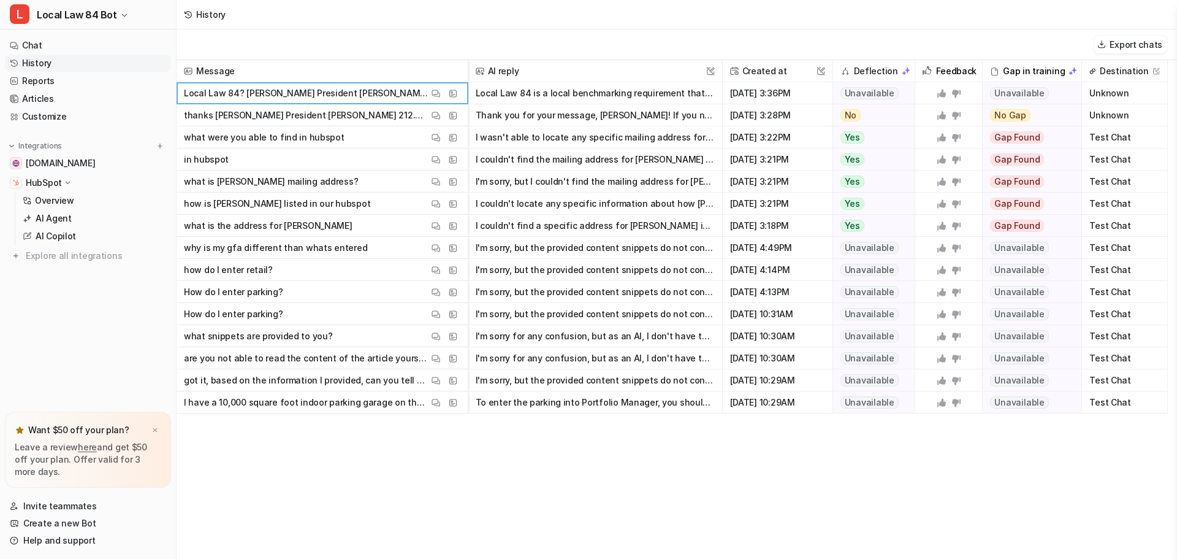
click at [346, 90] on p "Local Law 84? Mark Balsam President Redocs 212.650.1591 www.Redocs.com A ReHub …" at bounding box center [306, 93] width 245 height 22
click at [647, 89] on button "Local Law 84 is a local benchmarking requirement that mandates certain building…" at bounding box center [595, 93] width 239 height 22
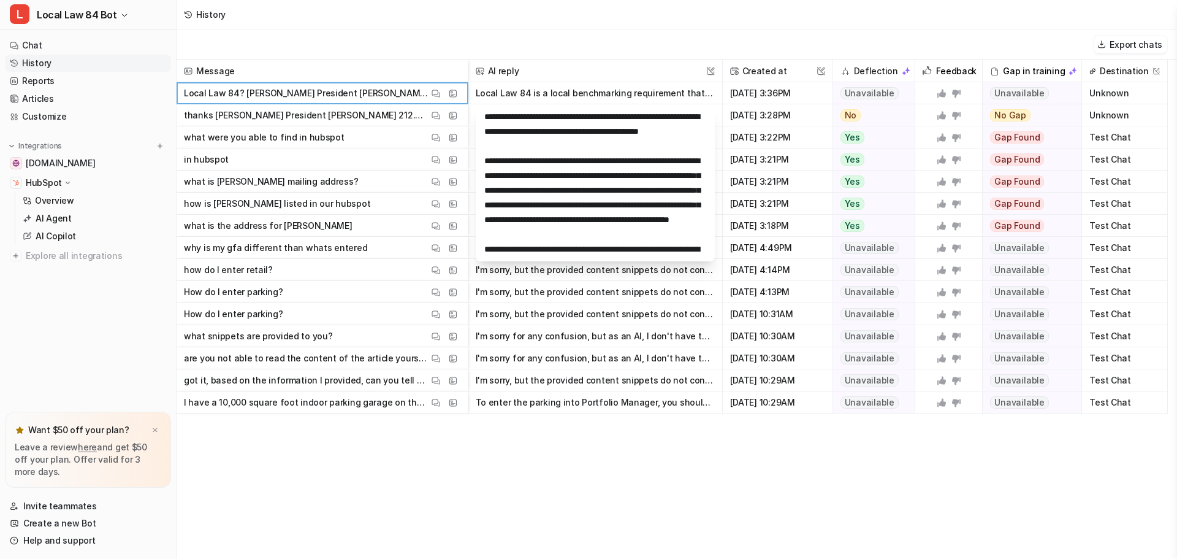
click at [696, 21] on div "History" at bounding box center [677, 14] width 1001 height 29
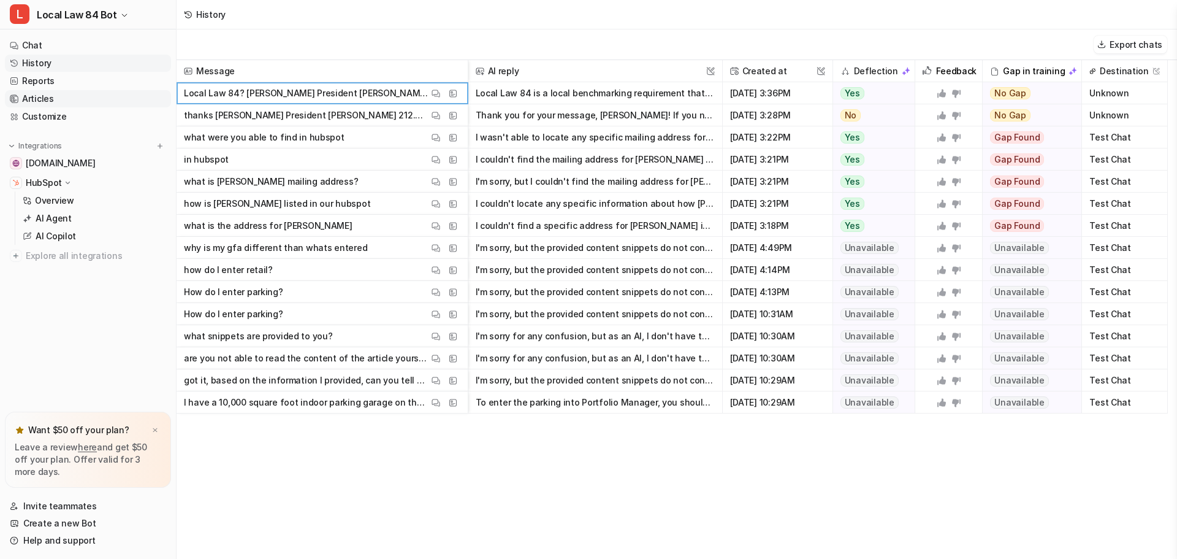
click at [42, 101] on link "Articles" at bounding box center [88, 98] width 166 height 17
click at [32, 99] on link "Articles" at bounding box center [88, 98] width 166 height 17
click at [52, 187] on p "HubSpot" at bounding box center [44, 183] width 36 height 12
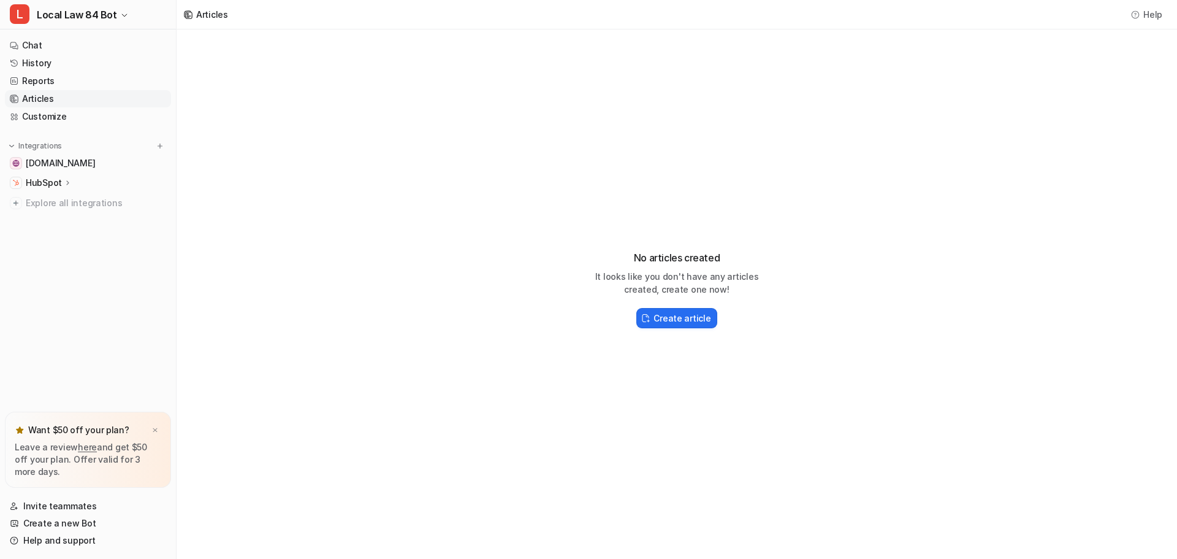
click at [41, 176] on div "HubSpot" at bounding box center [88, 182] width 166 height 17
click at [58, 241] on p "AI Copilot" at bounding box center [56, 236] width 40 height 12
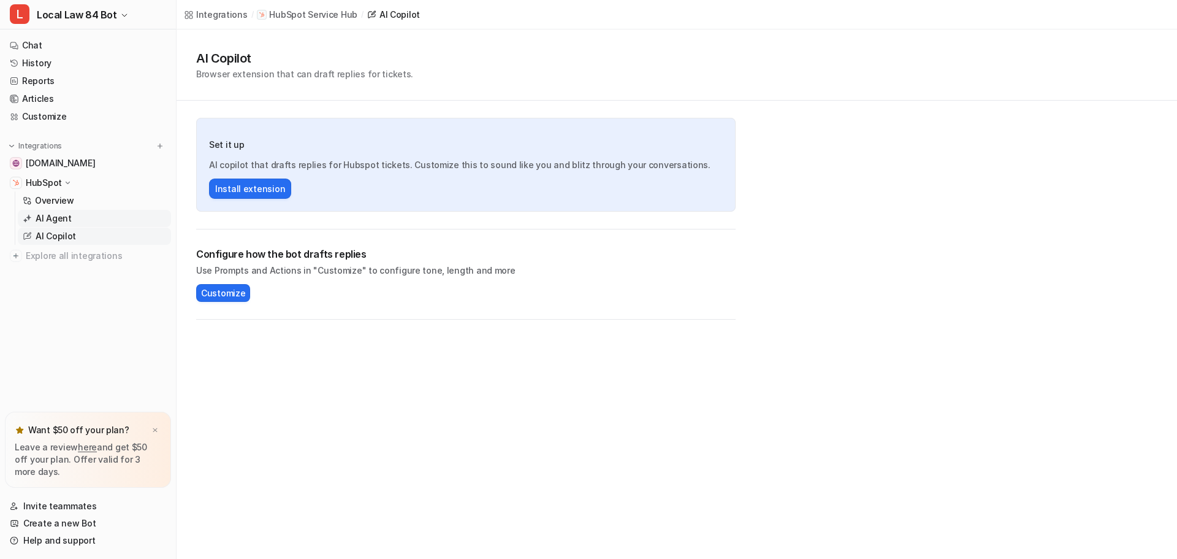
click at [50, 218] on p "AI Agent" at bounding box center [54, 218] width 36 height 12
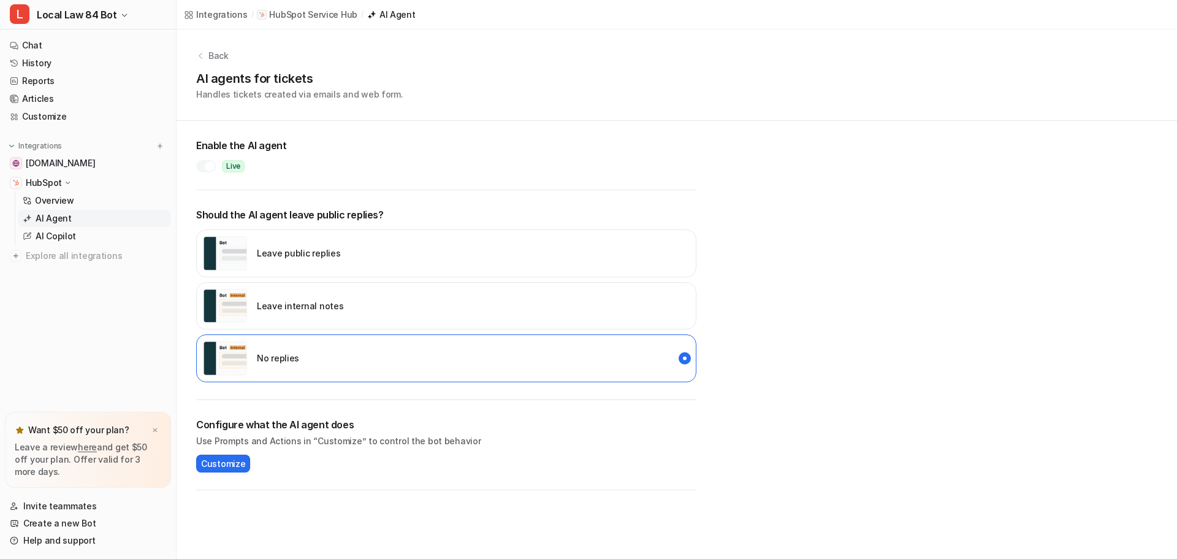
click at [343, 254] on div "Leave public replies" at bounding box center [446, 253] width 500 height 48
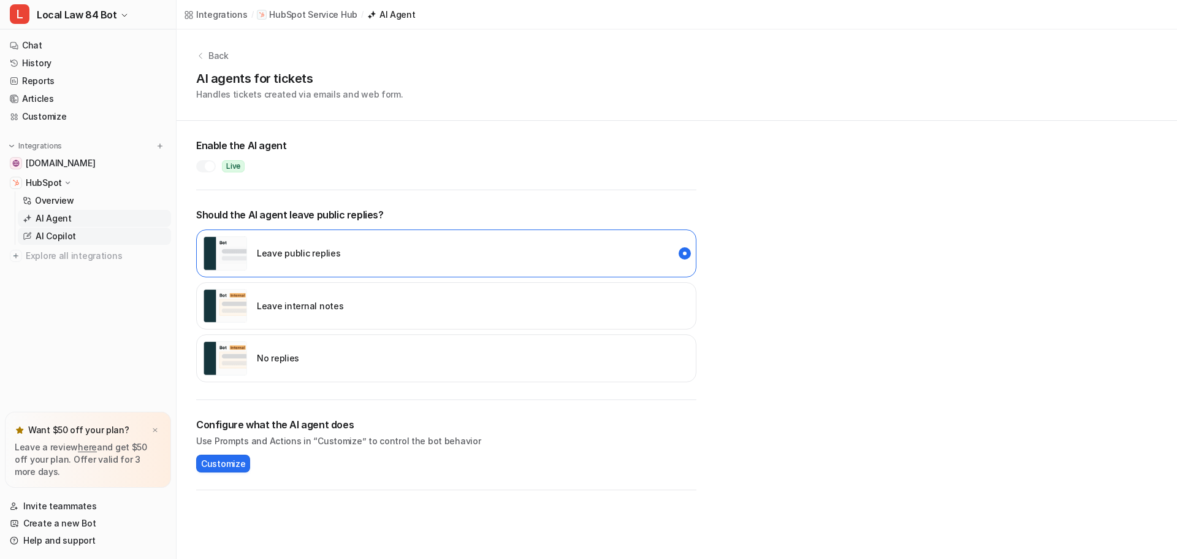
click at [58, 237] on p "AI Copilot" at bounding box center [56, 236] width 40 height 12
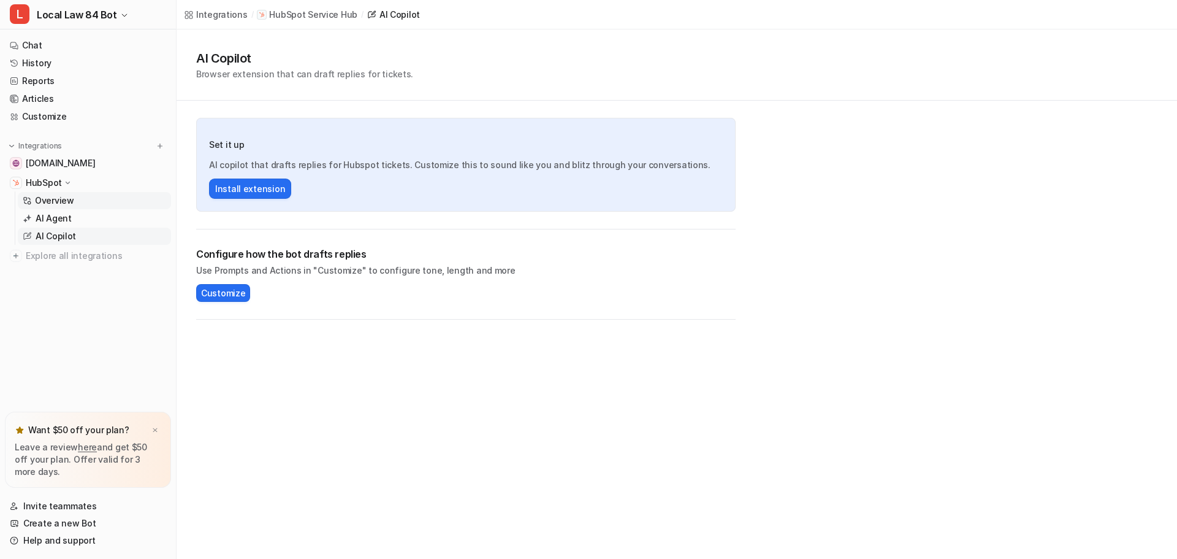
click at [50, 199] on p "Overview" at bounding box center [54, 200] width 39 height 12
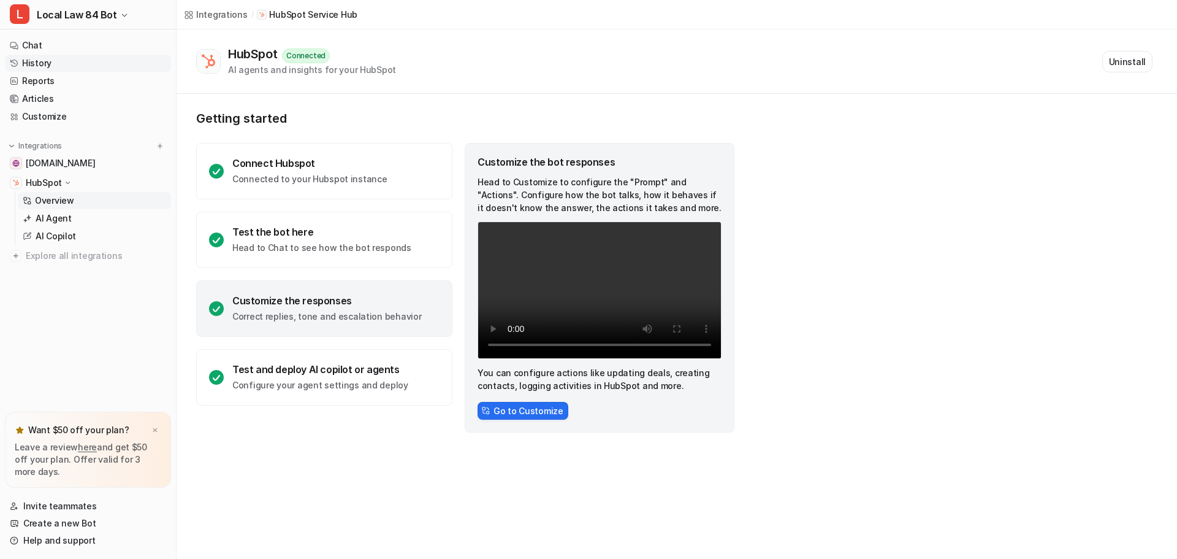
click at [38, 61] on link "History" at bounding box center [88, 63] width 166 height 17
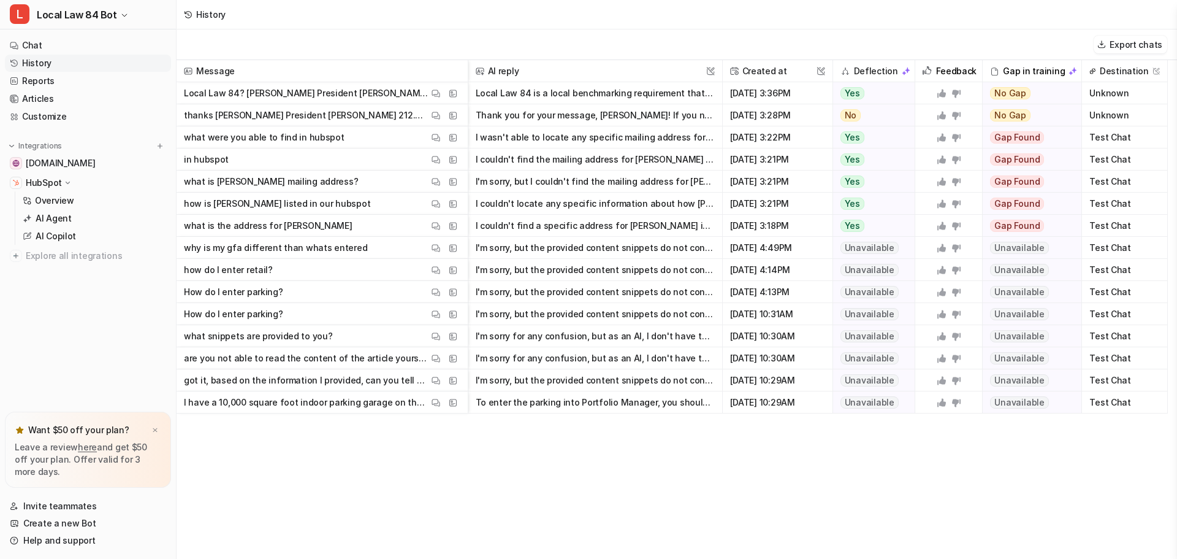
click at [41, 69] on link "History" at bounding box center [88, 63] width 166 height 17
click at [47, 85] on link "Reports" at bounding box center [88, 80] width 166 height 17
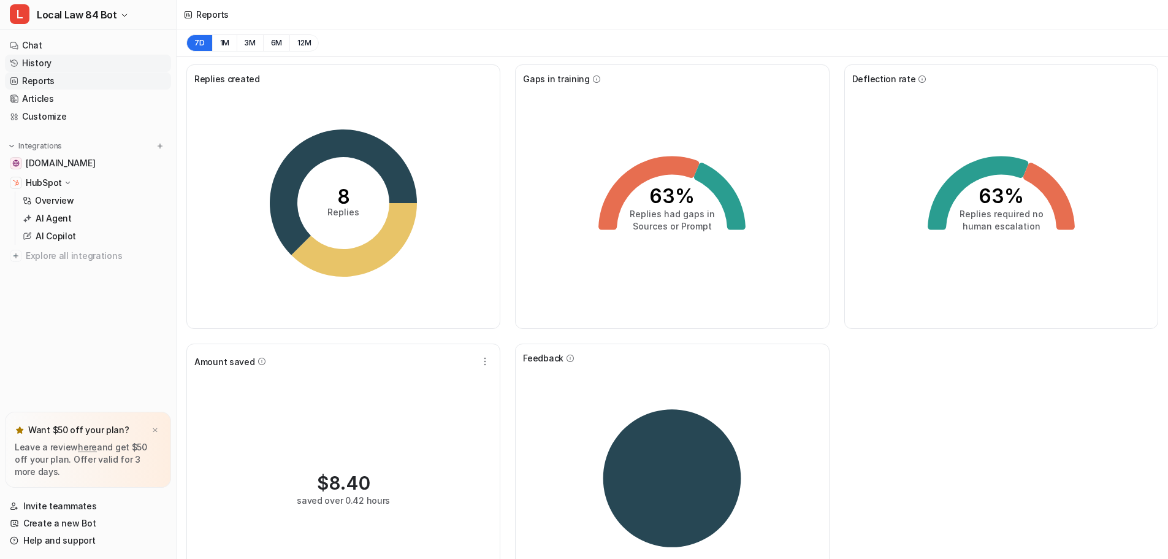
click at [50, 57] on link "History" at bounding box center [88, 63] width 166 height 17
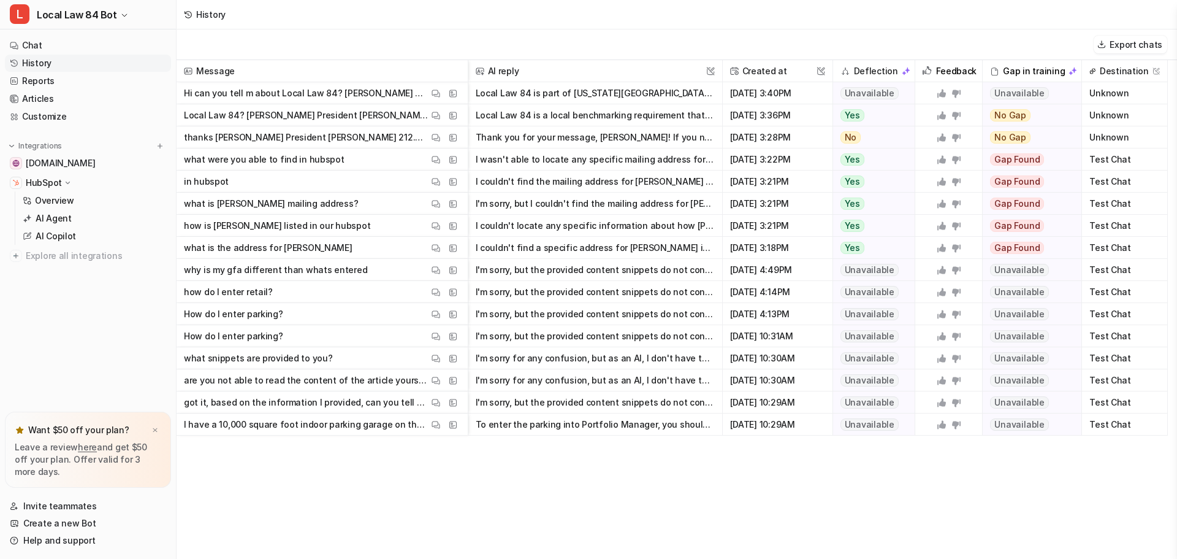
click at [630, 97] on button "Local Law 84 is part of New York City's benchmarking laws. It requires owners o…" at bounding box center [595, 93] width 239 height 22
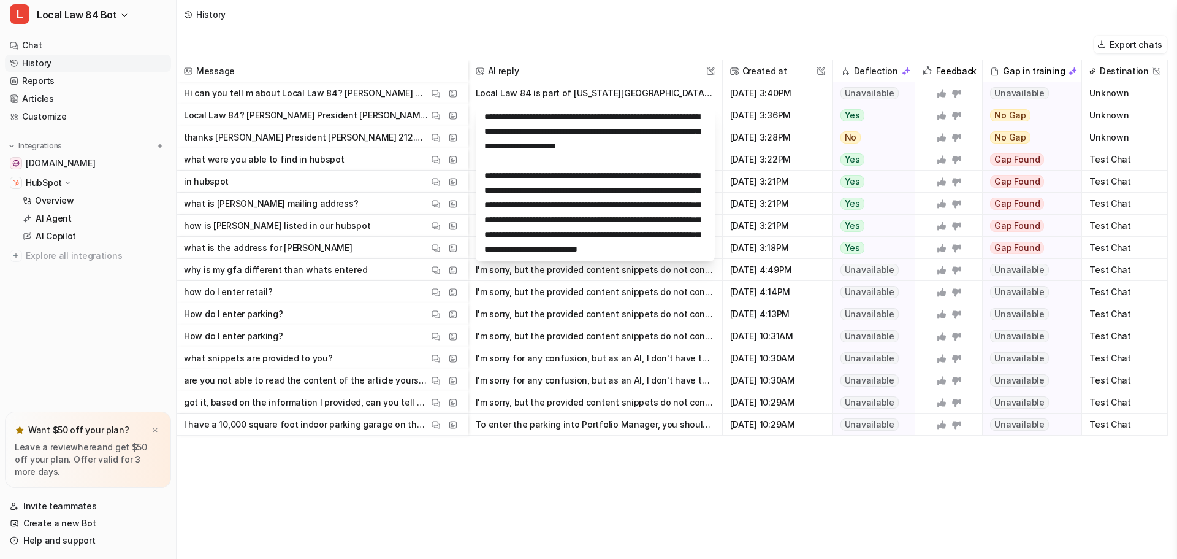
click at [667, 34] on div "Export chats" at bounding box center [677, 44] width 1001 height 31
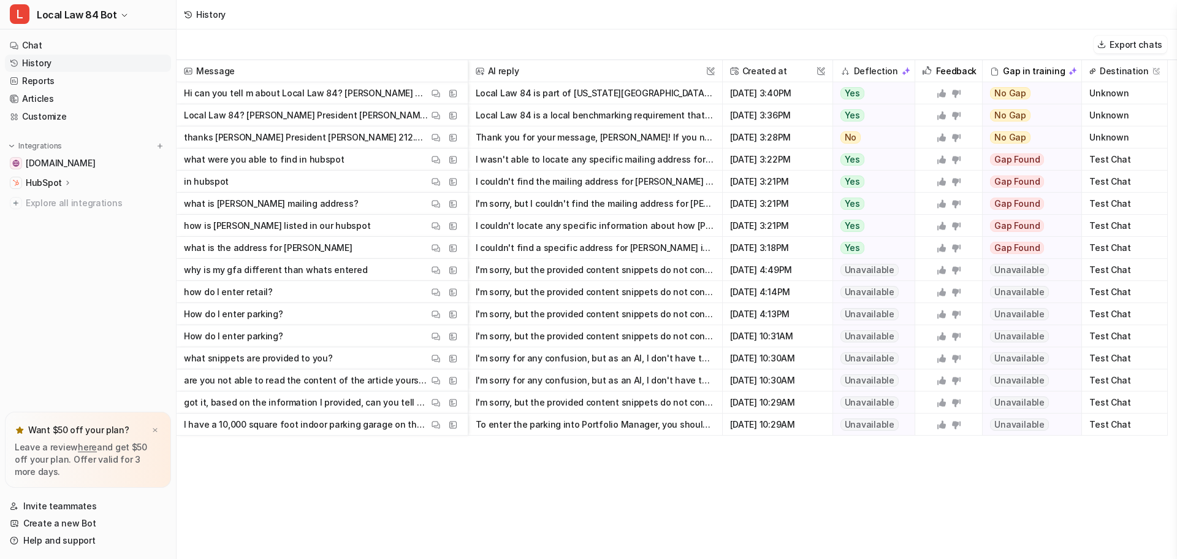
click at [60, 61] on link "History" at bounding box center [88, 63] width 166 height 17
click at [50, 63] on link "History" at bounding box center [88, 63] width 166 height 17
click at [50, 80] on link "Reports" at bounding box center [88, 80] width 166 height 17
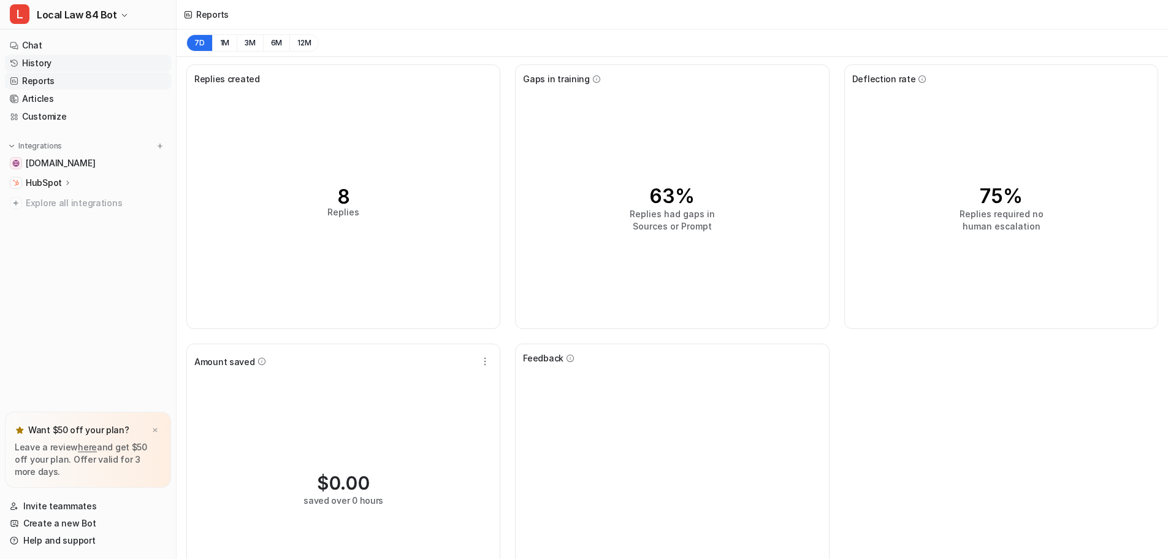
click at [49, 64] on link "History" at bounding box center [88, 63] width 166 height 17
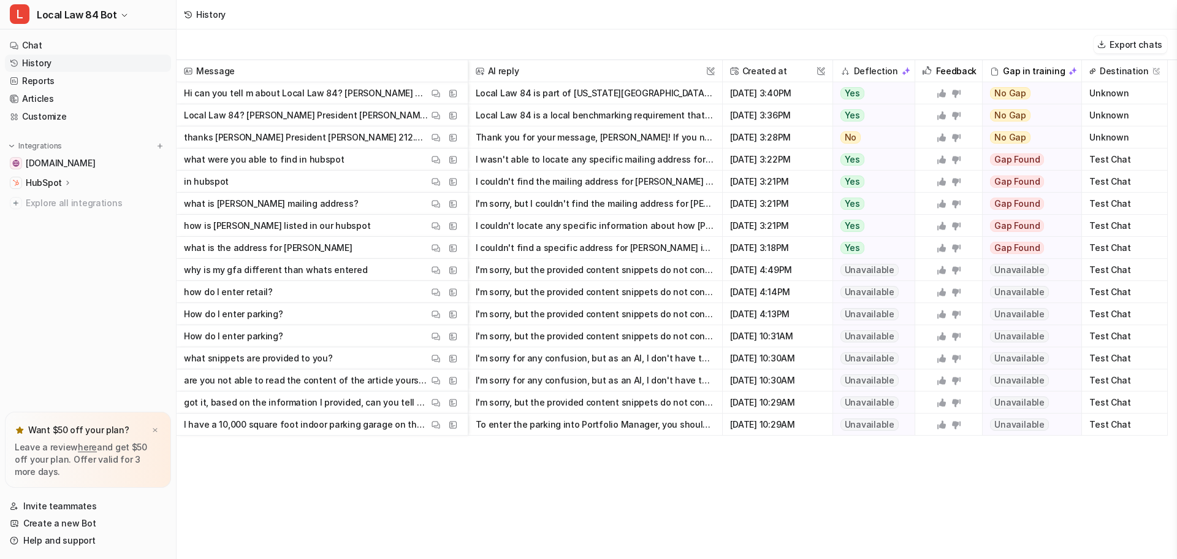
click at [49, 64] on link "History" at bounding box center [88, 63] width 166 height 17
click at [59, 15] on span "Local Law 84 Bot" at bounding box center [77, 14] width 80 height 17
click at [67, 96] on link "Settings" at bounding box center [97, 93] width 169 height 20
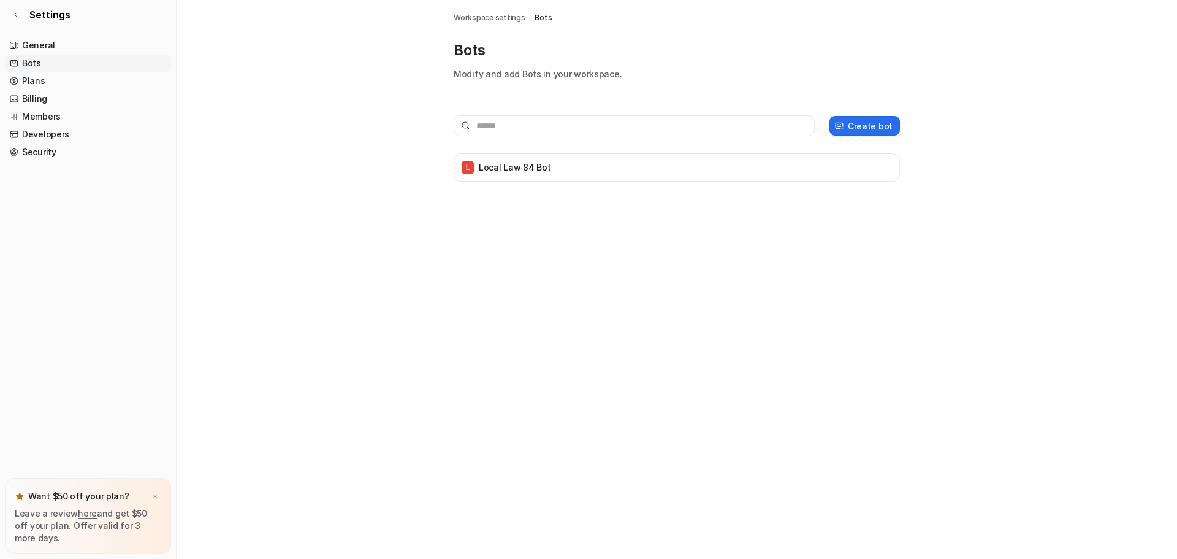
click at [489, 15] on span "Workspace settings" at bounding box center [490, 17] width 72 height 11
click at [47, 100] on link "Billing" at bounding box center [88, 98] width 166 height 17
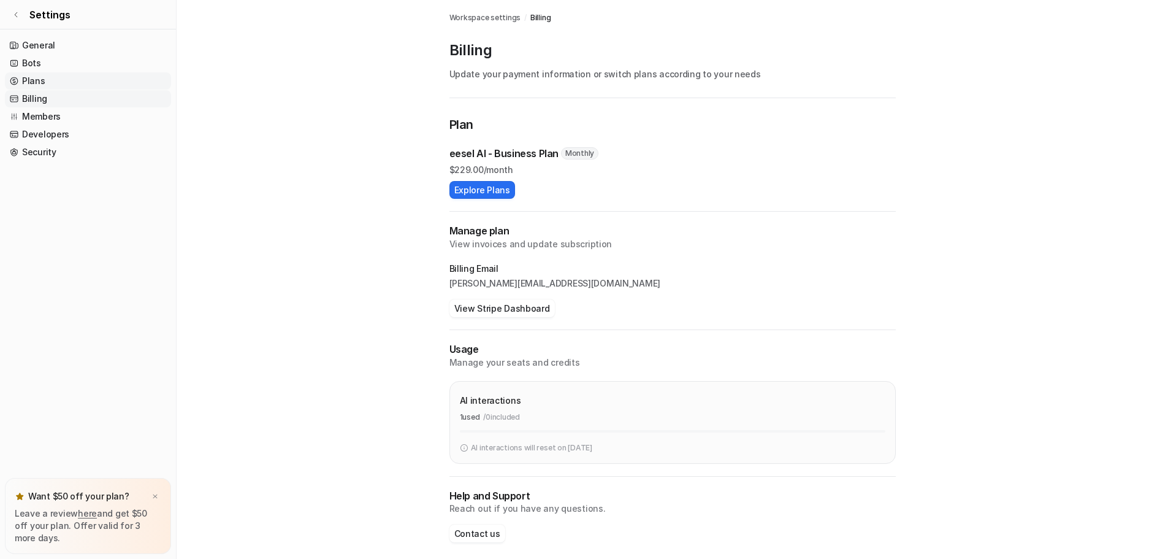
click at [46, 81] on link "Plans" at bounding box center [88, 80] width 166 height 17
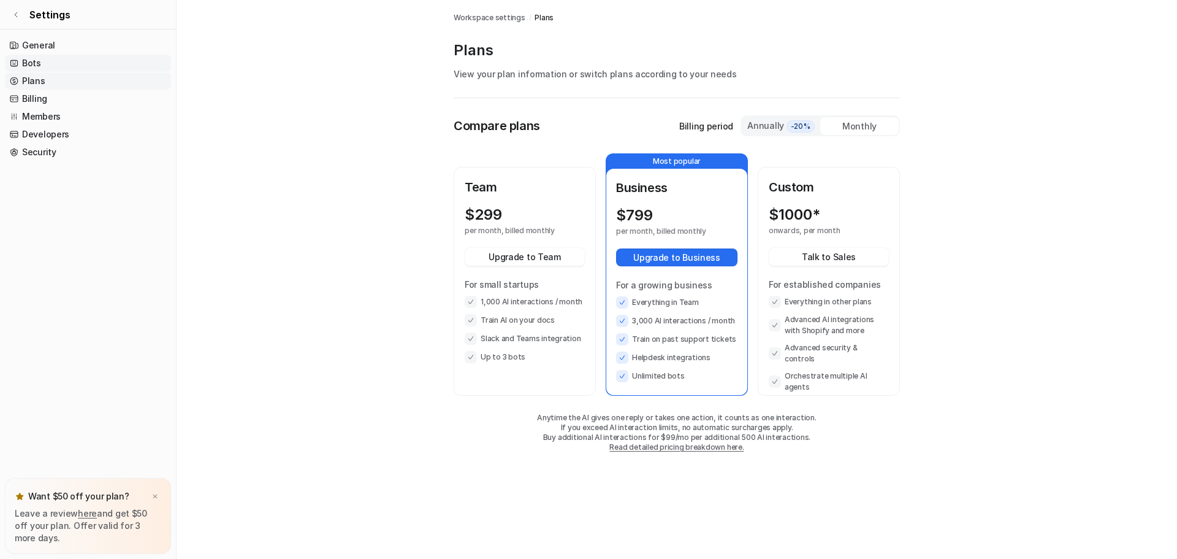
click at [32, 61] on link "Bots" at bounding box center [88, 63] width 166 height 17
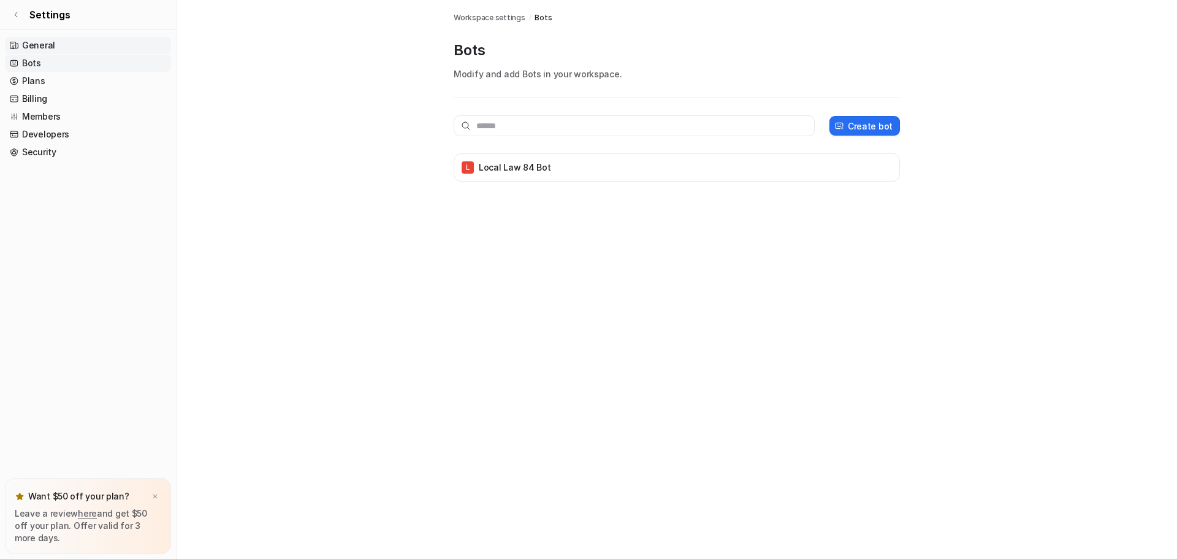
click at [39, 45] on link "General" at bounding box center [88, 45] width 166 height 17
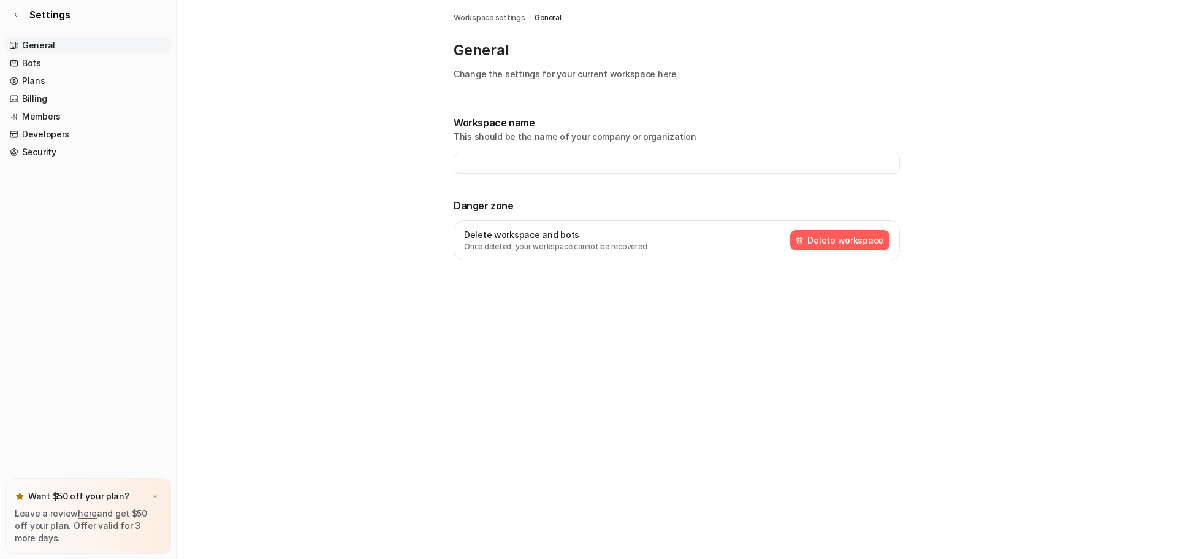
type input "**********"
click at [12, 20] on link "Settings" at bounding box center [88, 14] width 176 height 29
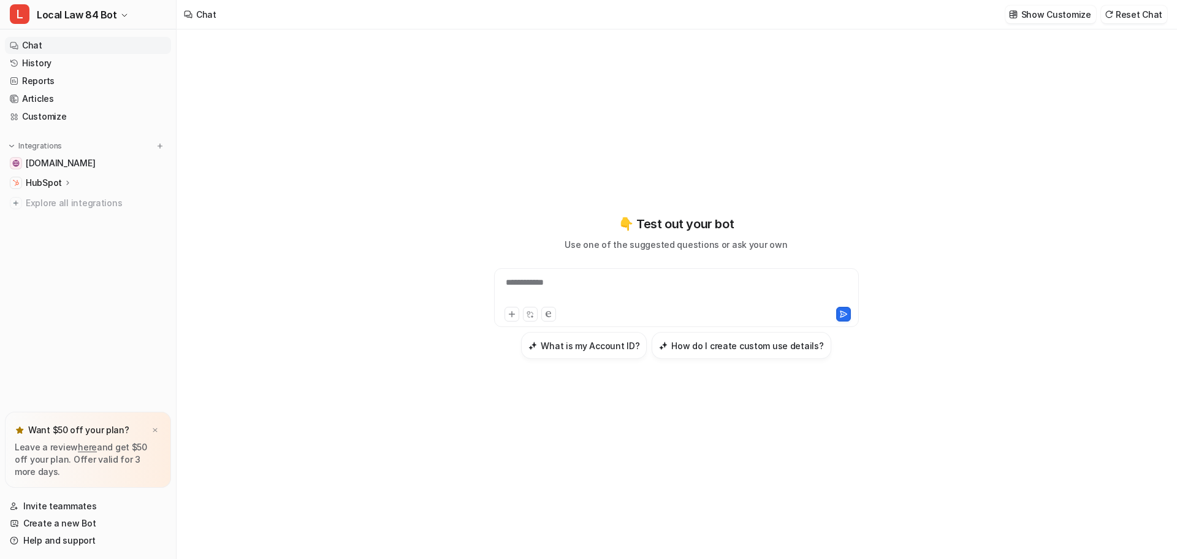
click at [54, 180] on p "HubSpot" at bounding box center [44, 183] width 36 height 12
click at [58, 202] on p "Overview" at bounding box center [54, 200] width 39 height 12
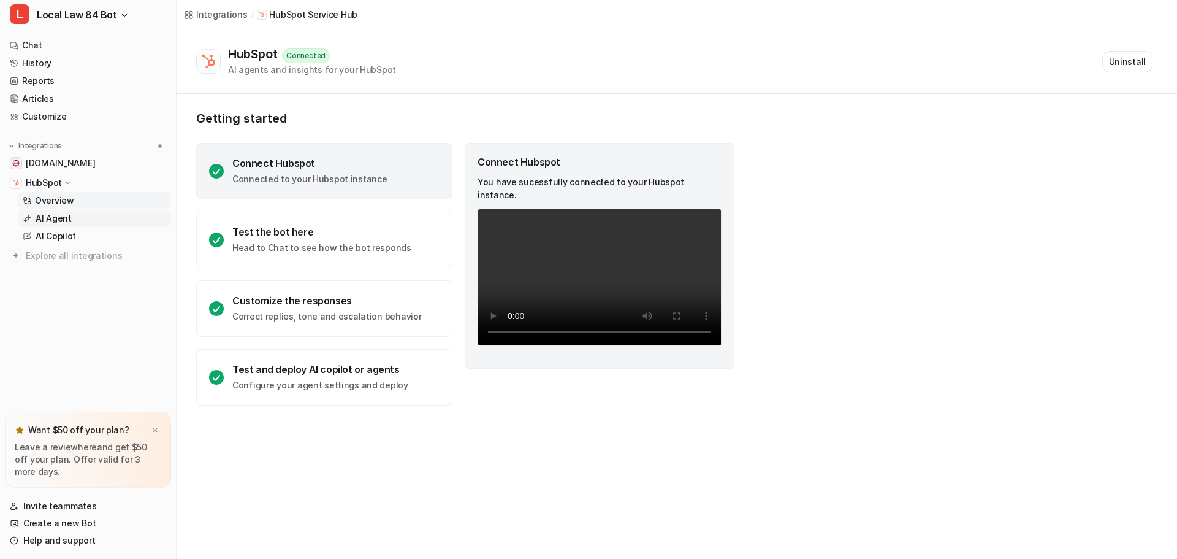
click at [47, 223] on p "AI Agent" at bounding box center [54, 218] width 36 height 12
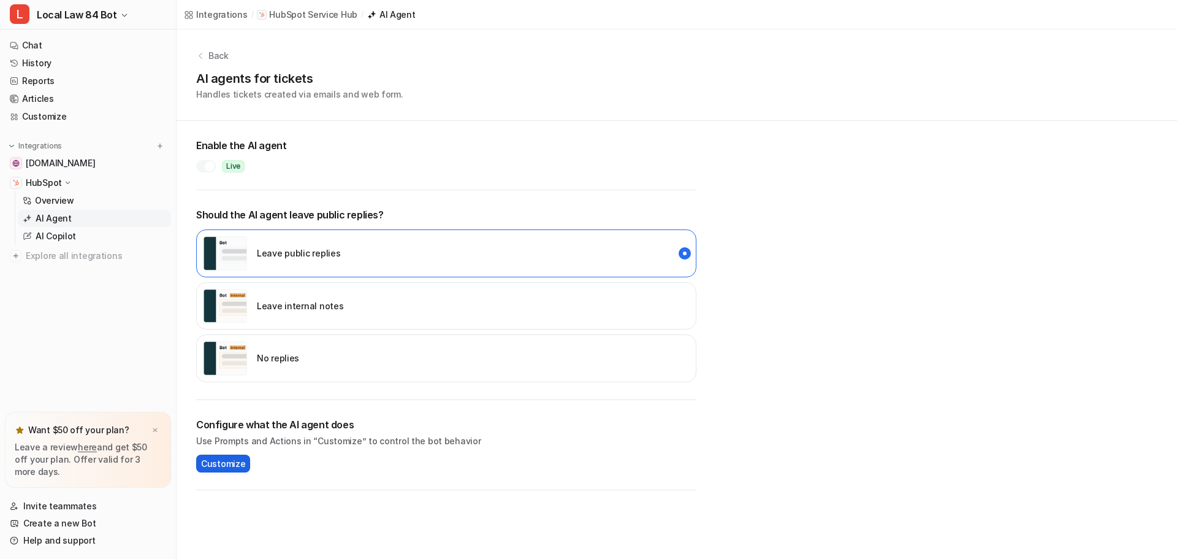
click at [219, 460] on span "Customize" at bounding box center [223, 463] width 44 height 13
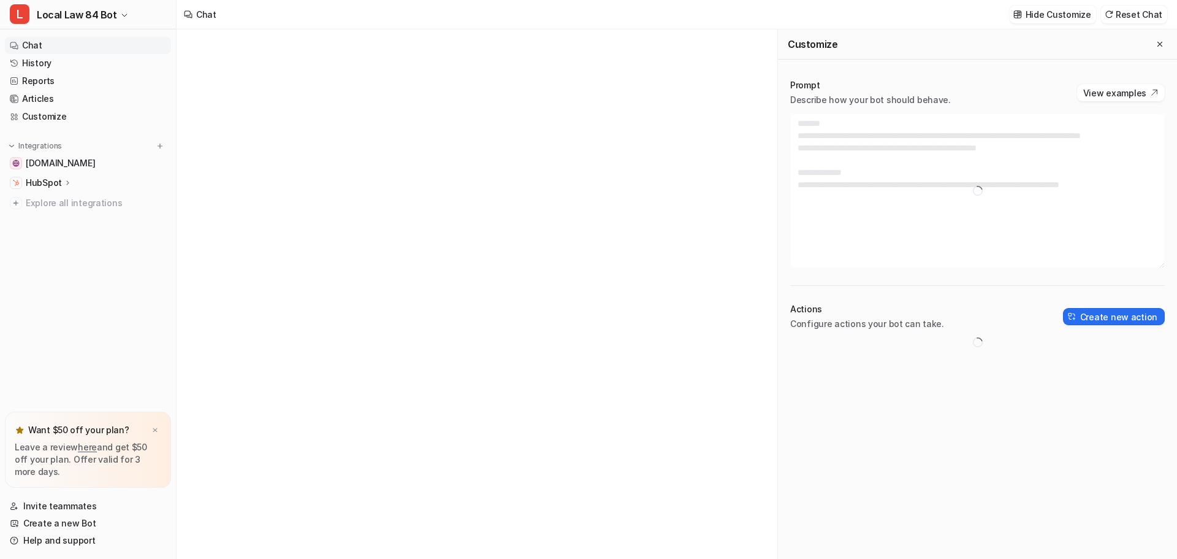
type textarea "**********"
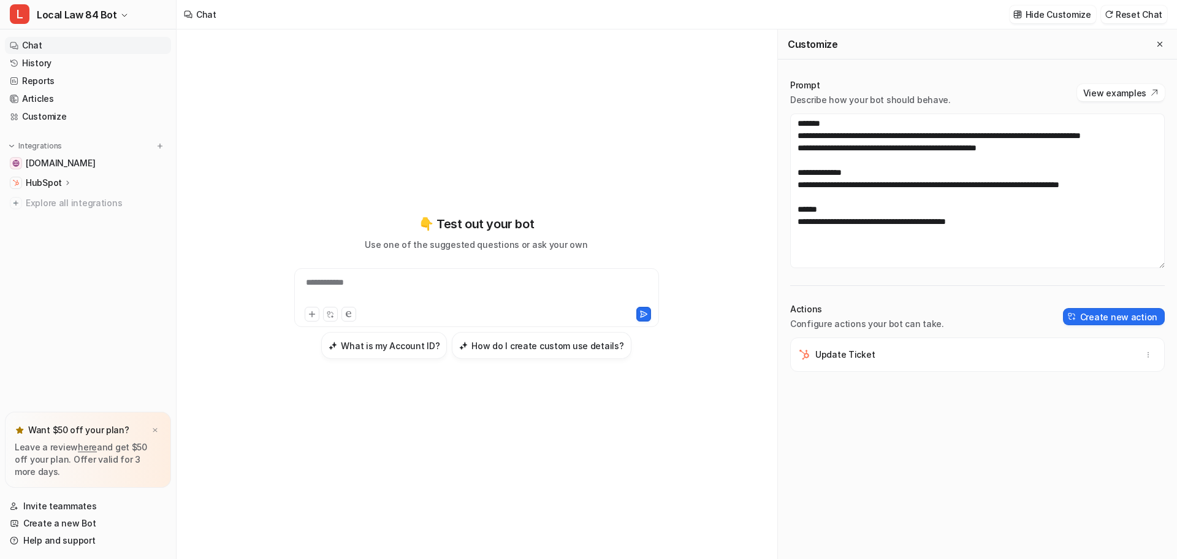
click at [49, 183] on p "HubSpot" at bounding box center [44, 183] width 36 height 12
click at [72, 212] on link "AI Agent" at bounding box center [94, 218] width 153 height 17
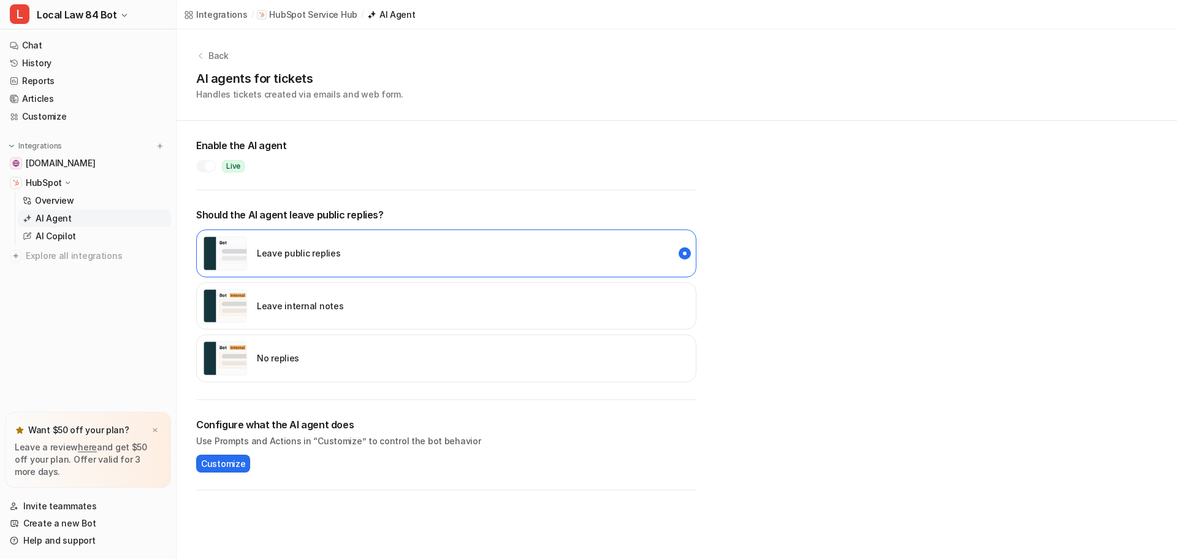
click at [201, 166] on div at bounding box center [206, 166] width 20 height 12
click at [220, 55] on p "Back" at bounding box center [218, 55] width 20 height 13
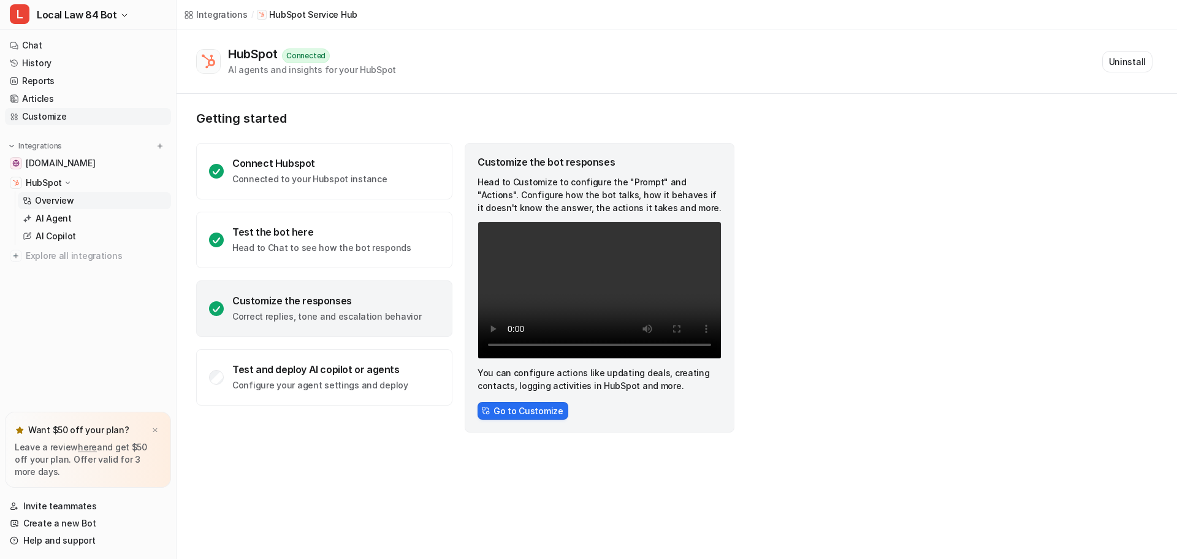
click at [66, 117] on link "Customize" at bounding box center [88, 116] width 166 height 17
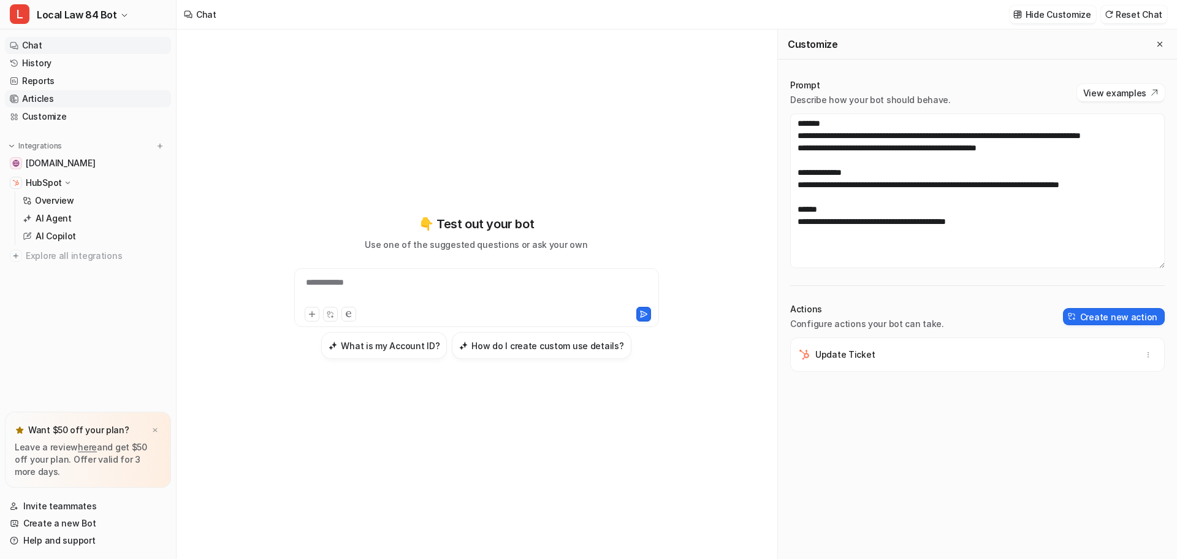
click at [42, 101] on link "Articles" at bounding box center [88, 98] width 166 height 17
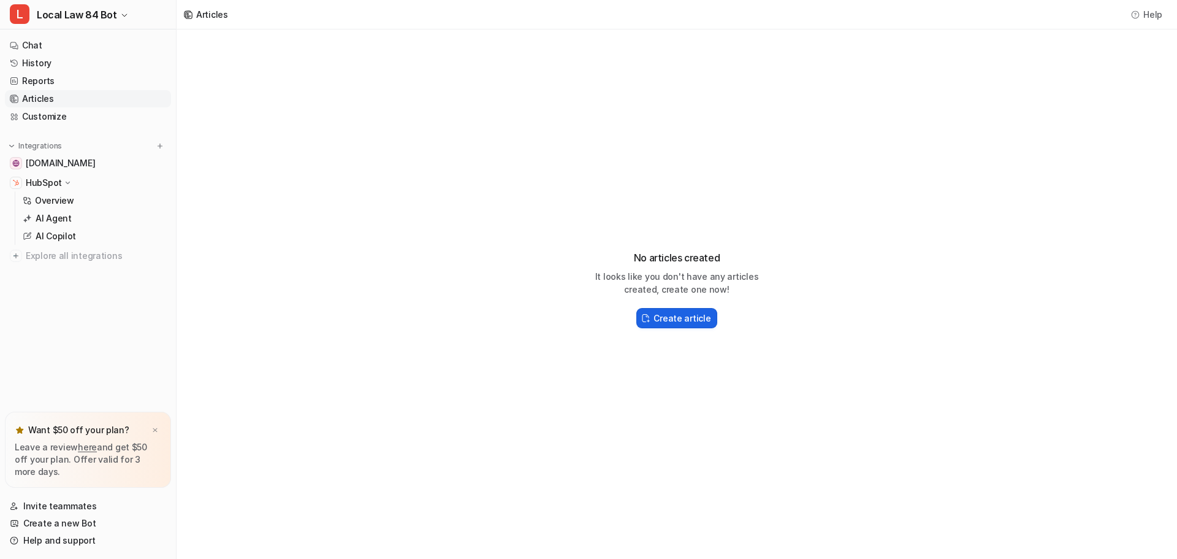
click at [681, 317] on h2 "Create article" at bounding box center [682, 317] width 57 height 13
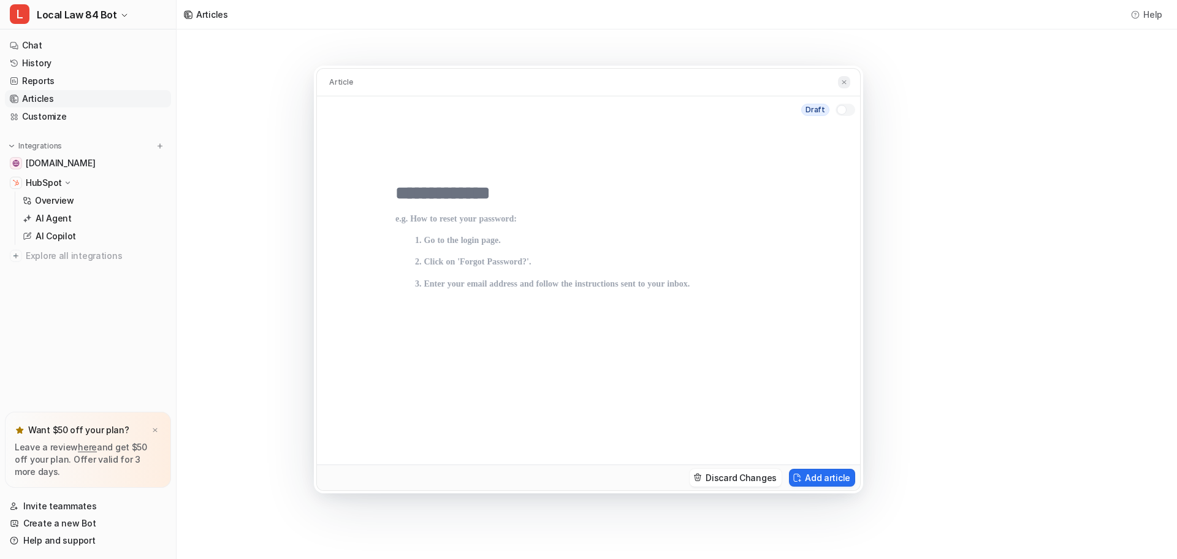
click at [847, 82] on img at bounding box center [844, 82] width 7 height 8
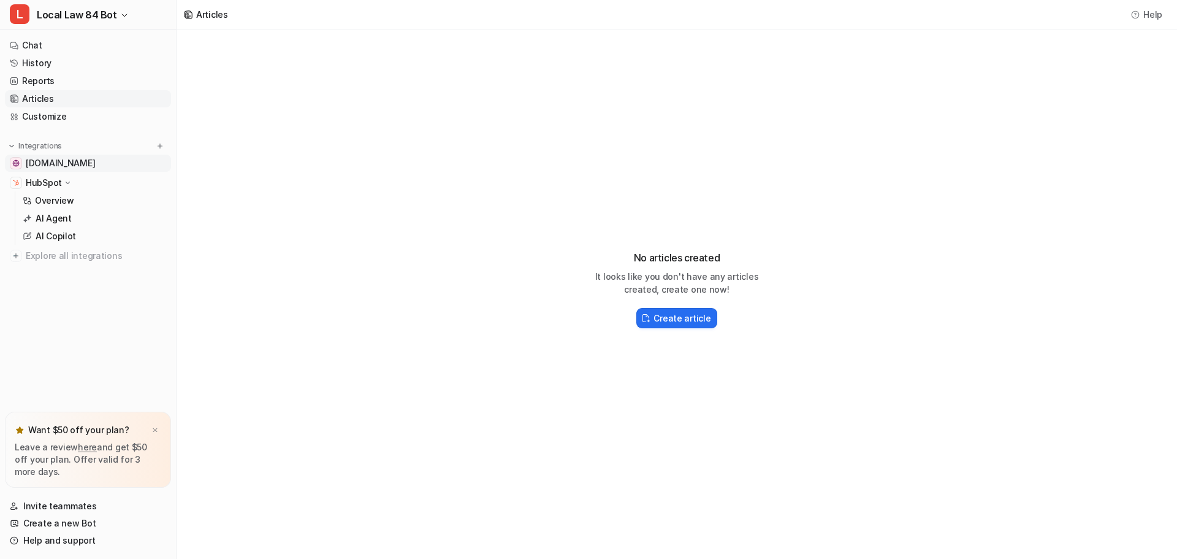
click at [95, 163] on span "[DOMAIN_NAME]" at bounding box center [60, 163] width 69 height 12
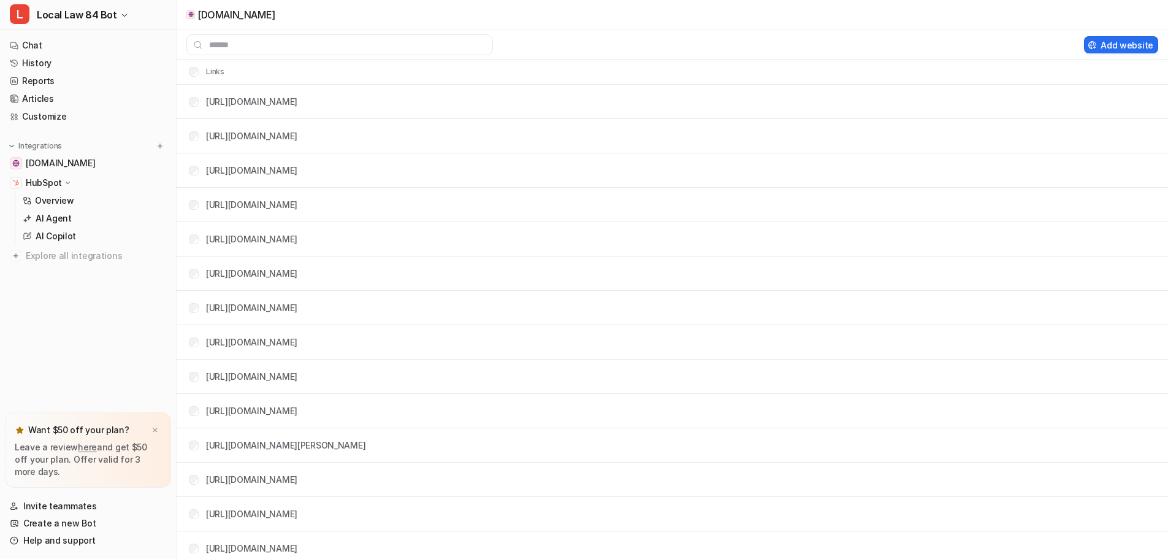
click at [54, 185] on p "HubSpot" at bounding box center [44, 183] width 36 height 12
click at [55, 254] on span "Explore all integrations" at bounding box center [96, 256] width 140 height 20
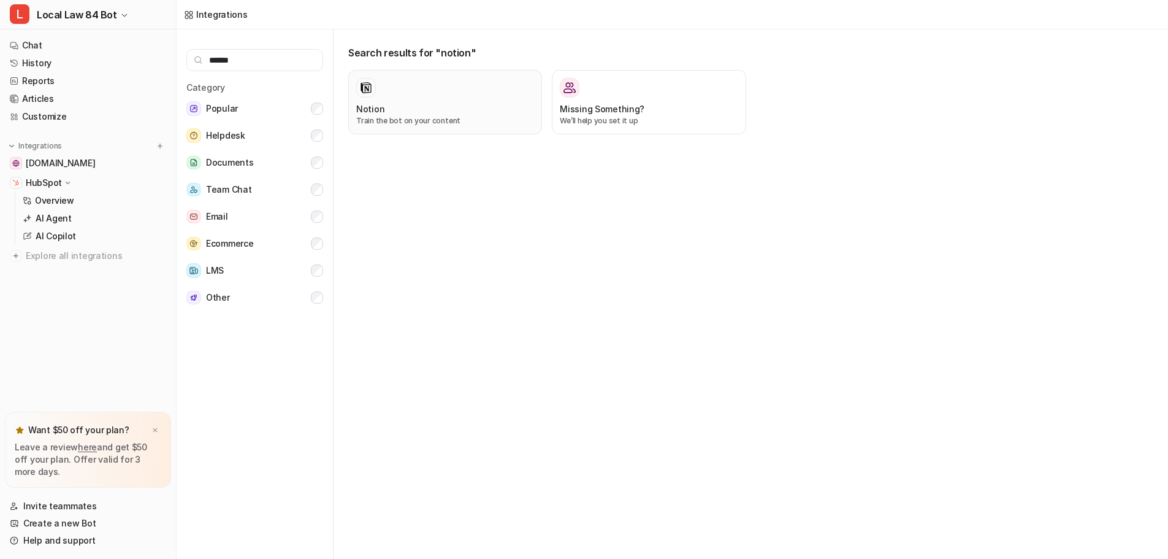
type input "******"
click at [459, 109] on div "Notion" at bounding box center [445, 108] width 178 height 13
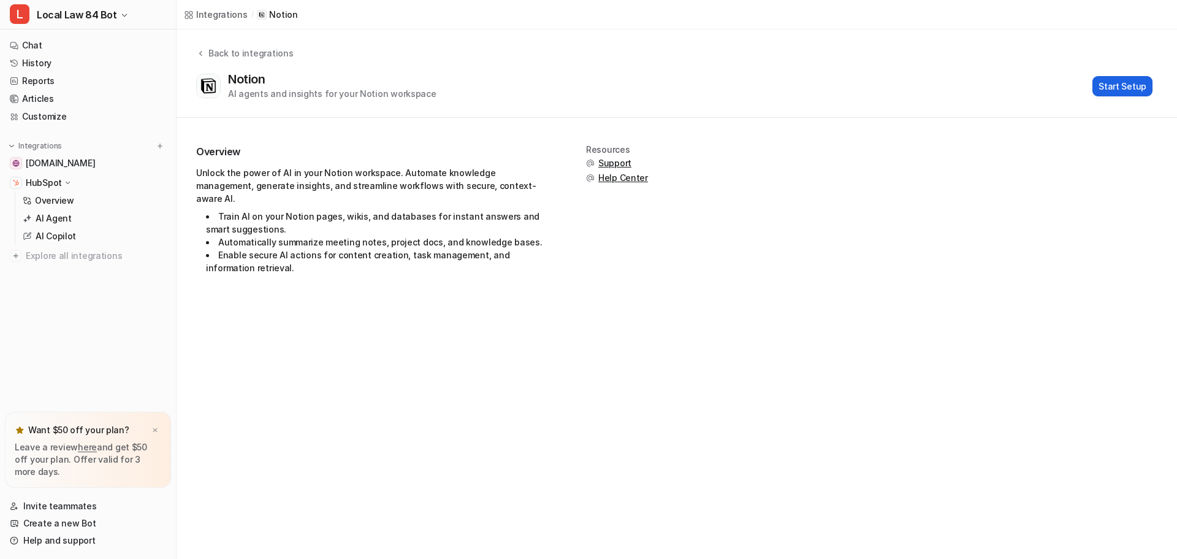
click at [1130, 90] on button "Start Setup" at bounding box center [1123, 86] width 60 height 20
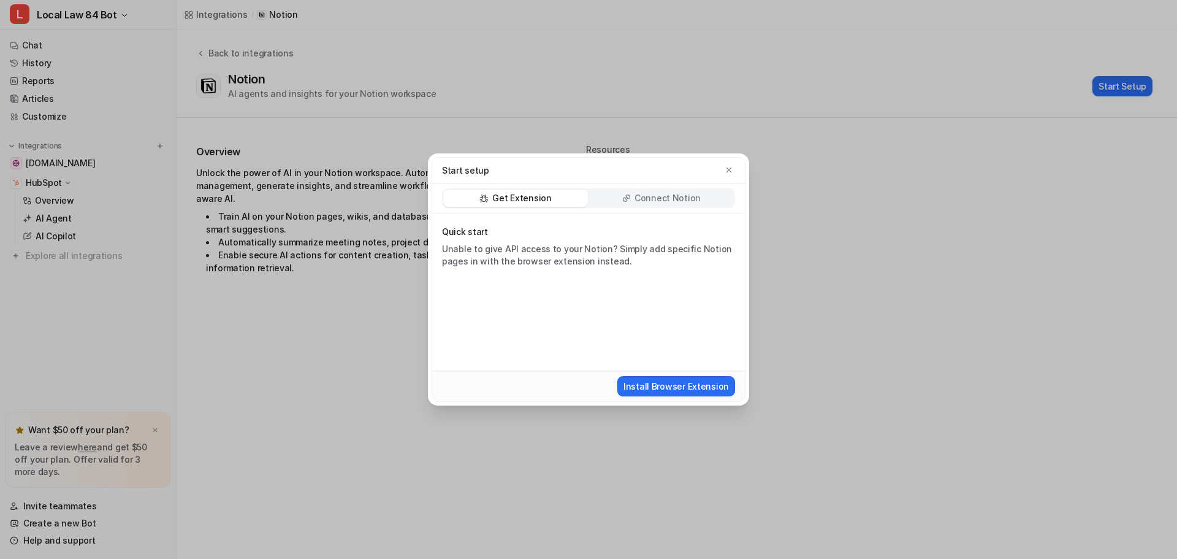
click at [666, 199] on p "Connect Notion" at bounding box center [668, 198] width 66 height 12
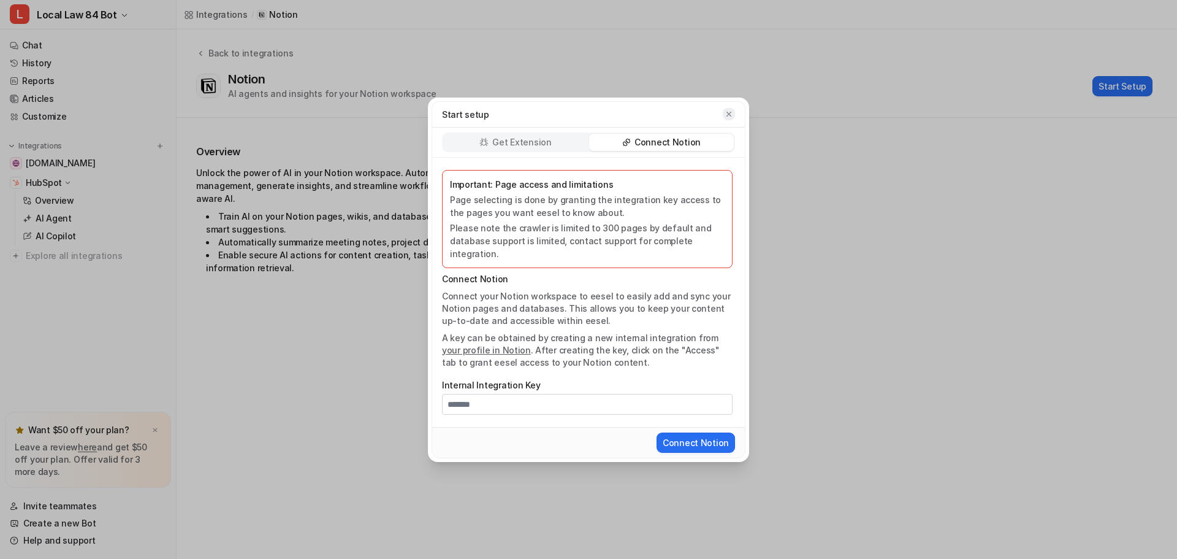
click at [728, 116] on icon "button" at bounding box center [729, 113] width 5 height 5
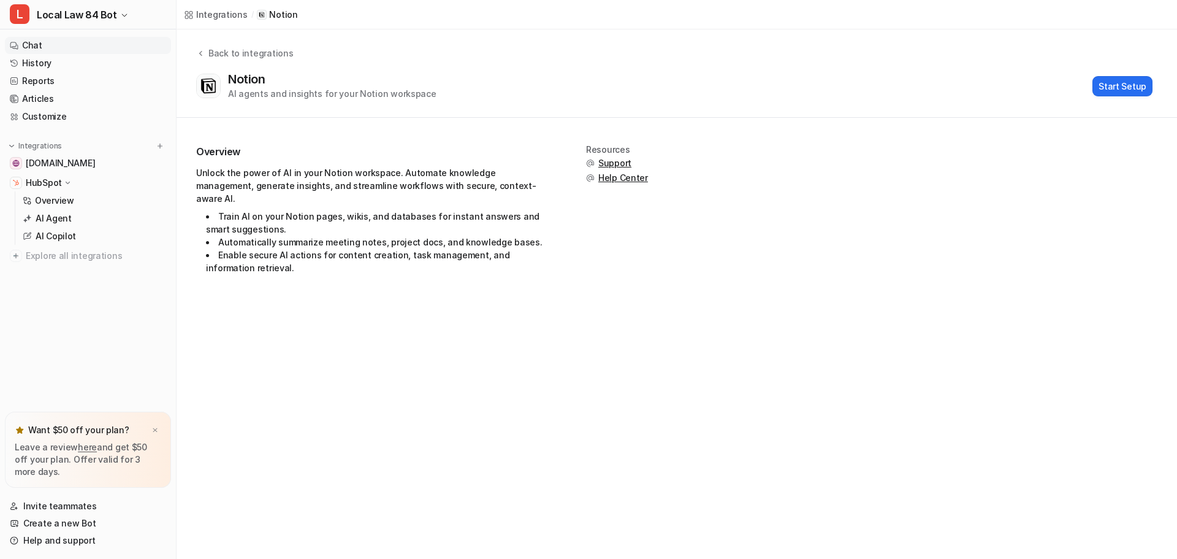
click at [50, 43] on link "Chat" at bounding box center [88, 45] width 166 height 17
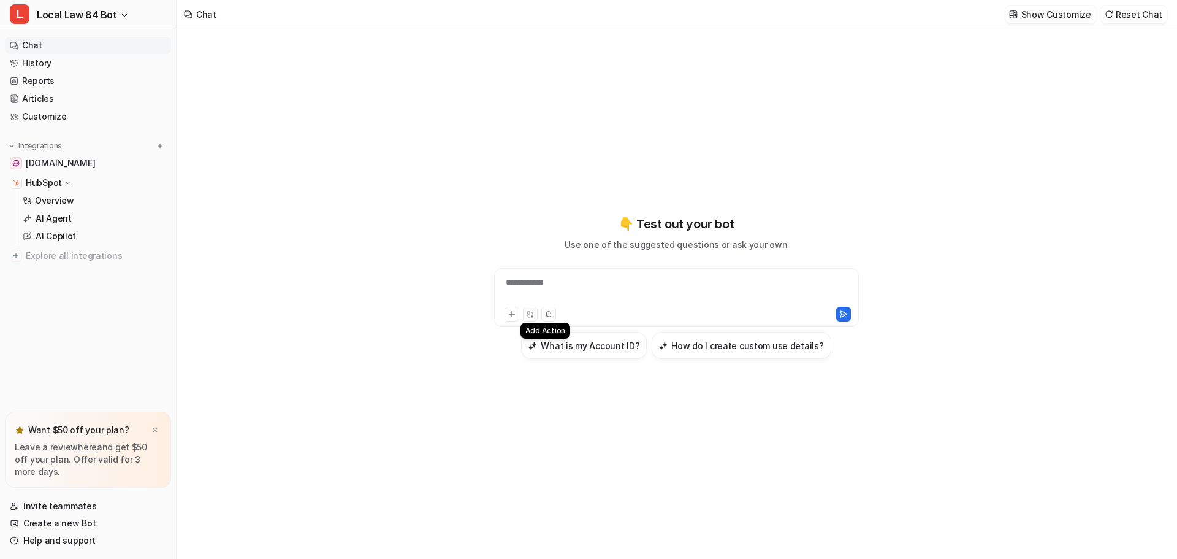
click at [530, 320] on button at bounding box center [530, 314] width 15 height 15
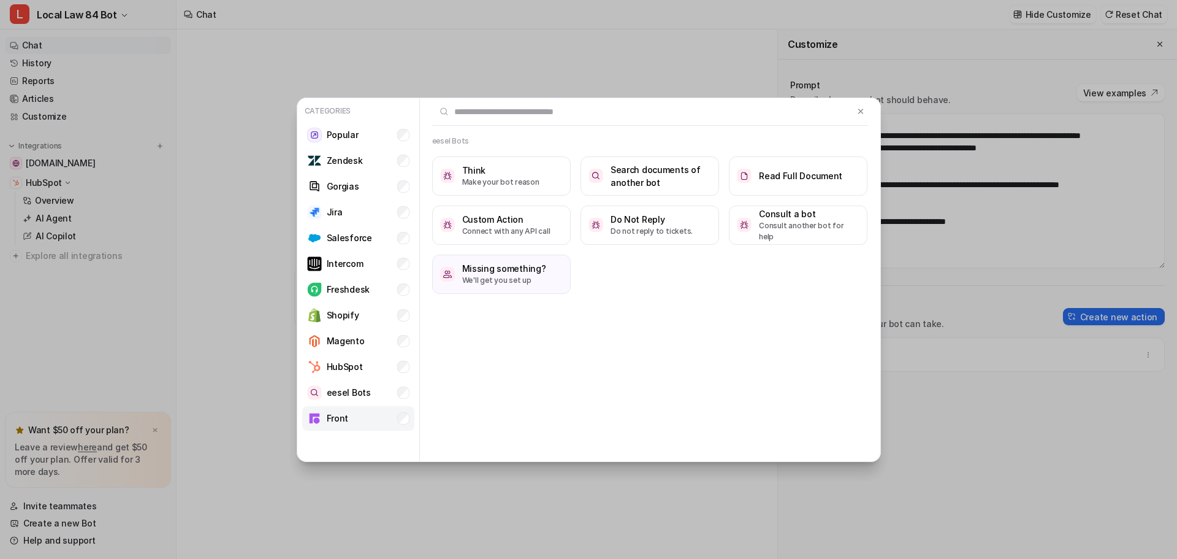
click at [387, 413] on li "Front" at bounding box center [358, 418] width 112 height 25
click at [386, 414] on li "Front" at bounding box center [358, 418] width 112 height 25
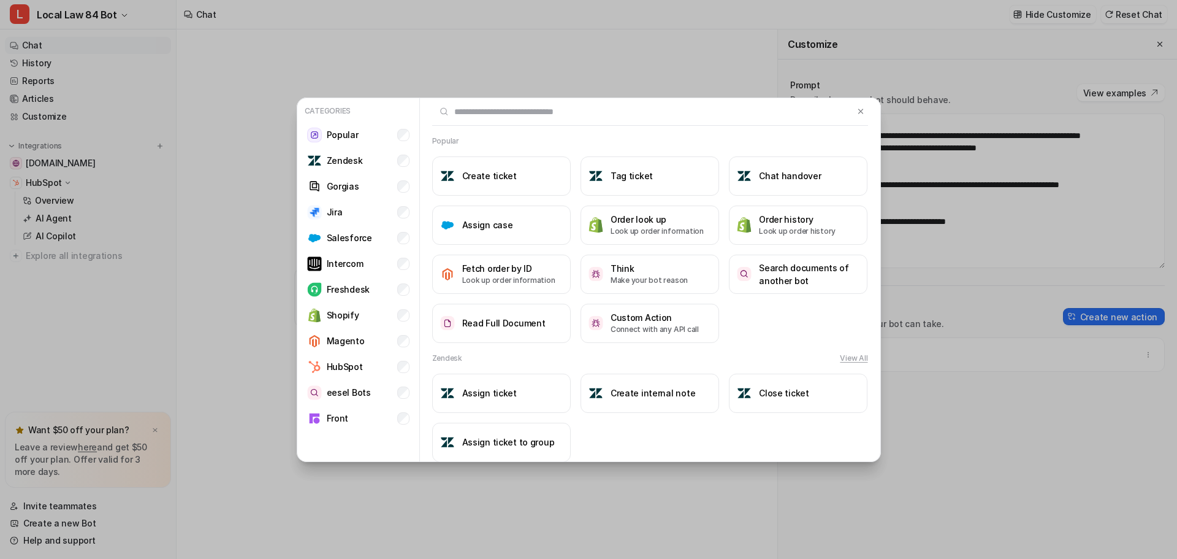
click at [145, 227] on div "Categories Popular Zendesk Gorgias Jira Salesforce Intercom Freshdesk Shopify M…" at bounding box center [588, 279] width 1177 height 559
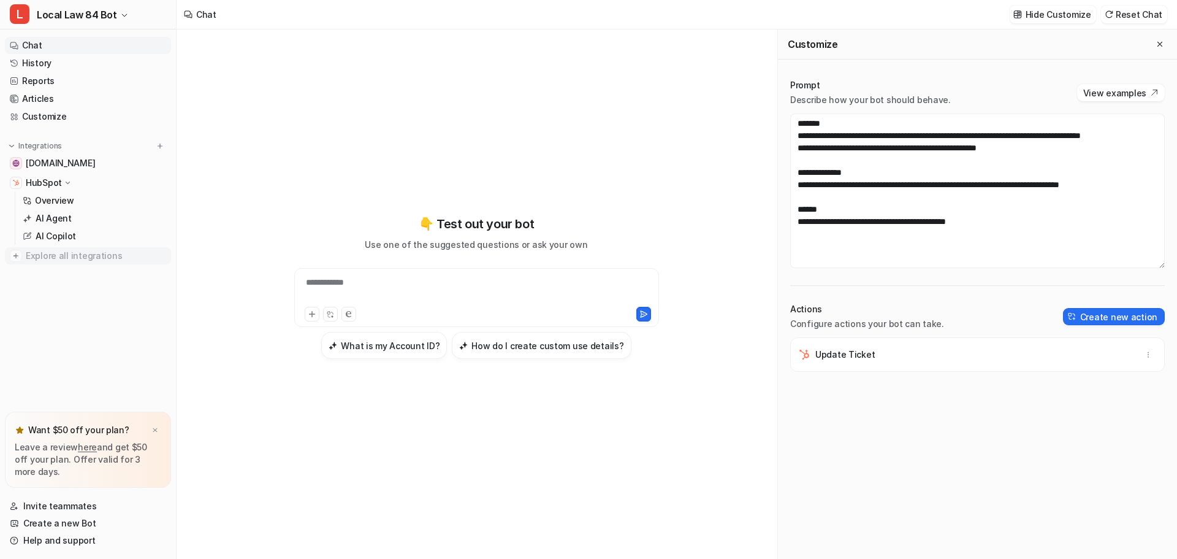
click at [78, 259] on span "Explore all integrations" at bounding box center [96, 256] width 140 height 20
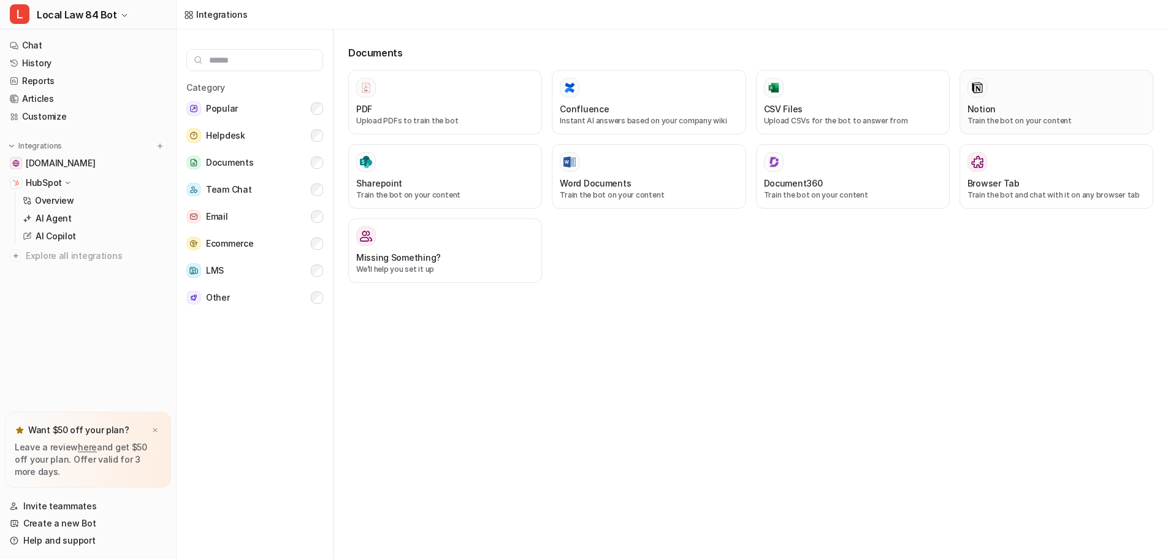
click at [1001, 110] on div "Notion" at bounding box center [1056, 108] width 178 height 13
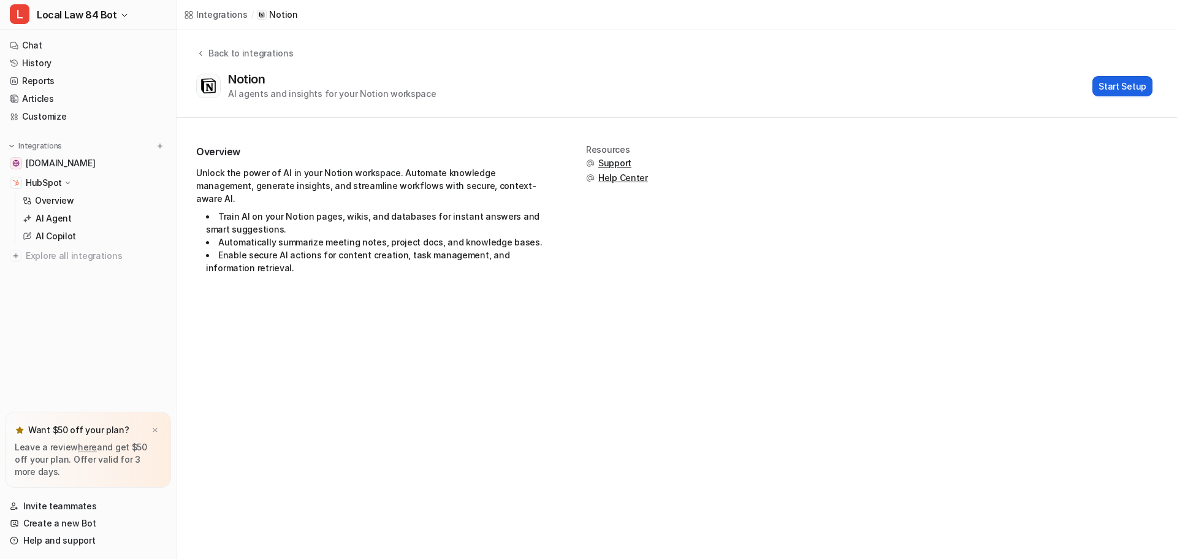
click at [1119, 92] on button "Start Setup" at bounding box center [1123, 86] width 60 height 20
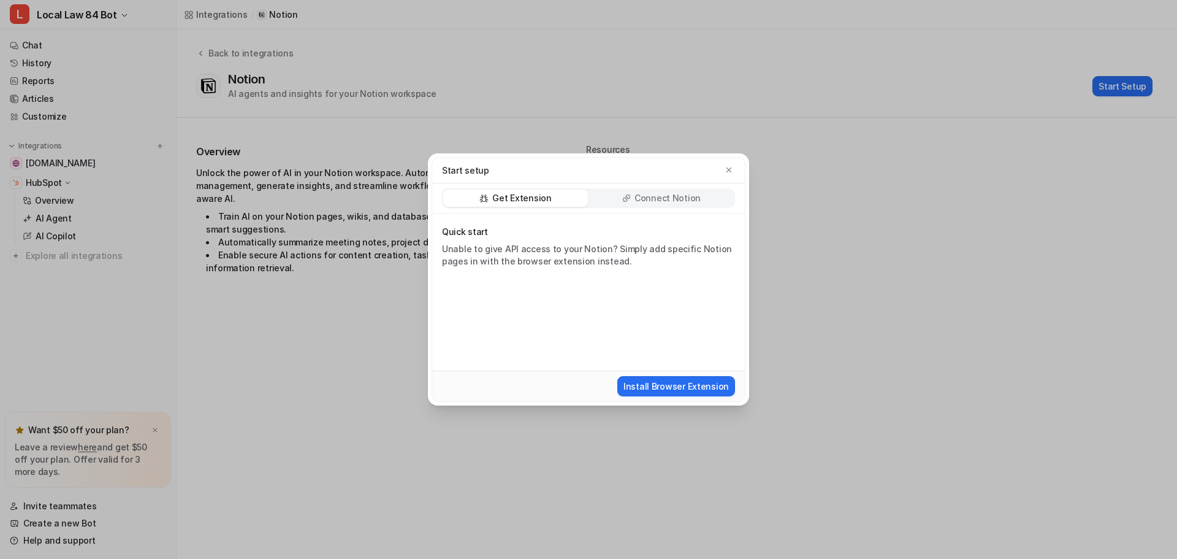
click at [662, 199] on p "Connect Notion" at bounding box center [668, 198] width 66 height 12
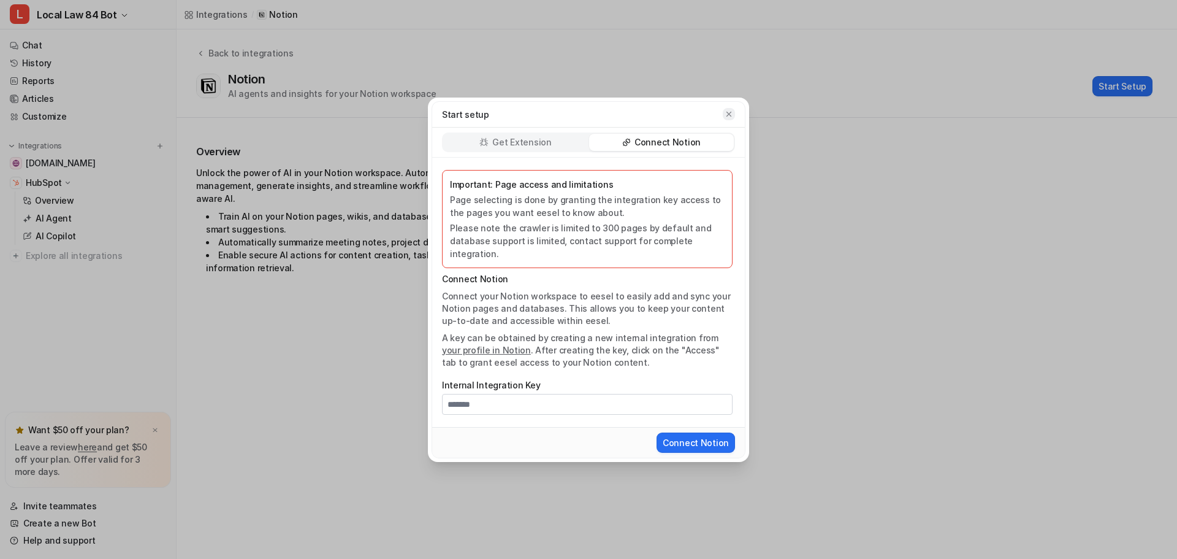
click at [725, 118] on icon "button" at bounding box center [729, 114] width 9 height 9
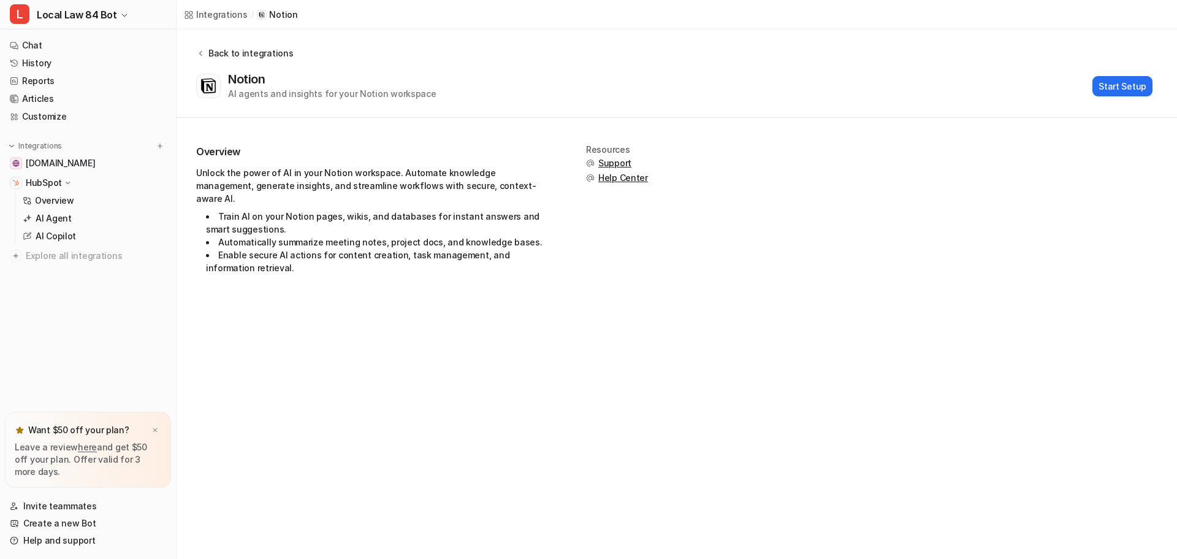
click at [266, 50] on div "Back to integrations" at bounding box center [249, 53] width 88 height 13
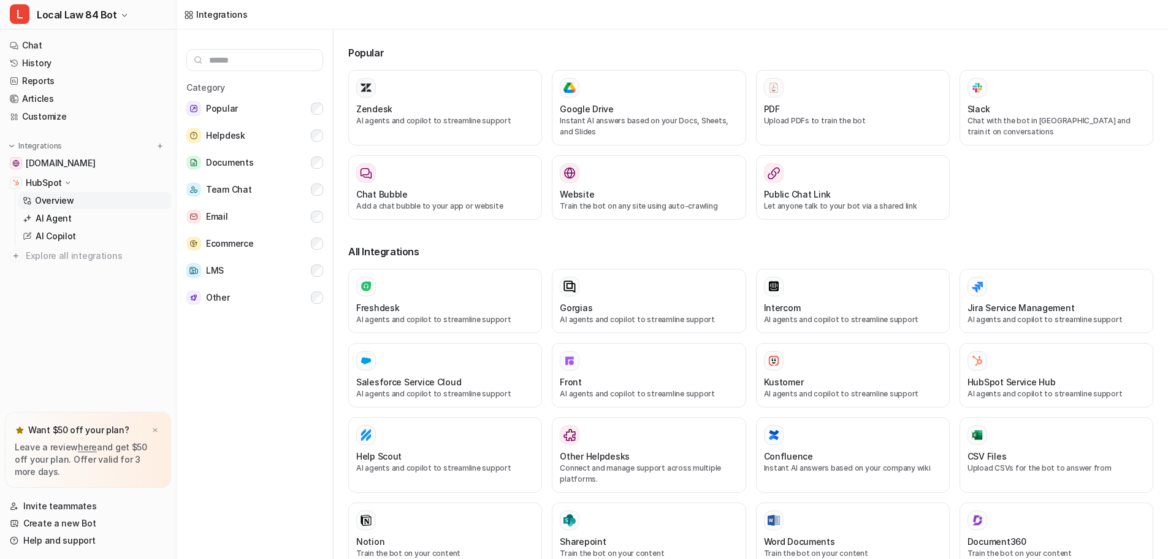
click at [48, 198] on p "Overview" at bounding box center [54, 200] width 39 height 12
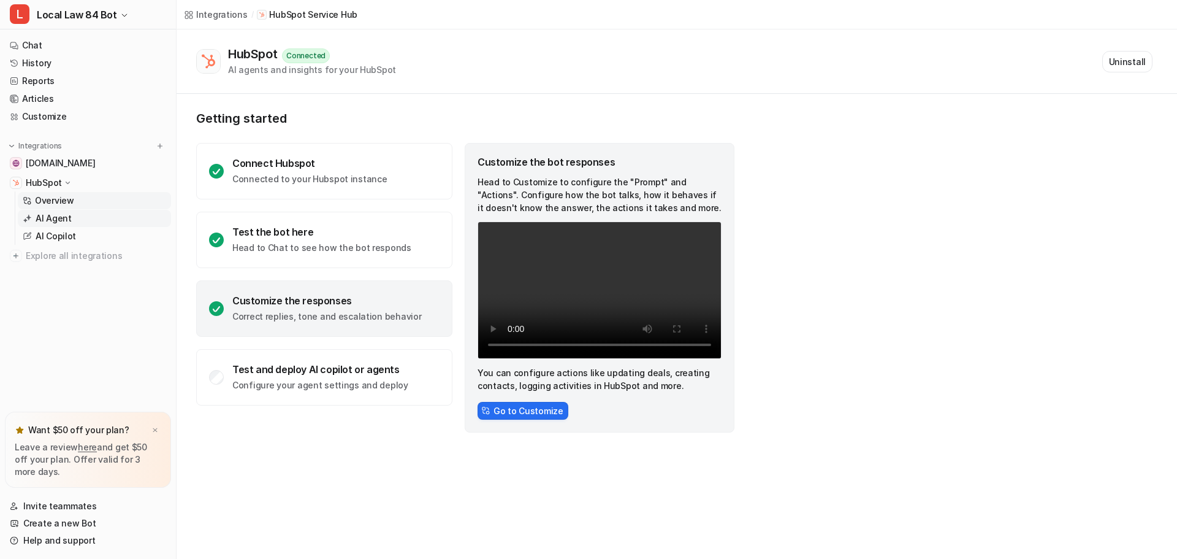
click at [55, 219] on p "AI Agent" at bounding box center [54, 218] width 36 height 12
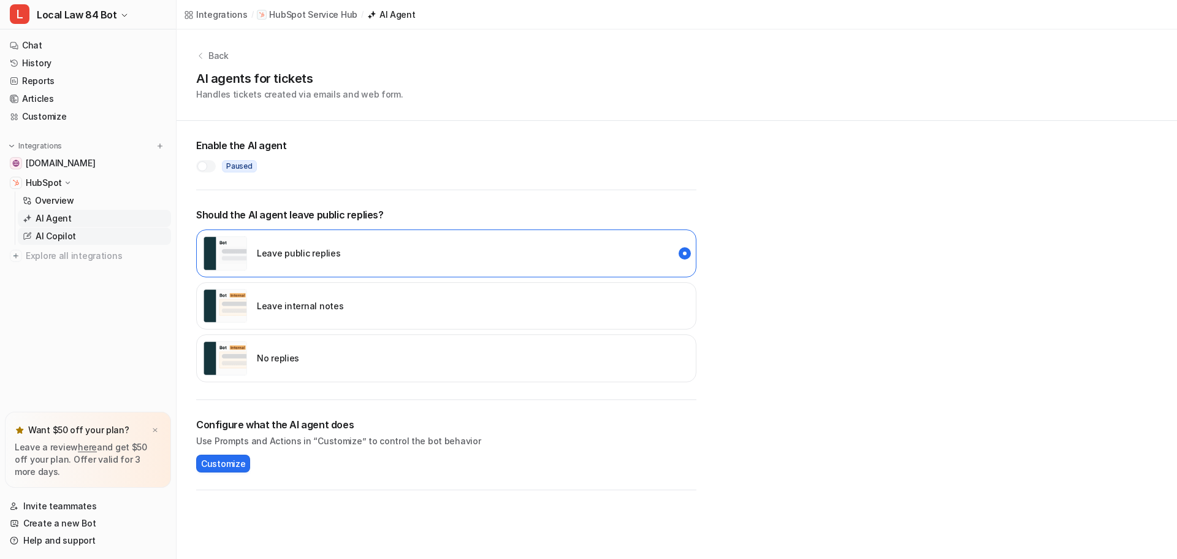
click at [76, 238] on link "AI Copilot" at bounding box center [94, 235] width 153 height 17
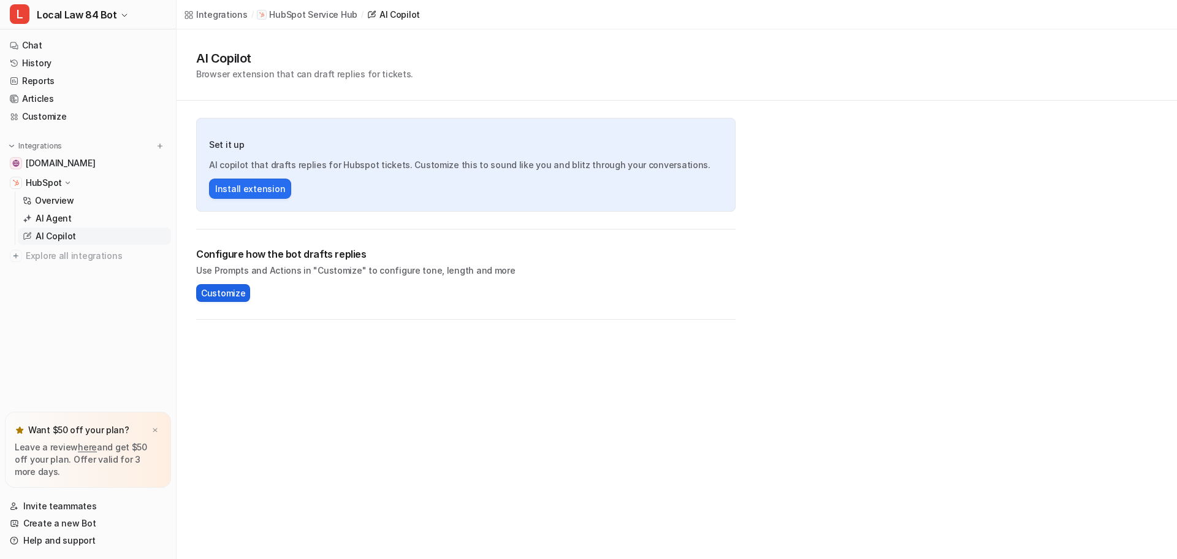
click at [231, 293] on span "Customize" at bounding box center [223, 292] width 44 height 13
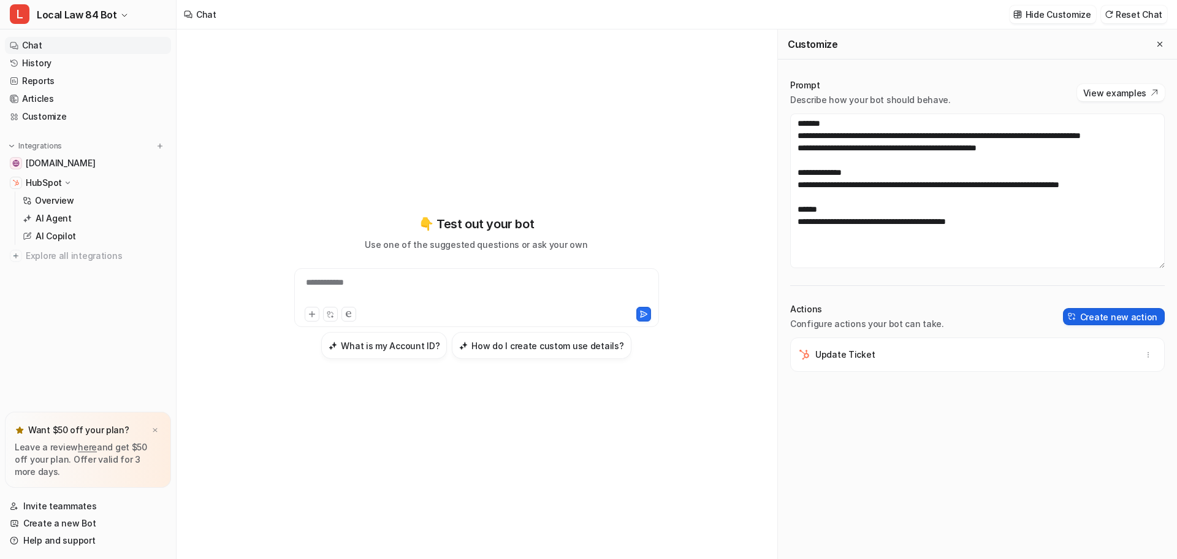
click at [1112, 314] on button "Create new action" at bounding box center [1114, 316] width 102 height 17
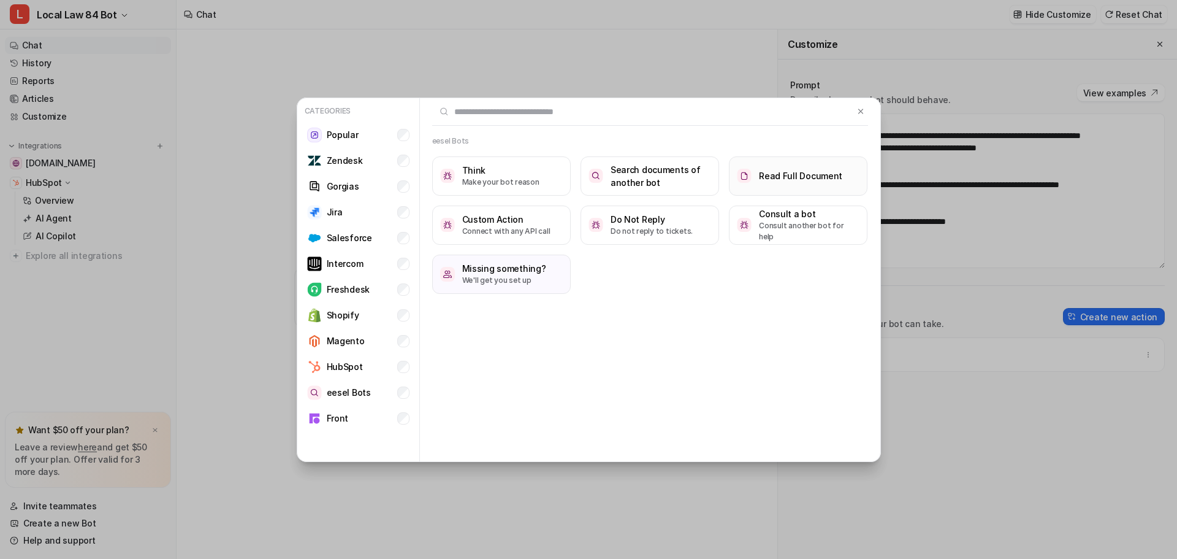
click at [836, 171] on h3 "Read Full Document" at bounding box center [800, 175] width 83 height 13
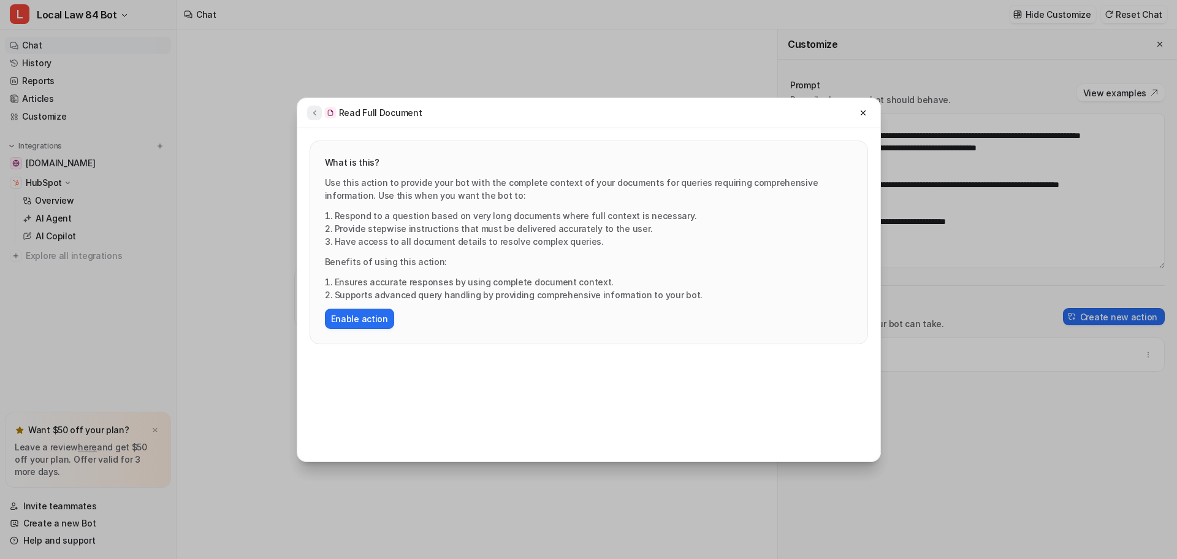
click at [318, 115] on icon at bounding box center [314, 112] width 9 height 9
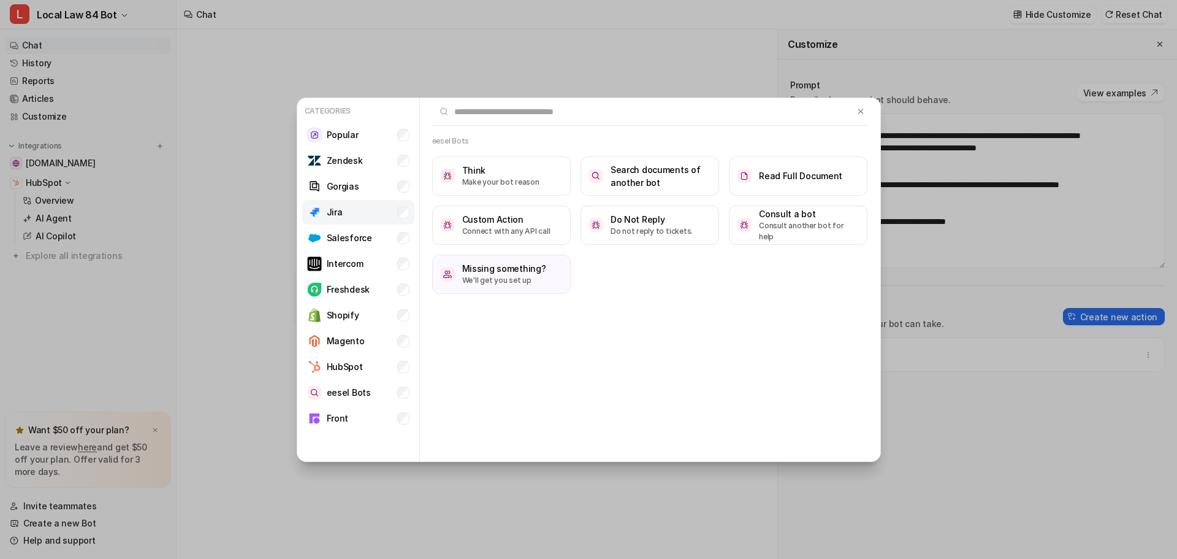
click at [413, 210] on li "Jira" at bounding box center [358, 212] width 112 height 25
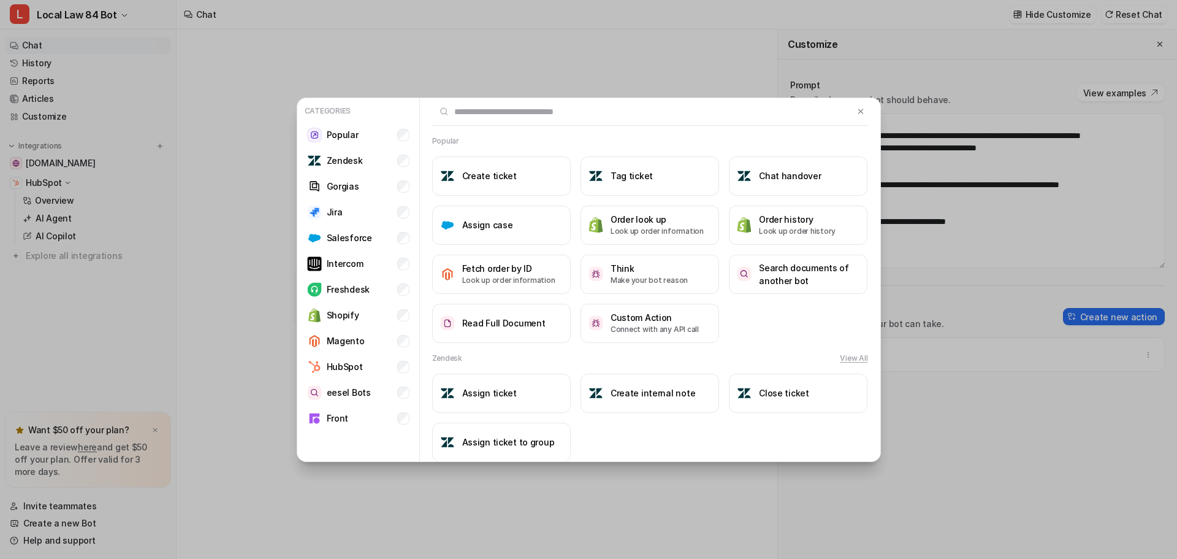
click at [73, 250] on div "Categories Popular Zendesk Gorgias Jira Salesforce Intercom Freshdesk Shopify M…" at bounding box center [588, 279] width 1177 height 559
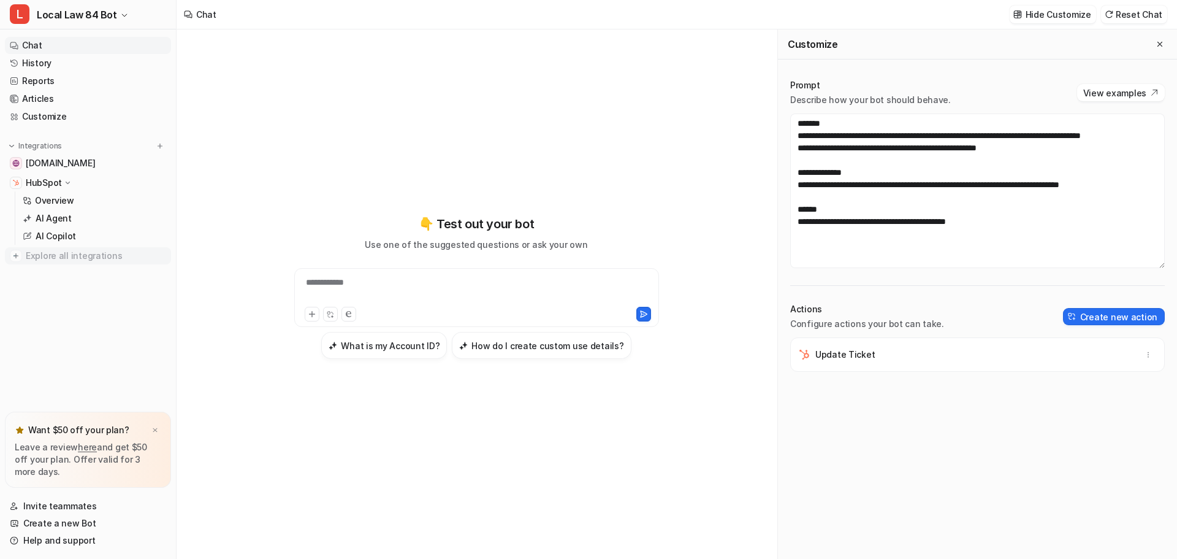
click at [75, 256] on span "Explore all integrations" at bounding box center [96, 256] width 140 height 20
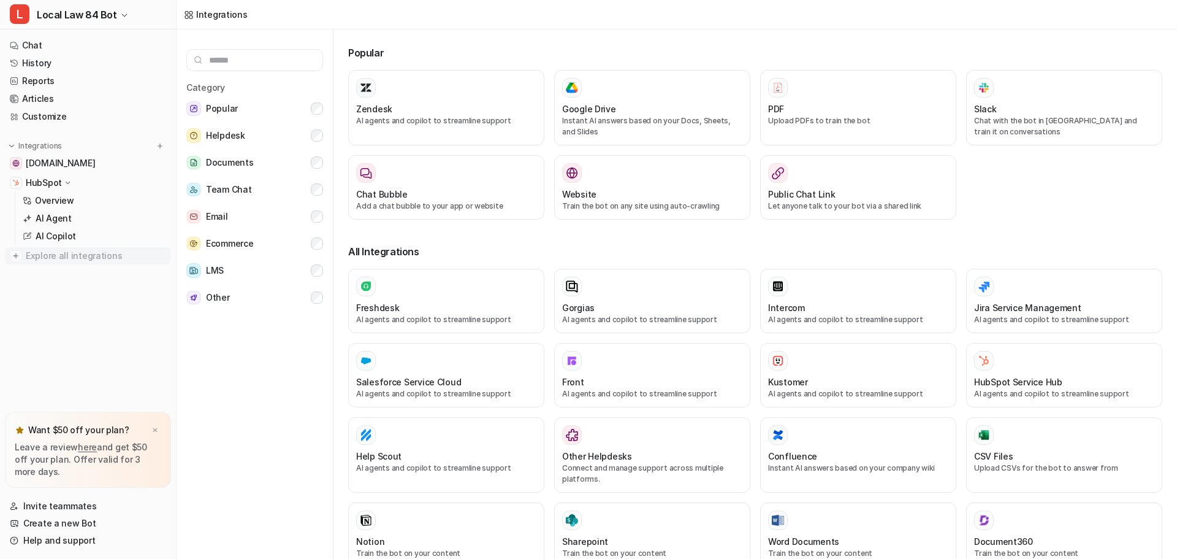
click at [81, 257] on span "Explore all integrations" at bounding box center [96, 256] width 140 height 20
click at [841, 291] on div at bounding box center [853, 287] width 178 height 20
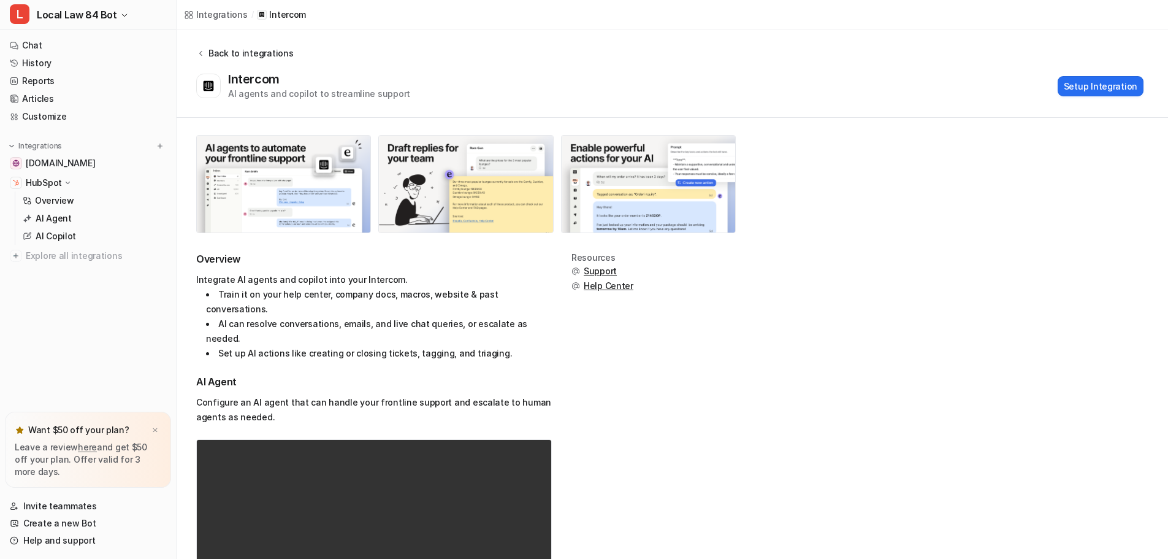
click at [248, 56] on div "Back to integrations" at bounding box center [249, 53] width 88 height 13
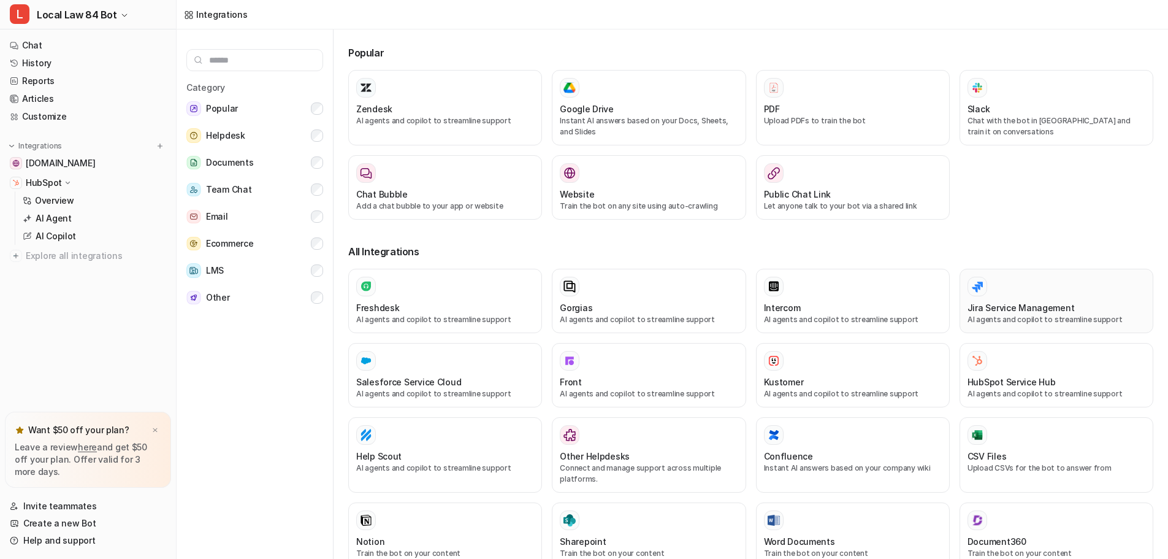
scroll to position [123, 0]
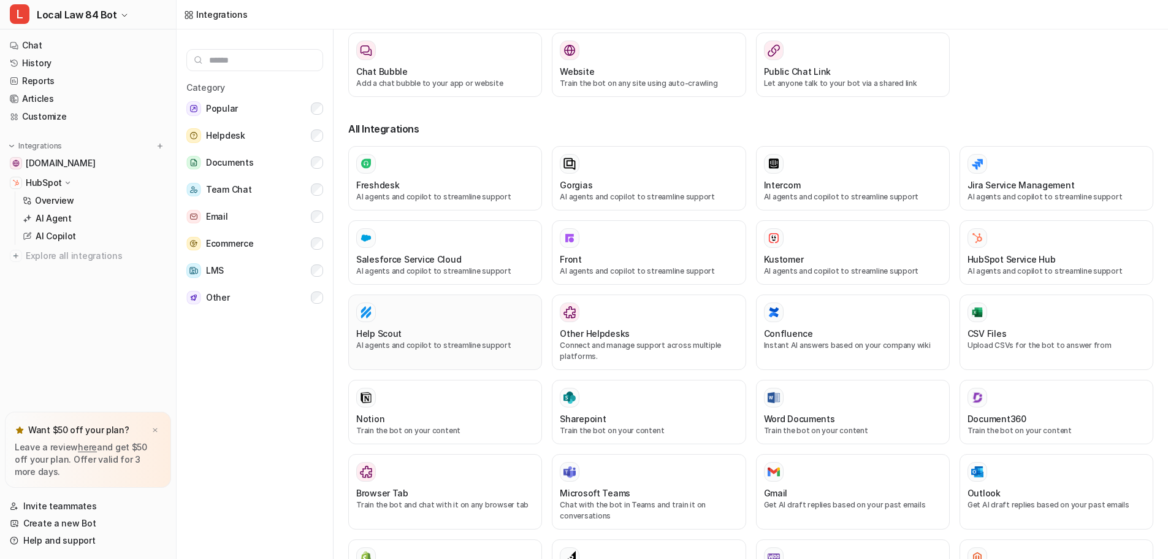
click at [445, 338] on div "Help Scout" at bounding box center [445, 333] width 178 height 13
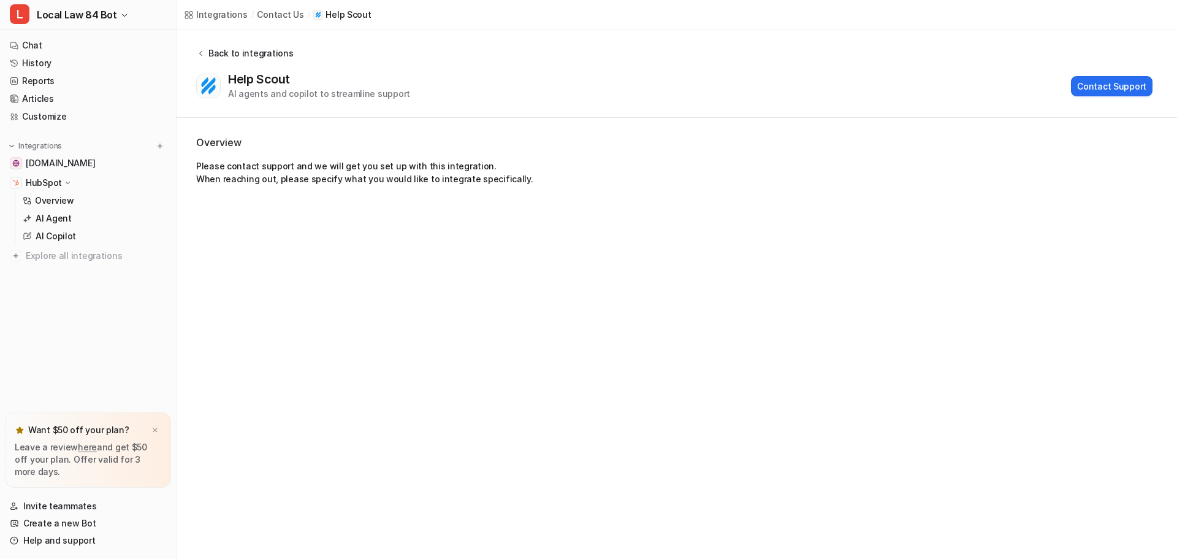
click at [220, 55] on div "Back to integrations" at bounding box center [249, 53] width 88 height 13
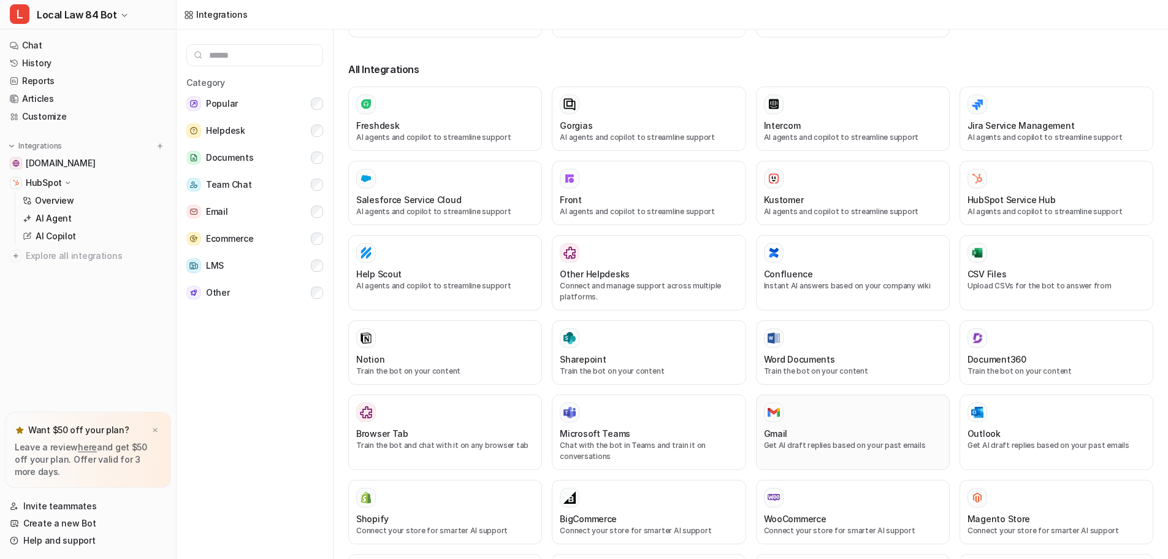
scroll to position [175, 0]
click at [1014, 202] on h3 "HubSpot Service Hub" at bounding box center [1011, 201] width 88 height 13
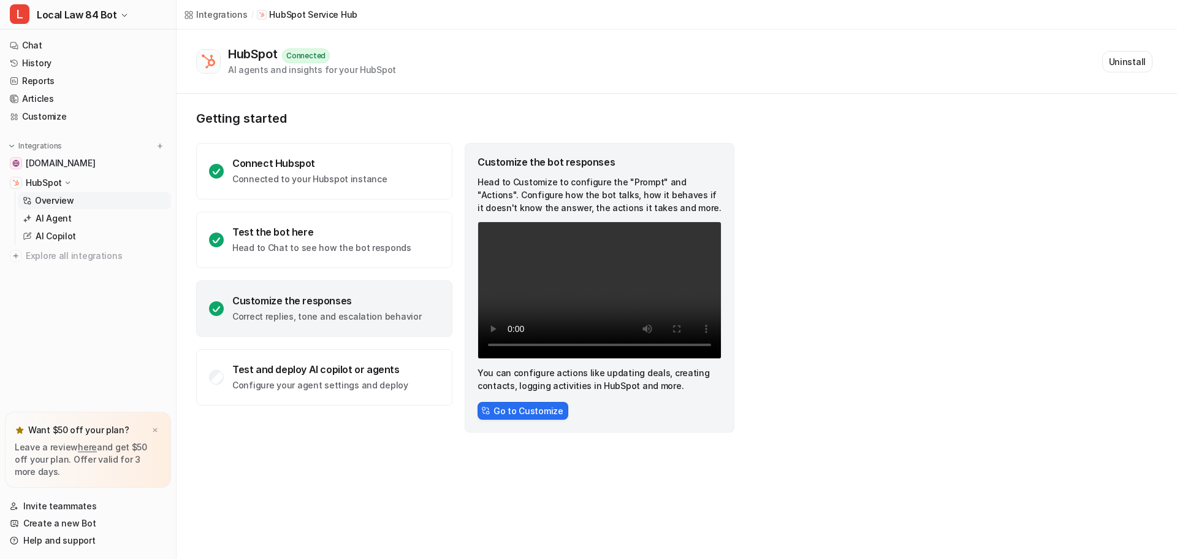
click at [222, 14] on div "Integrations" at bounding box center [222, 14] width 52 height 13
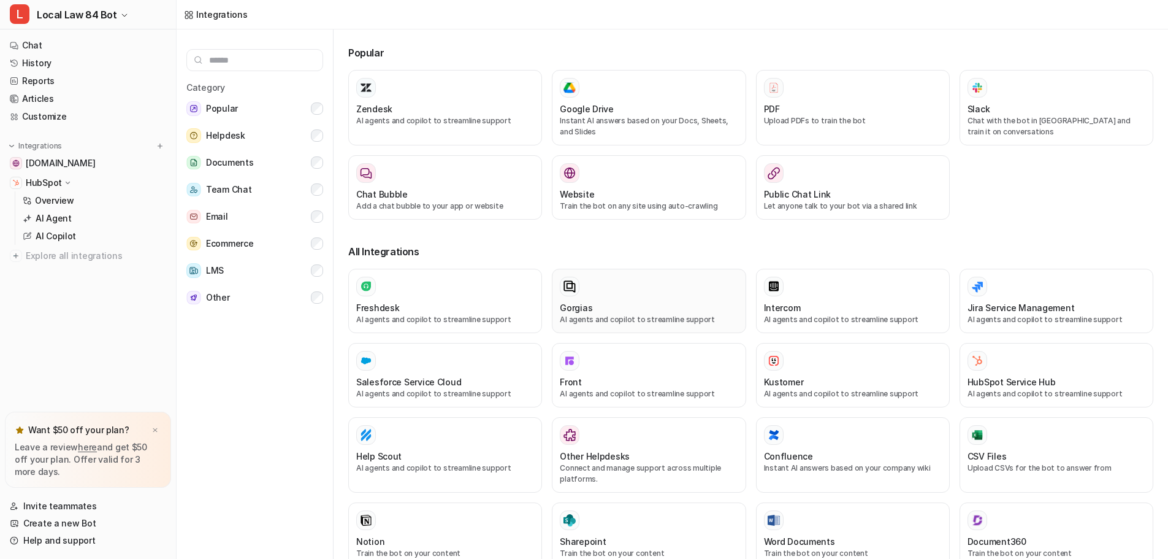
click at [617, 294] on div at bounding box center [649, 287] width 178 height 20
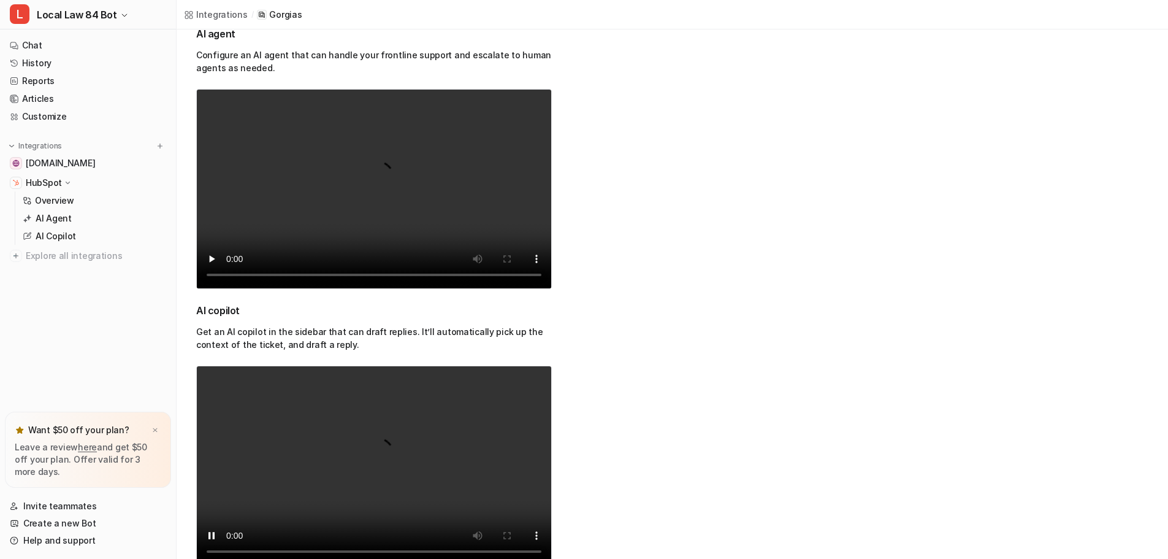
scroll to position [352, 0]
